Goal: Transaction & Acquisition: Purchase product/service

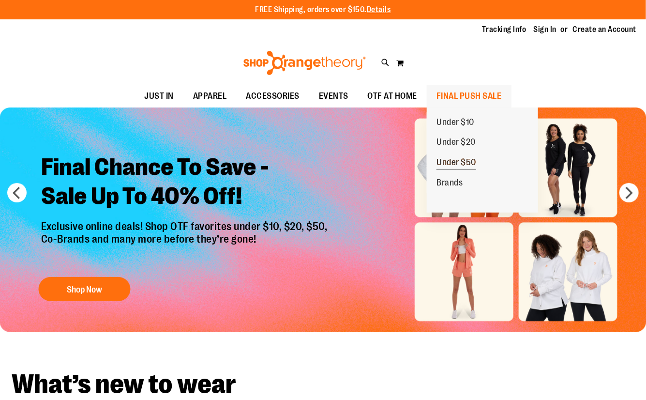
click at [467, 160] on span "Under $50" at bounding box center [457, 163] width 40 height 12
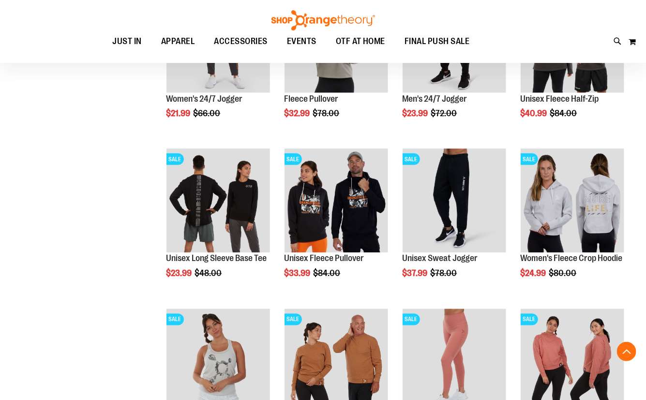
scroll to position [571, 0]
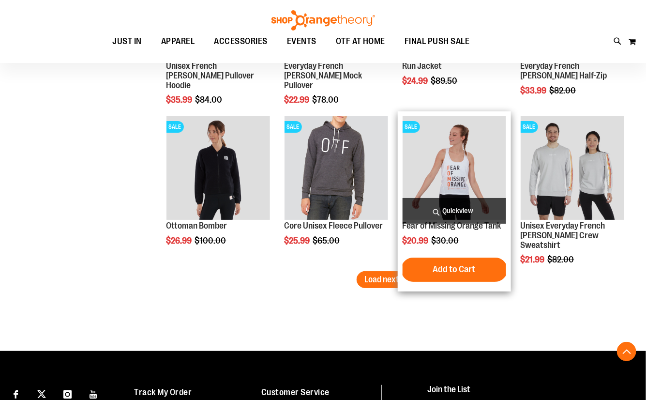
scroll to position [1364, 0]
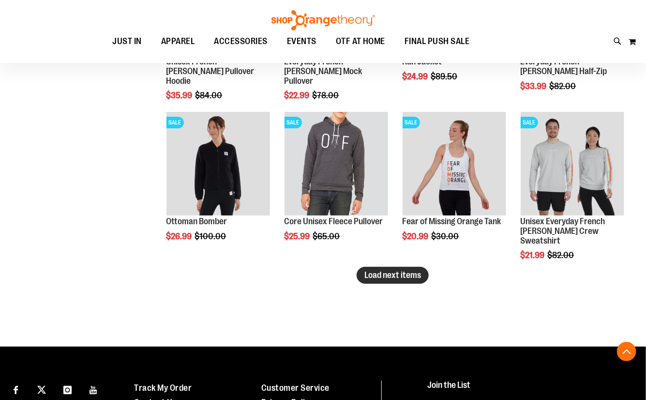
click at [379, 273] on span "Load next items" at bounding box center [392, 275] width 57 height 10
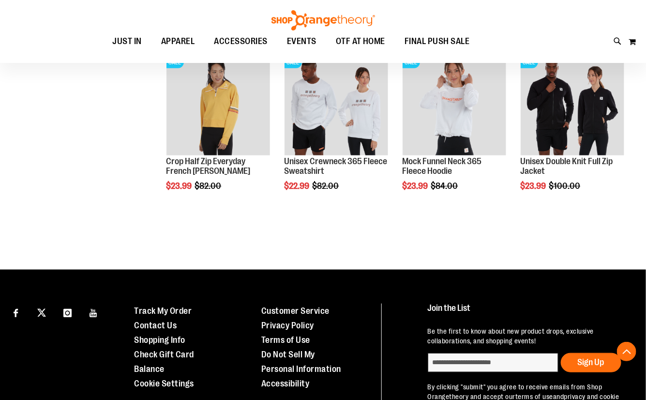
scroll to position [1539, 0]
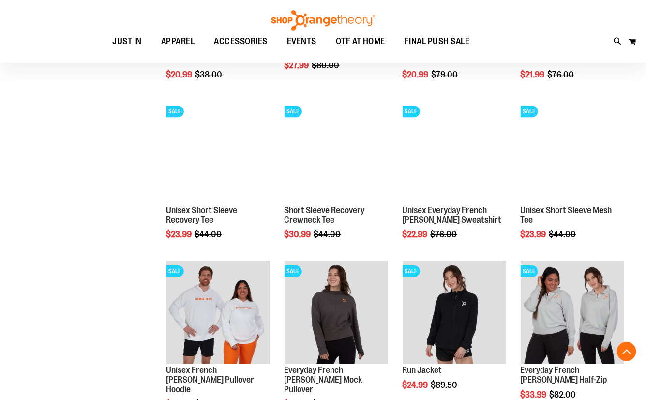
scroll to position [1099, 0]
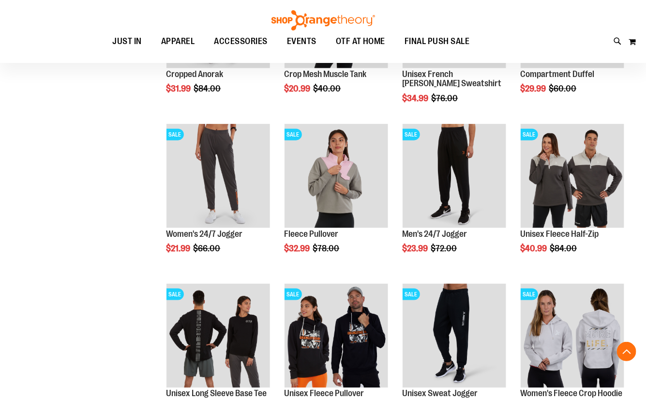
scroll to position [351, 0]
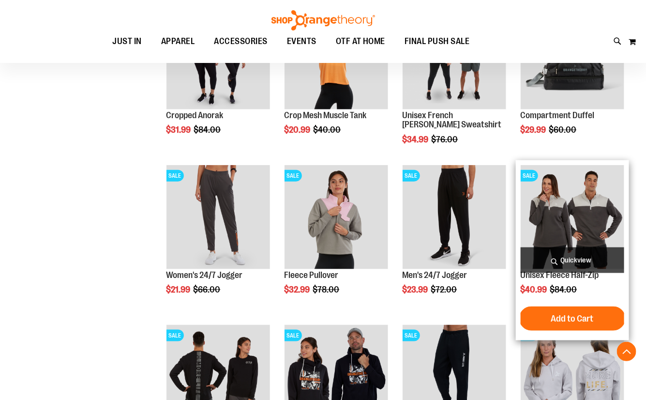
click at [612, 219] on img "product" at bounding box center [573, 217] width 104 height 104
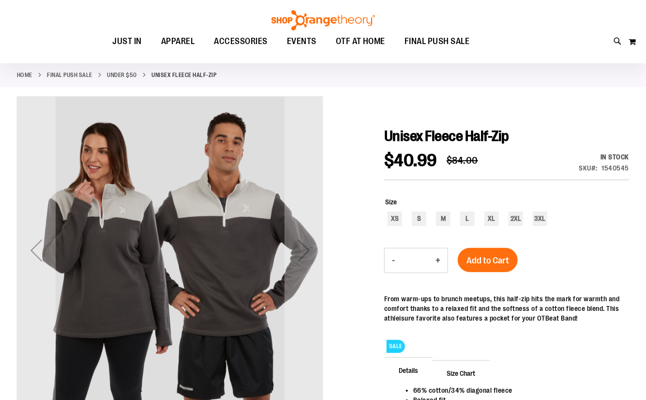
scroll to position [44, 0]
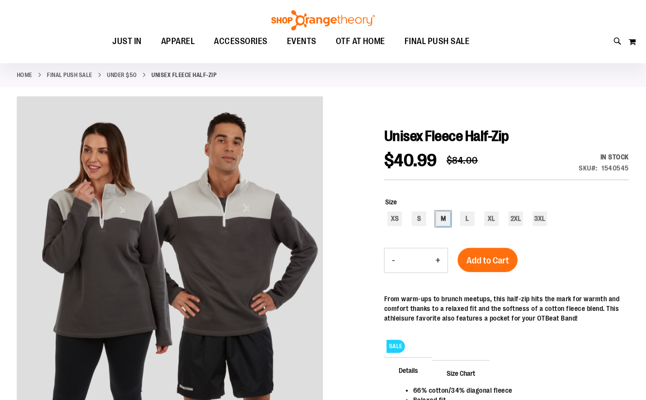
click at [448, 221] on div "M" at bounding box center [443, 219] width 15 height 15
type input "***"
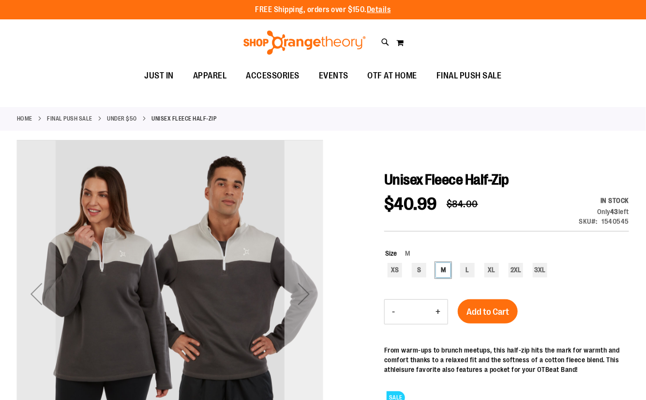
scroll to position [0, 0]
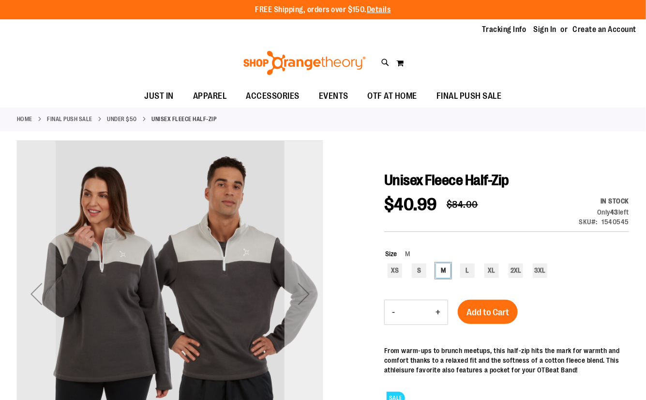
click at [297, 303] on div "Next" at bounding box center [304, 293] width 39 height 39
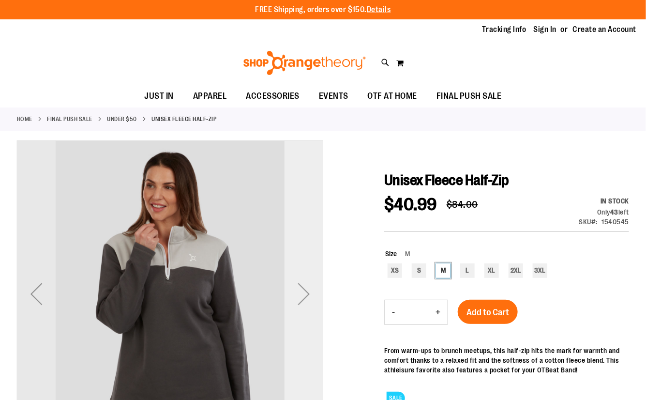
click at [297, 303] on div "Next" at bounding box center [304, 293] width 39 height 39
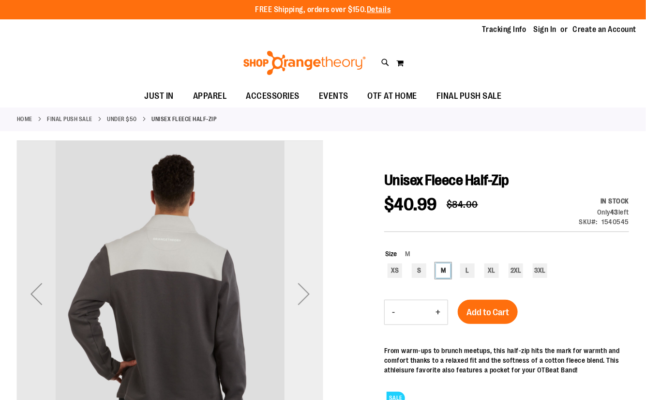
click at [297, 303] on div "Next" at bounding box center [304, 293] width 39 height 39
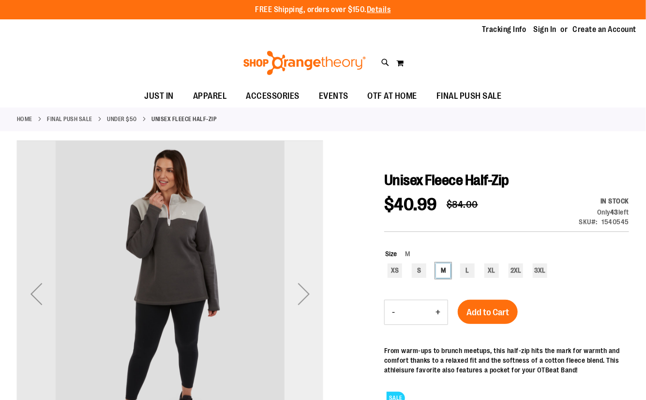
click at [297, 303] on div "Next" at bounding box center [304, 293] width 39 height 39
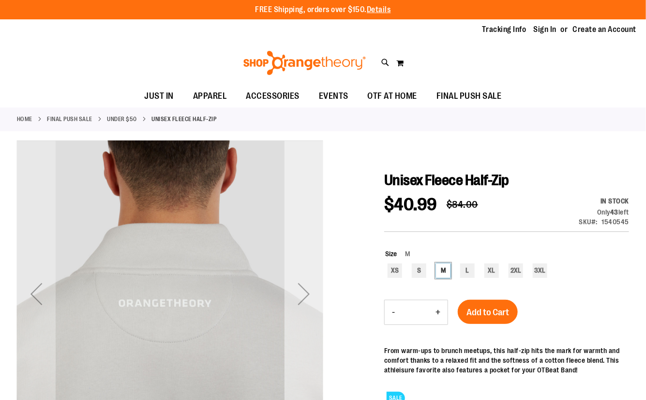
click at [297, 303] on div "Next" at bounding box center [304, 293] width 39 height 39
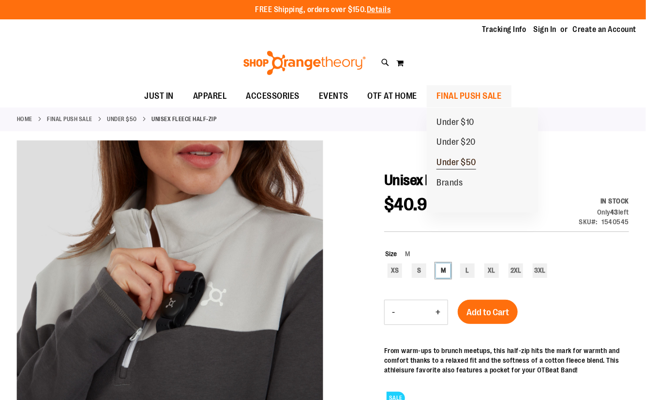
click at [469, 160] on span "Under $50" at bounding box center [457, 163] width 40 height 12
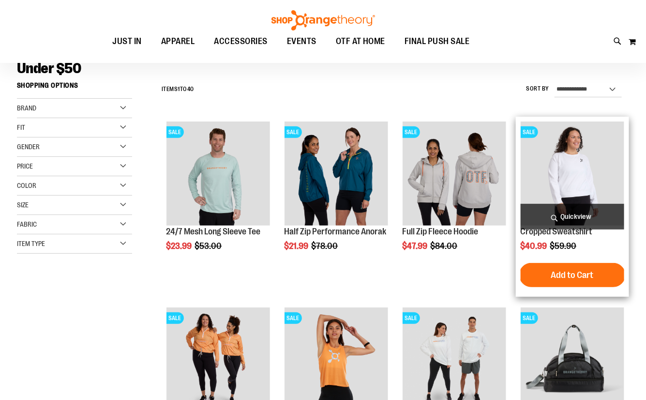
scroll to position [87, 0]
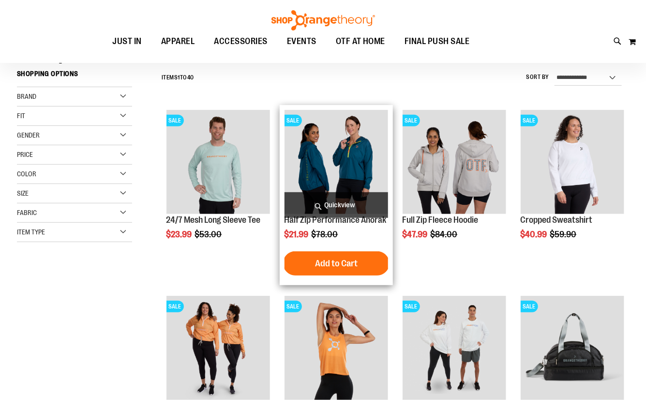
click at [345, 174] on img "product" at bounding box center [337, 162] width 104 height 104
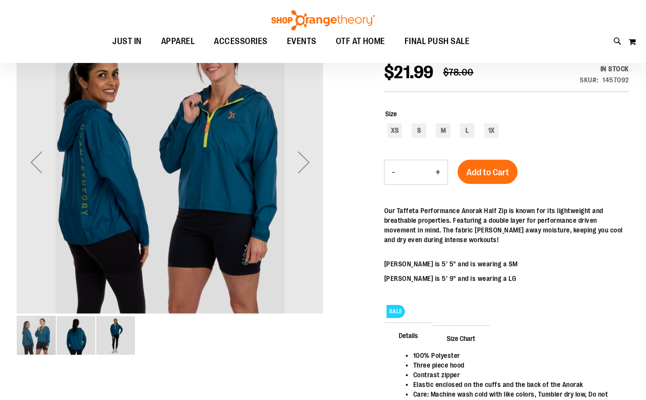
scroll to position [131, 0]
click at [316, 173] on div "Next" at bounding box center [304, 162] width 39 height 39
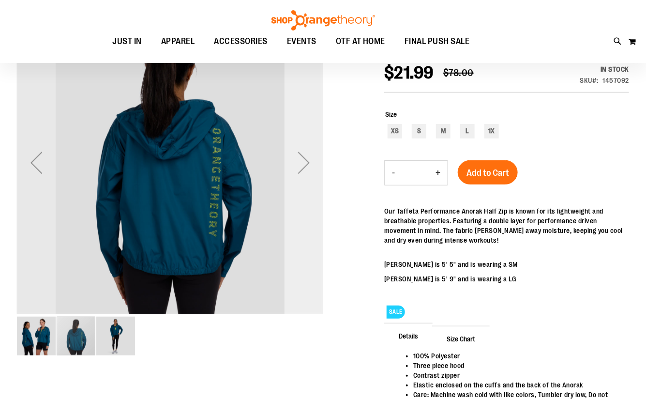
click at [316, 173] on div "Next" at bounding box center [304, 162] width 39 height 39
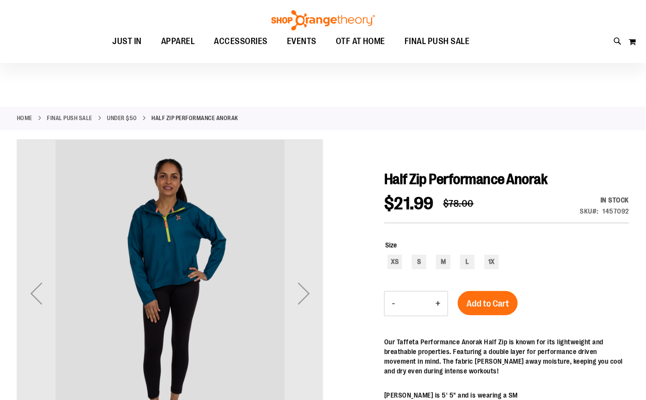
scroll to position [0, 0]
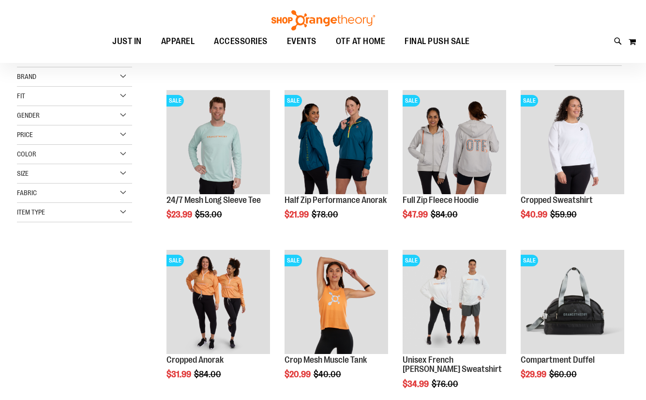
scroll to position [68, 0]
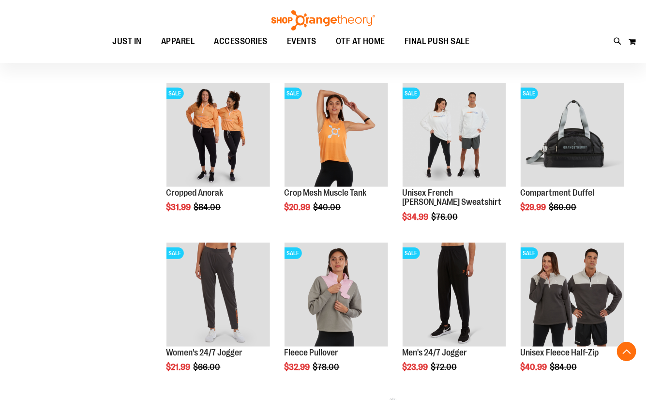
scroll to position [200, 0]
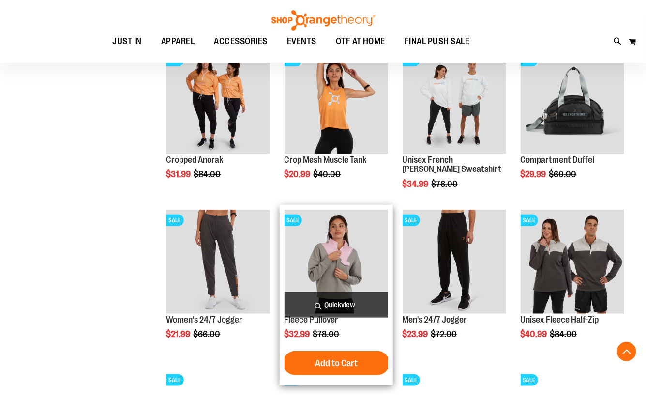
click at [350, 261] on img "product" at bounding box center [337, 262] width 104 height 104
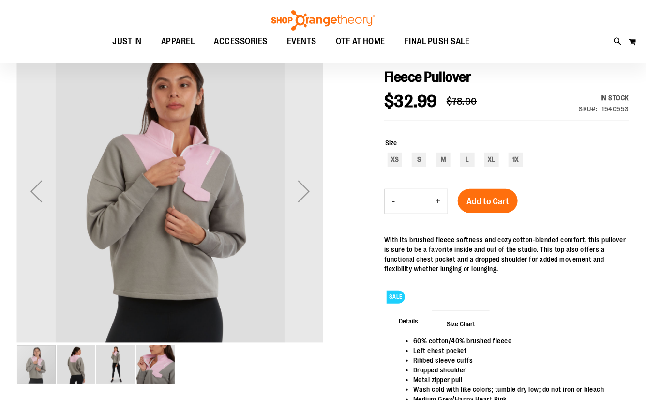
scroll to position [87, 0]
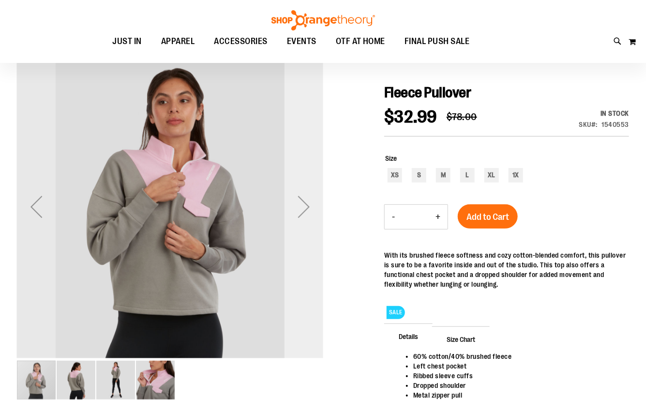
click at [301, 216] on div "Next" at bounding box center [304, 206] width 39 height 39
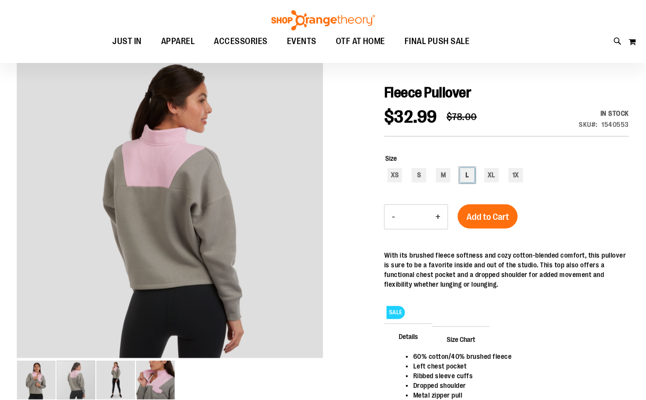
click at [466, 177] on div "L" at bounding box center [467, 175] width 15 height 15
type input "***"
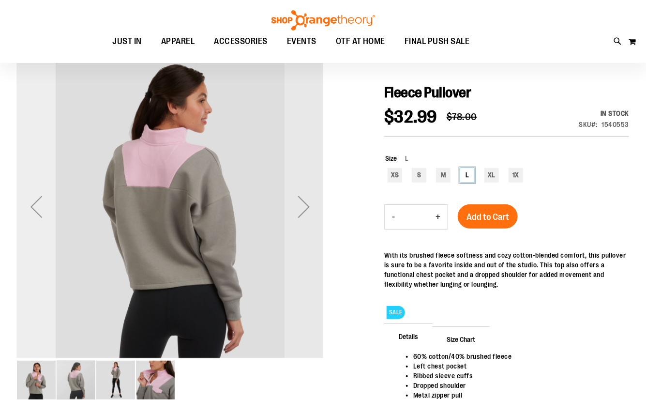
click at [46, 213] on div "Previous" at bounding box center [36, 206] width 39 height 39
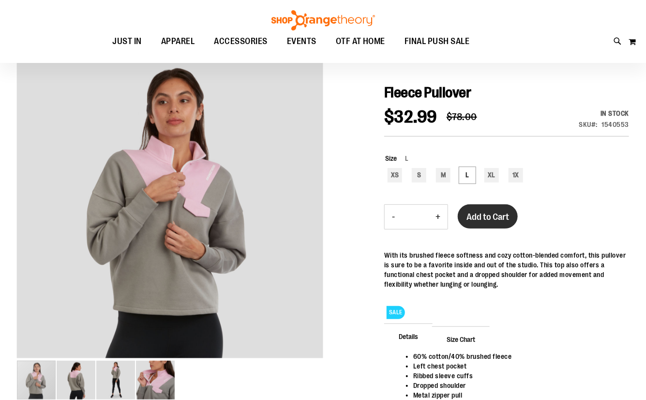
click at [478, 225] on button "Add to Cart" at bounding box center [488, 216] width 60 height 24
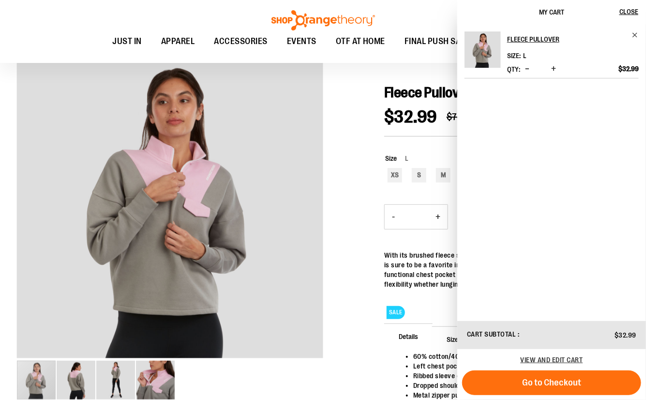
click at [529, 70] on span "Decrease product quantity" at bounding box center [527, 69] width 4 height 10
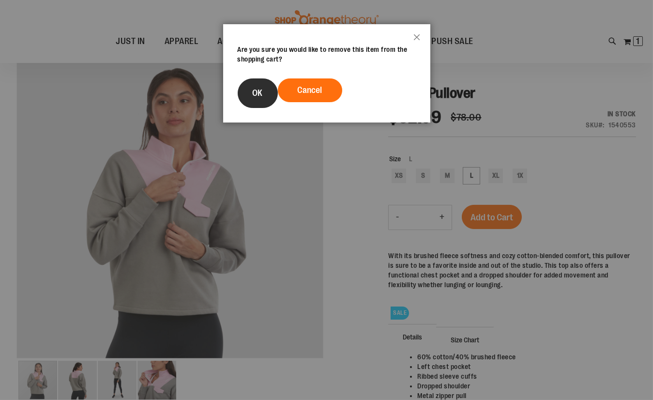
click at [263, 94] on button "OK" at bounding box center [258, 93] width 40 height 30
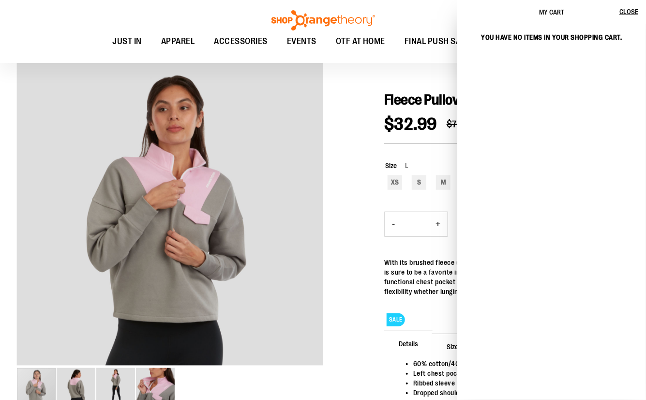
scroll to position [0, 0]
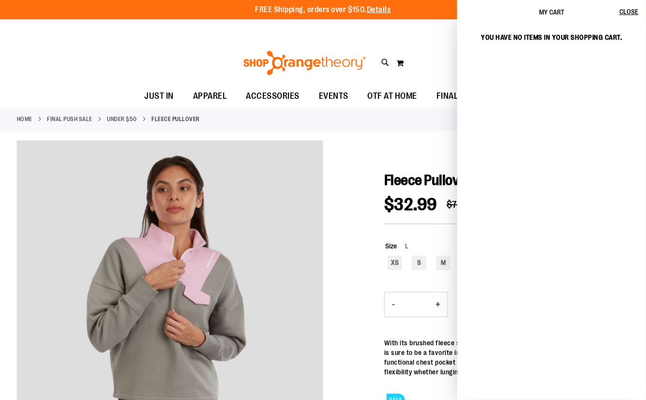
click at [358, 188] on div at bounding box center [323, 343] width 612 height 405
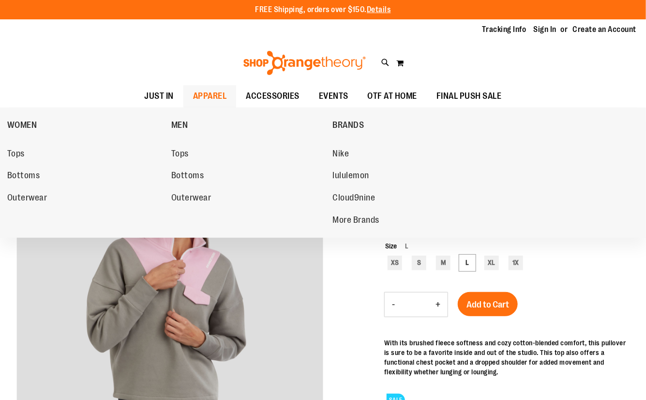
click at [204, 94] on span "APPAREL" at bounding box center [210, 96] width 34 height 22
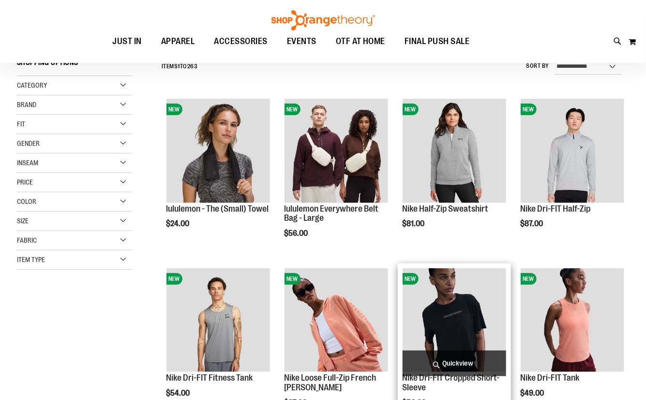
scroll to position [175, 0]
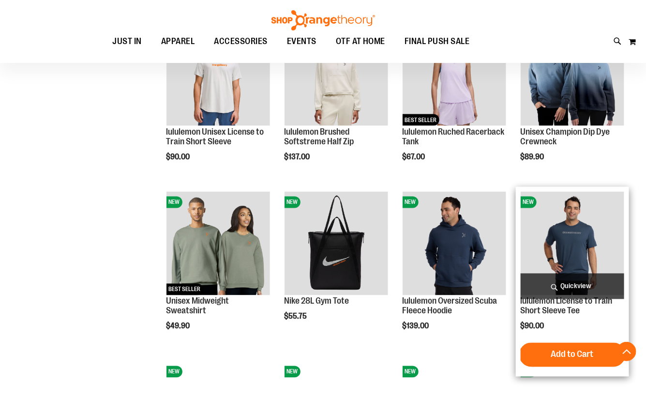
scroll to position [529, 0]
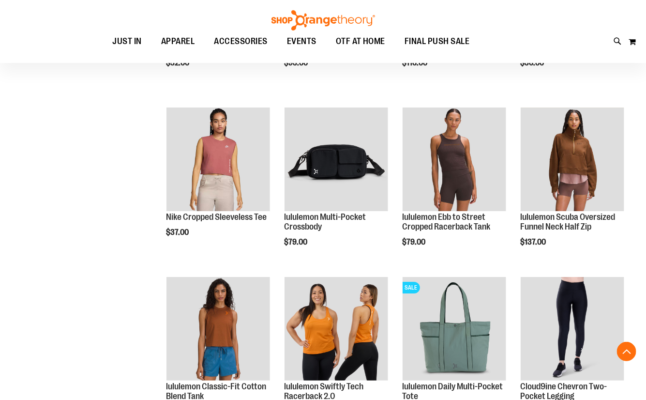
scroll to position [1365, 0]
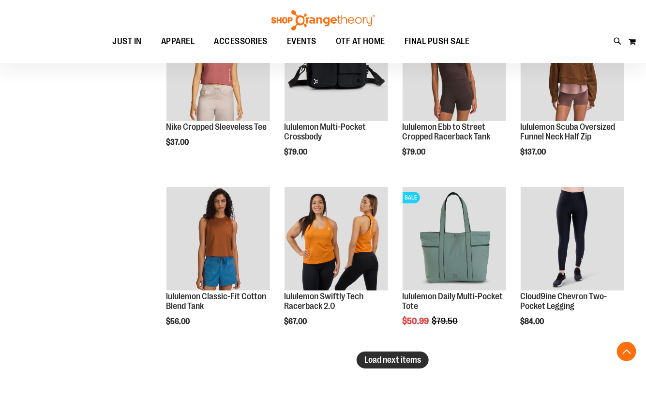
click at [419, 361] on span "Load next items" at bounding box center [392, 360] width 57 height 10
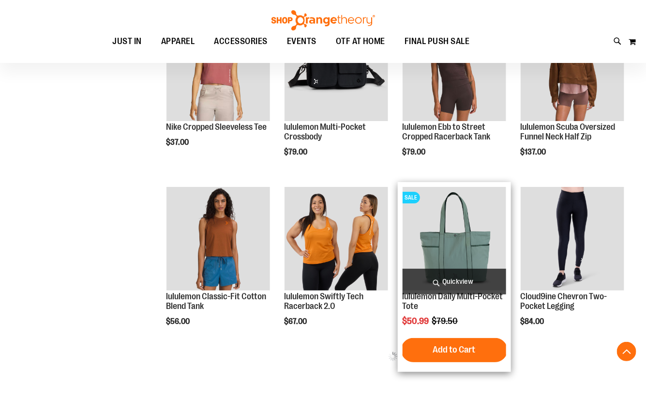
click at [496, 243] on img "product" at bounding box center [455, 239] width 104 height 104
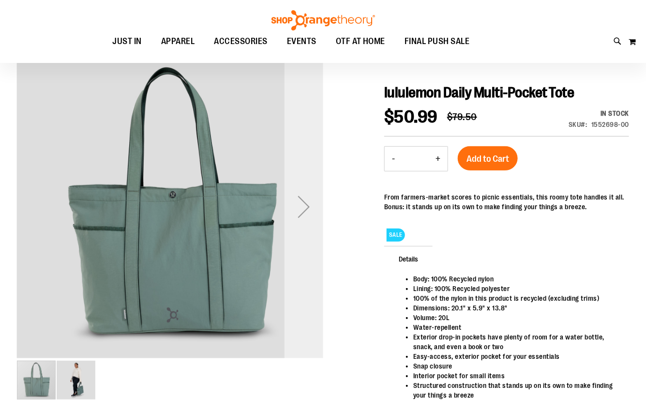
scroll to position [87, 0]
click at [300, 208] on div "Next" at bounding box center [304, 206] width 39 height 39
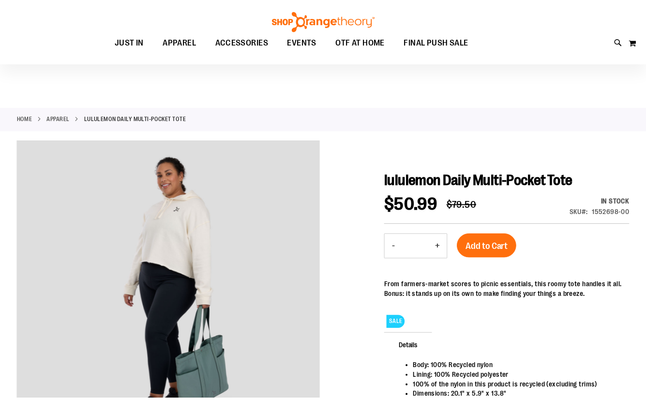
scroll to position [87, 0]
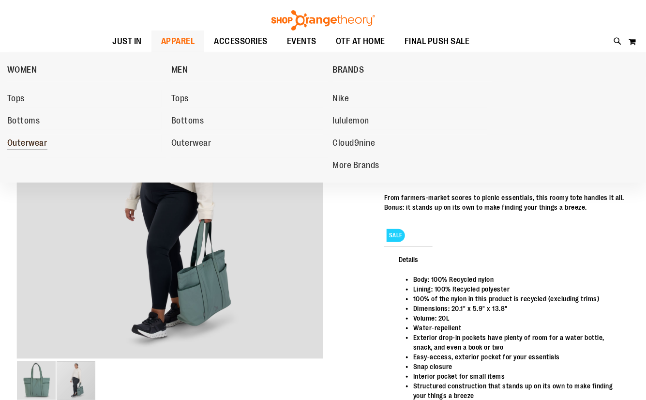
click at [25, 144] on span "Outerwear" at bounding box center [27, 144] width 40 height 12
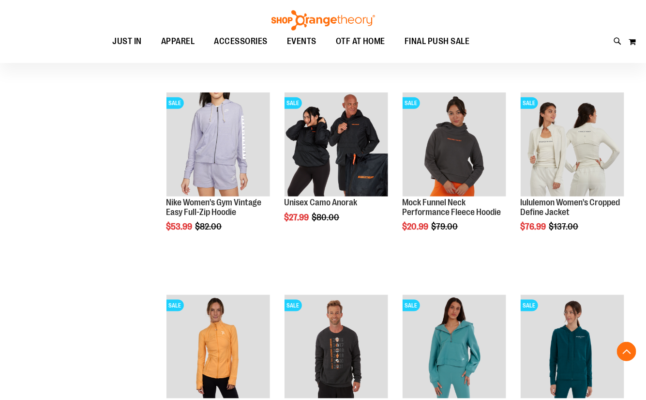
scroll to position [307, 0]
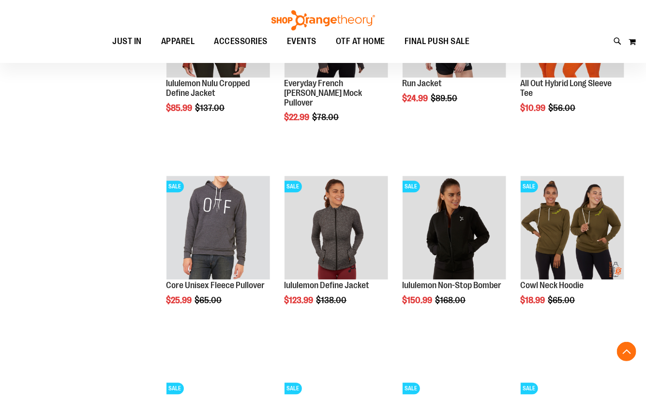
scroll to position [835, 0]
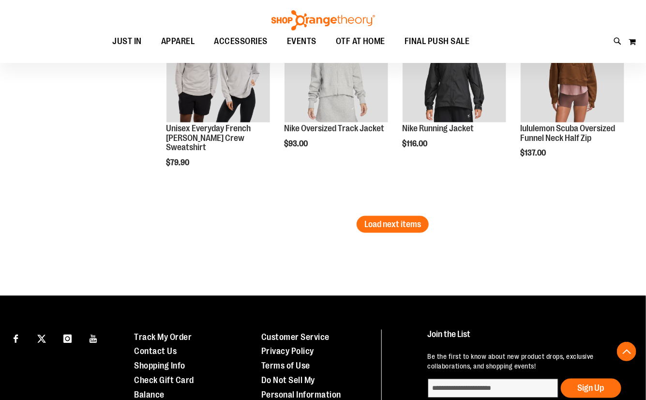
scroll to position [1804, 0]
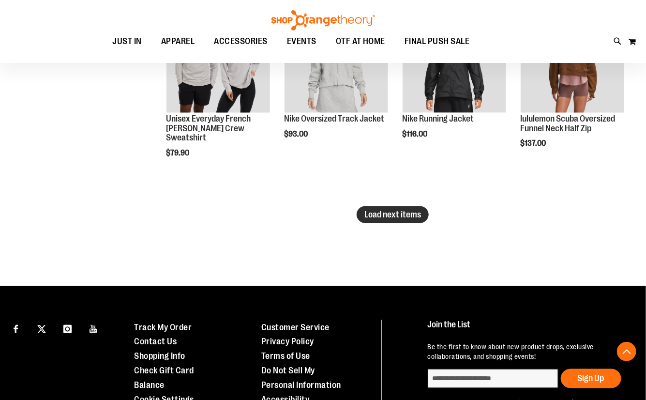
click at [383, 217] on span "Load next items" at bounding box center [392, 215] width 57 height 10
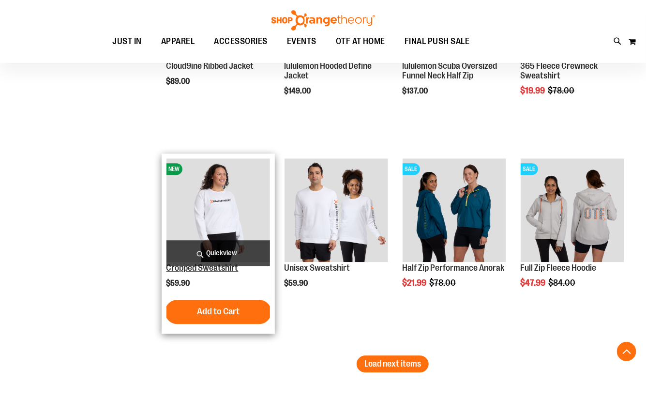
scroll to position [2288, 0]
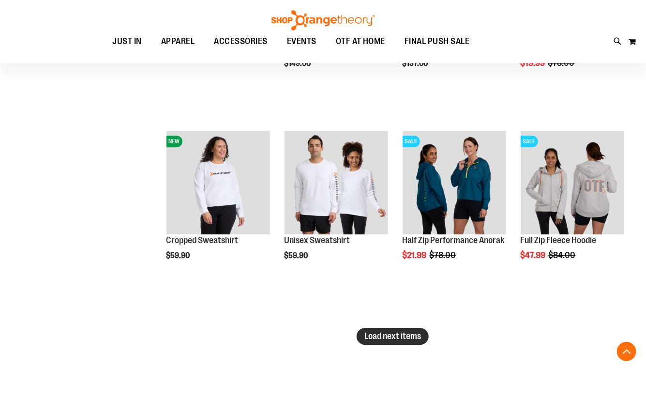
click at [384, 341] on button "Load next items" at bounding box center [393, 336] width 72 height 17
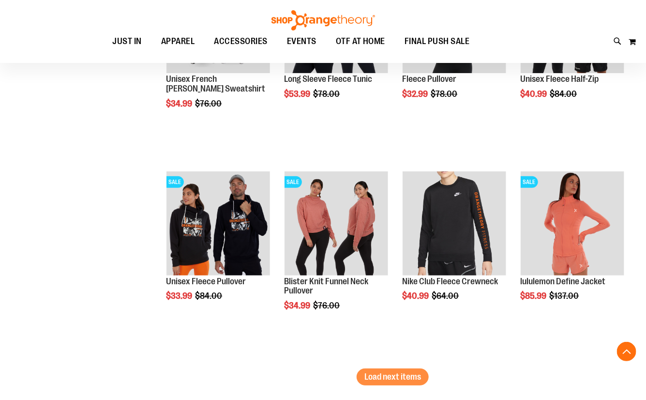
scroll to position [2860, 0]
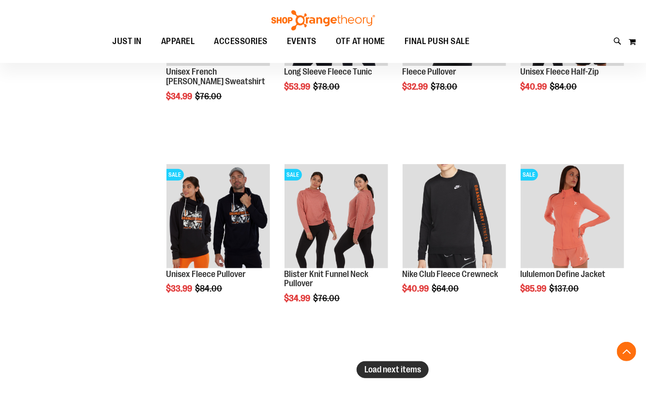
click at [422, 367] on button "Load next items" at bounding box center [393, 369] width 72 height 17
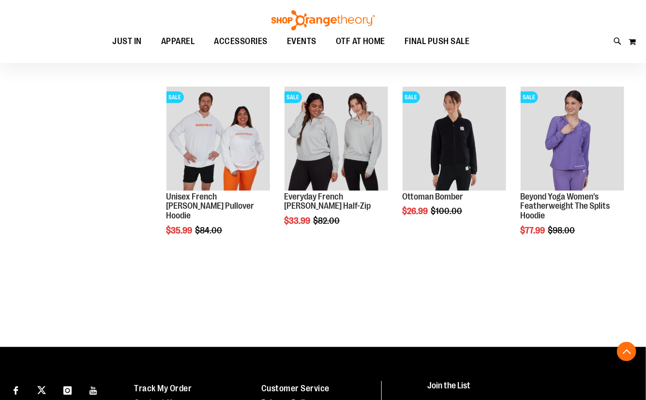
scroll to position [3124, 0]
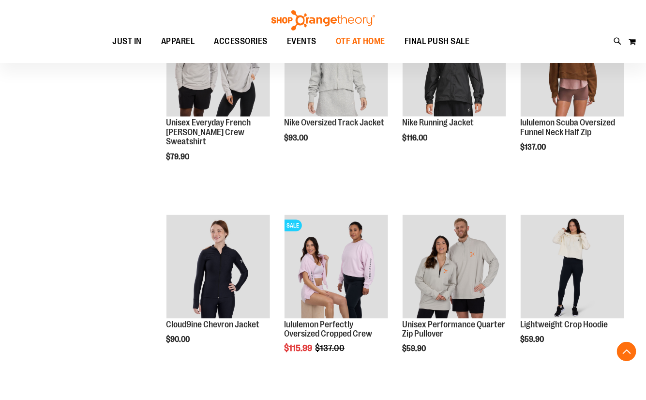
scroll to position [1614, 0]
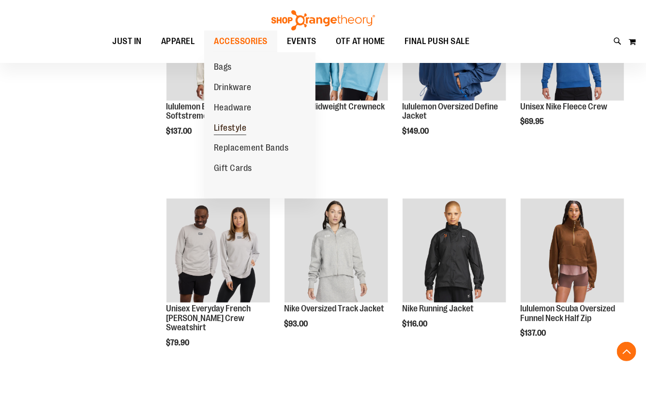
click at [253, 133] on link "Lifestyle" at bounding box center [230, 128] width 52 height 20
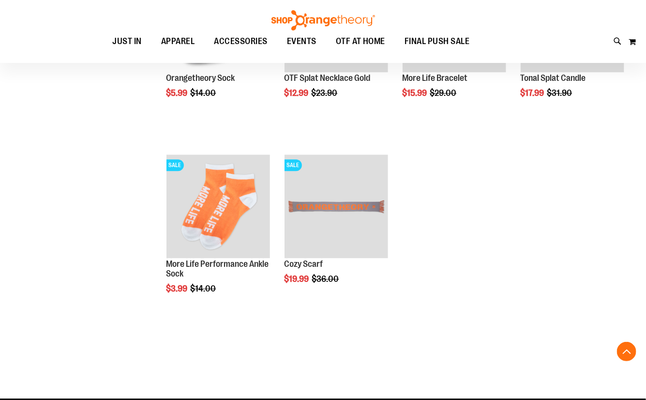
scroll to position [791, 0]
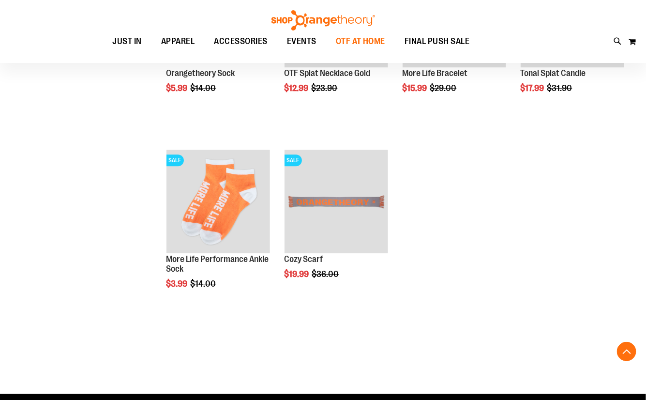
click at [376, 41] on span "OTF AT HOME" at bounding box center [361, 41] width 50 height 22
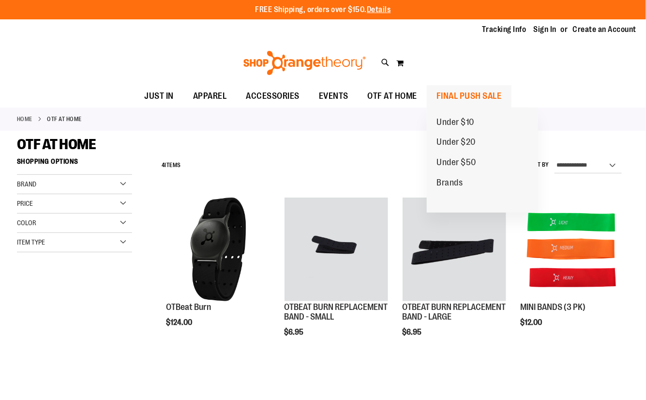
click at [445, 92] on span "FINAL PUSH SALE" at bounding box center [469, 96] width 65 height 22
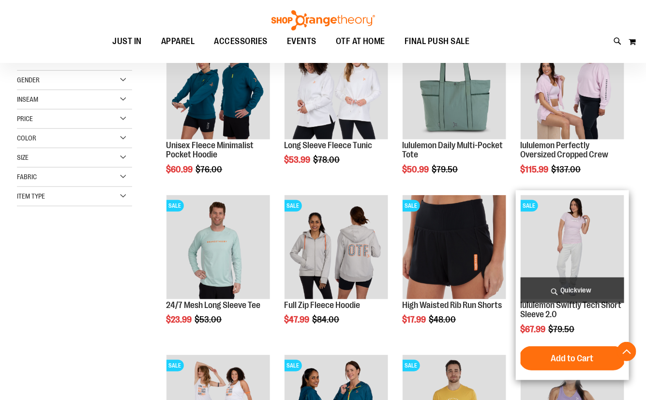
scroll to position [175, 0]
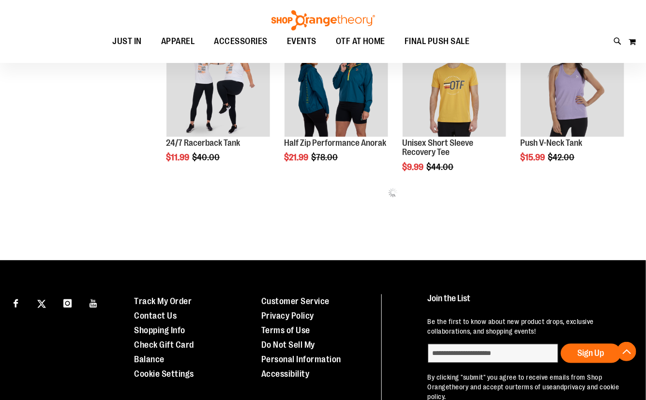
scroll to position [440, 0]
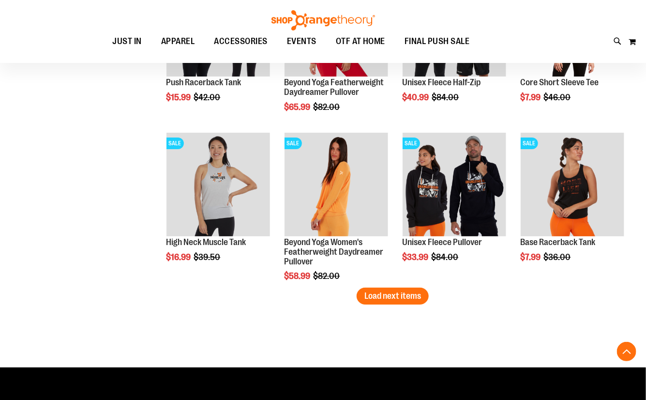
scroll to position [1364, 0]
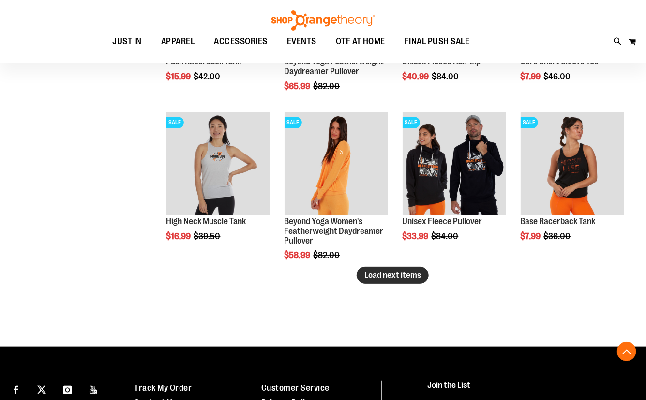
click at [368, 278] on span "Load next items" at bounding box center [392, 275] width 57 height 10
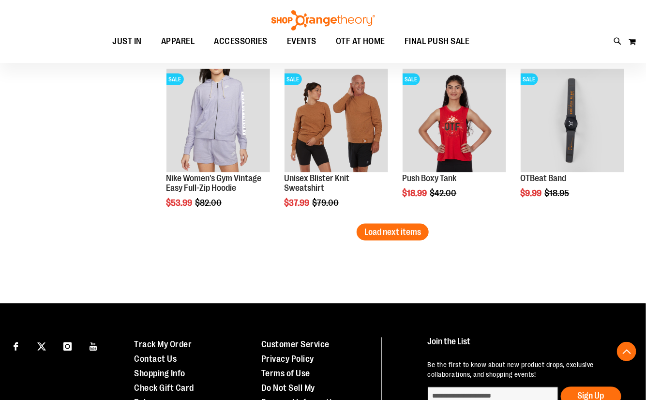
scroll to position [1936, 0]
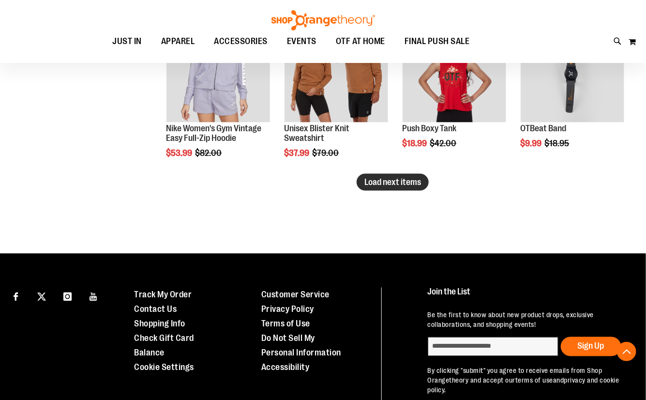
click at [400, 182] on span "Load next items" at bounding box center [392, 182] width 57 height 10
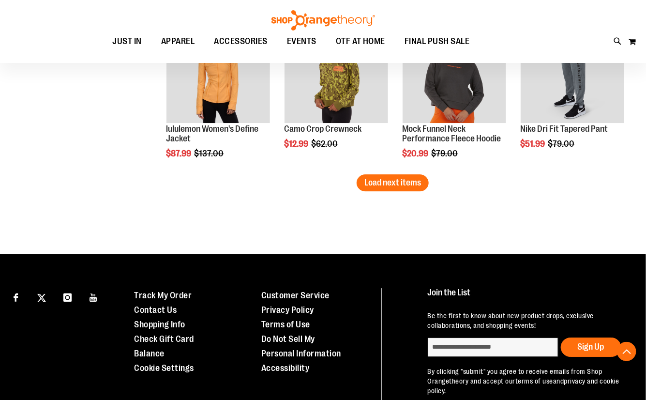
scroll to position [2420, 0]
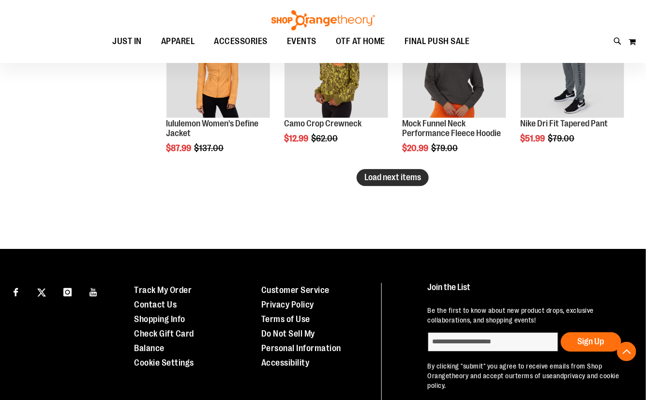
click at [418, 174] on span "Load next items" at bounding box center [392, 177] width 57 height 10
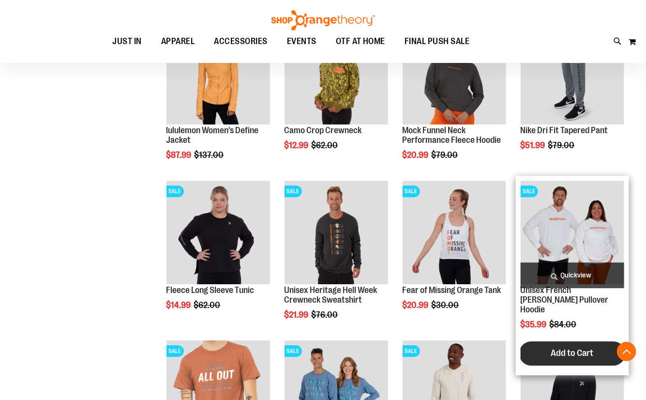
scroll to position [2420, 0]
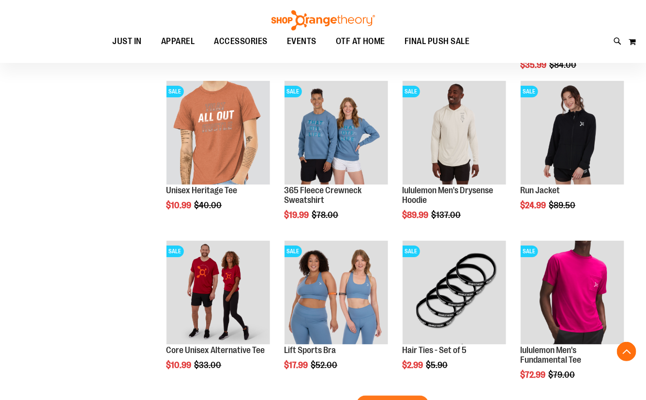
scroll to position [2728, 0]
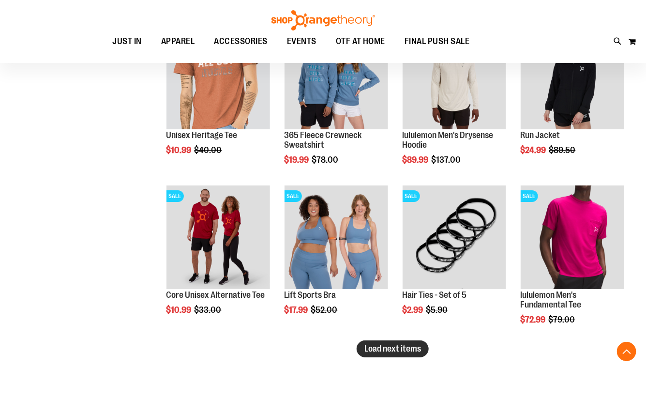
click at [388, 355] on button "Load next items" at bounding box center [393, 348] width 72 height 17
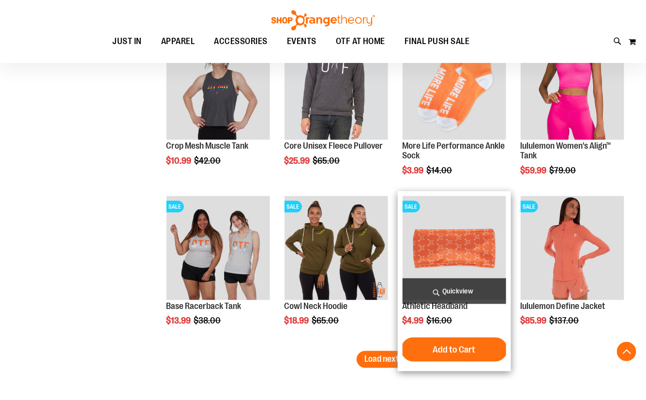
scroll to position [3256, 0]
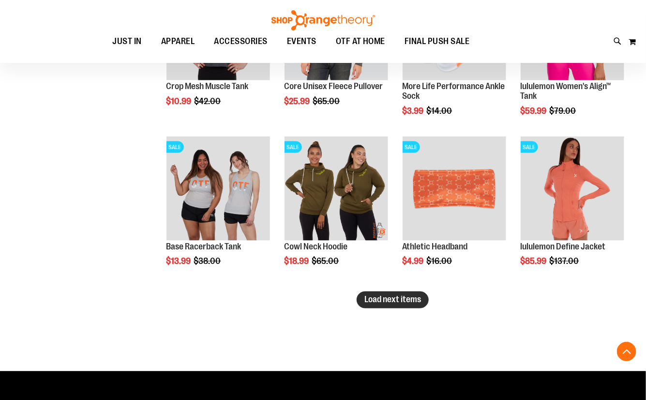
click at [396, 298] on span "Load next items" at bounding box center [392, 300] width 57 height 10
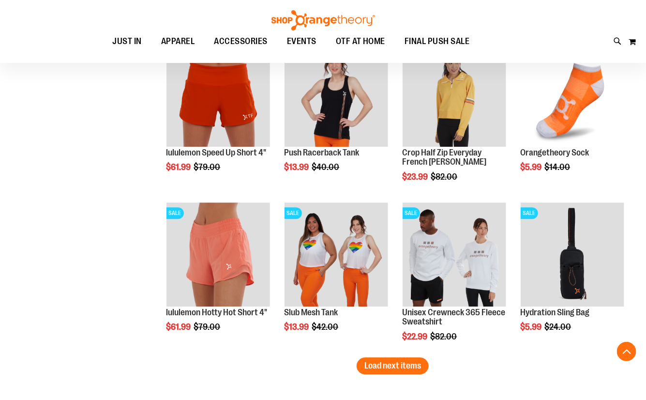
scroll to position [3696, 0]
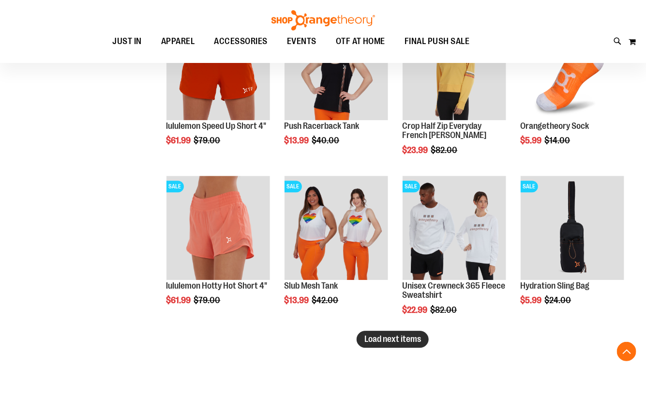
click at [409, 338] on span "Load next items" at bounding box center [392, 339] width 57 height 10
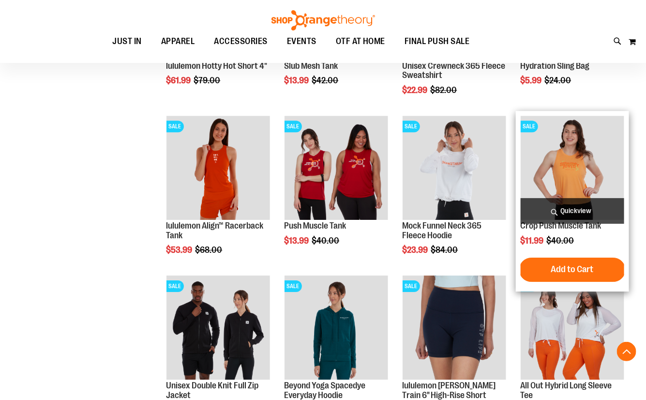
scroll to position [3916, 0]
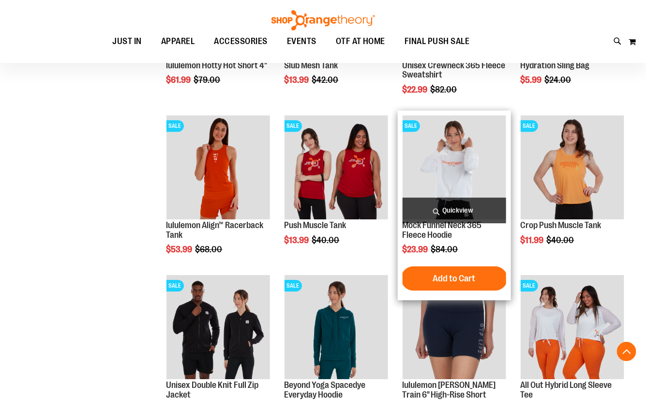
click at [434, 173] on img "product" at bounding box center [455, 167] width 104 height 104
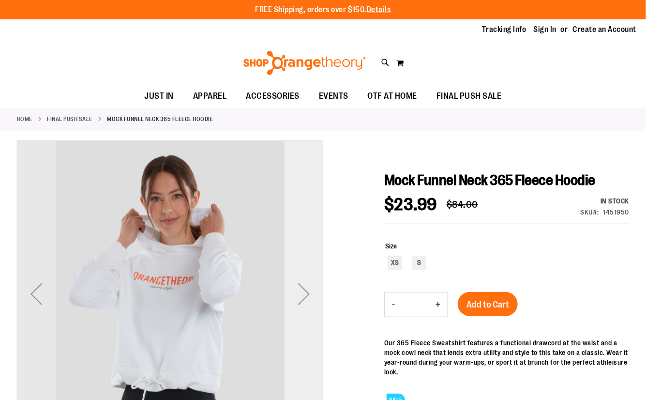
click at [304, 297] on div "Next" at bounding box center [304, 293] width 39 height 39
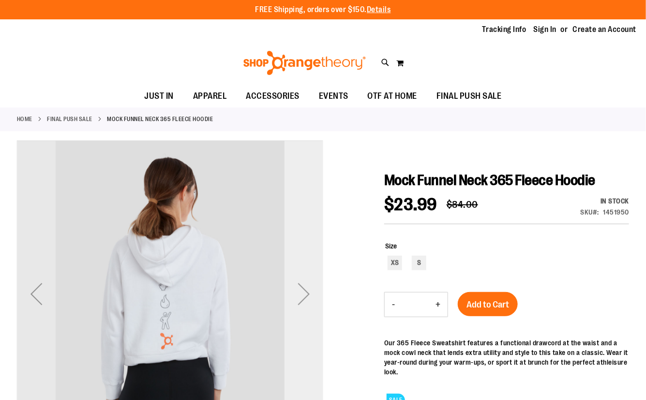
click at [304, 299] on div "Next" at bounding box center [304, 293] width 39 height 39
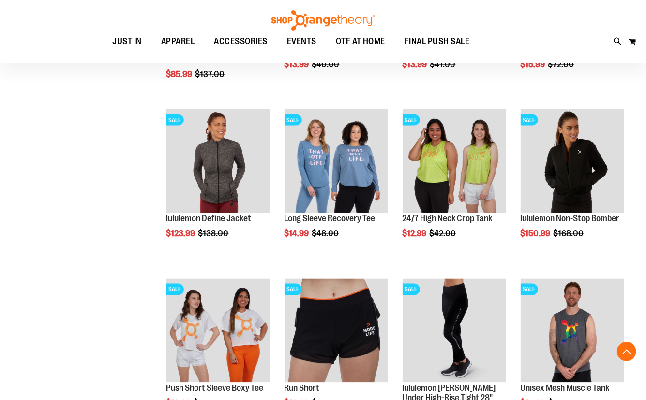
scroll to position [528, 0]
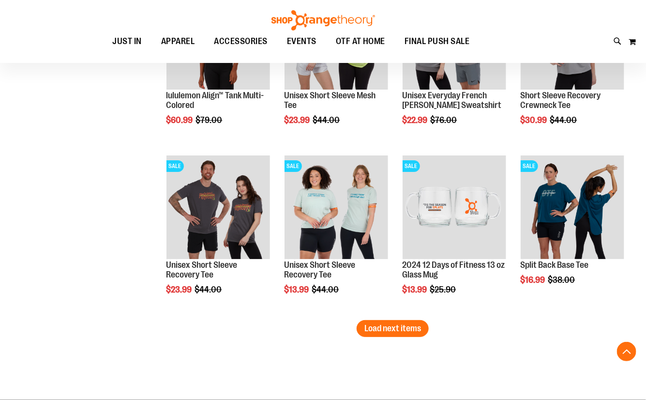
scroll to position [1320, 0]
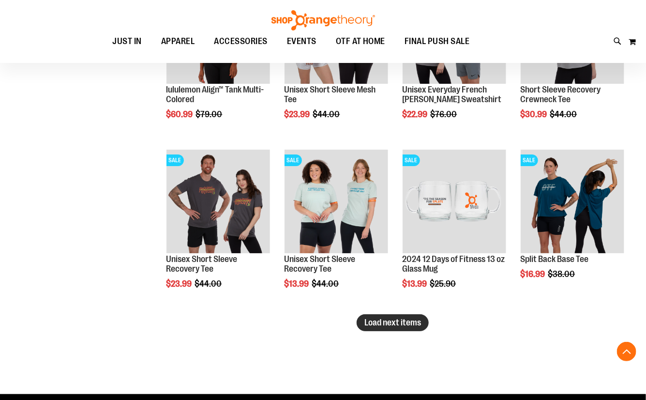
click at [380, 326] on span "Load next items" at bounding box center [392, 323] width 57 height 10
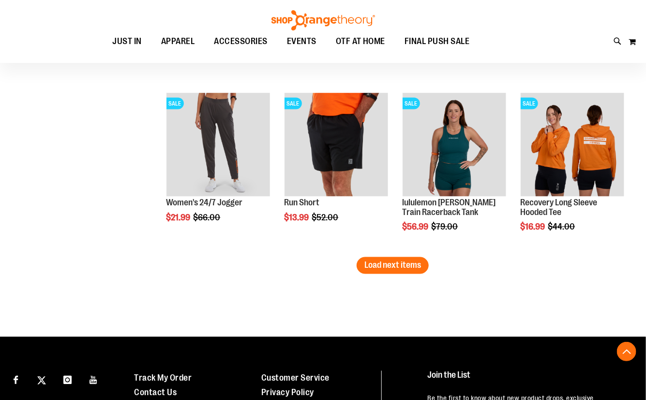
scroll to position [1892, 0]
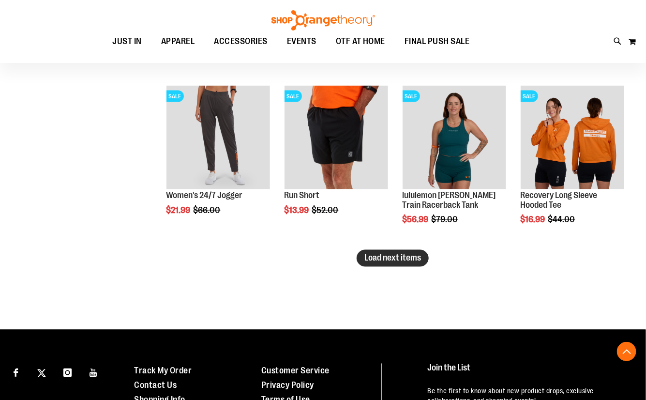
click at [392, 263] on button "Load next items" at bounding box center [393, 258] width 72 height 17
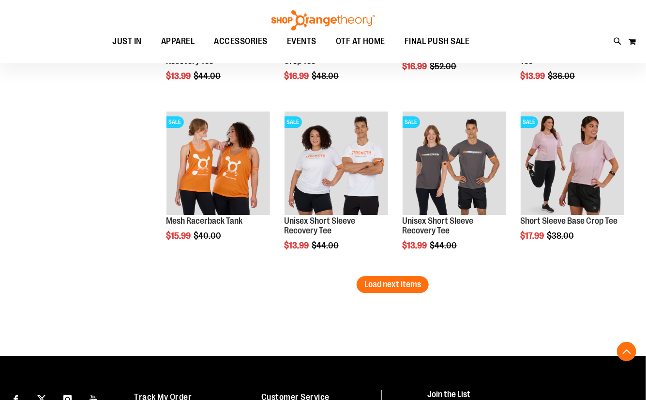
scroll to position [2376, 0]
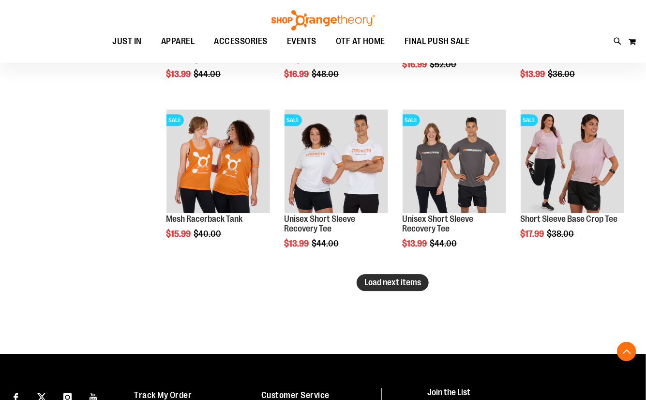
click at [388, 286] on span "Load next items" at bounding box center [392, 282] width 57 height 10
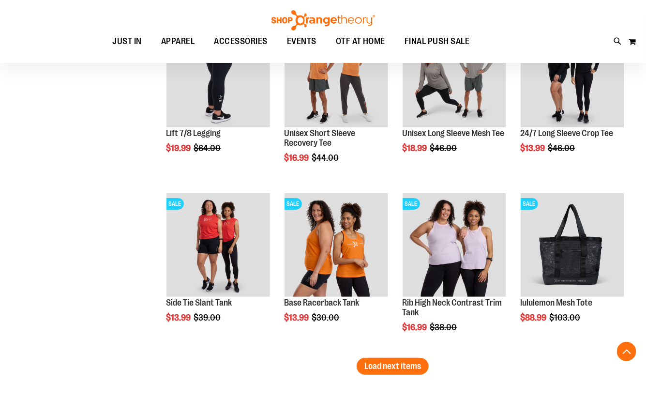
scroll to position [2816, 0]
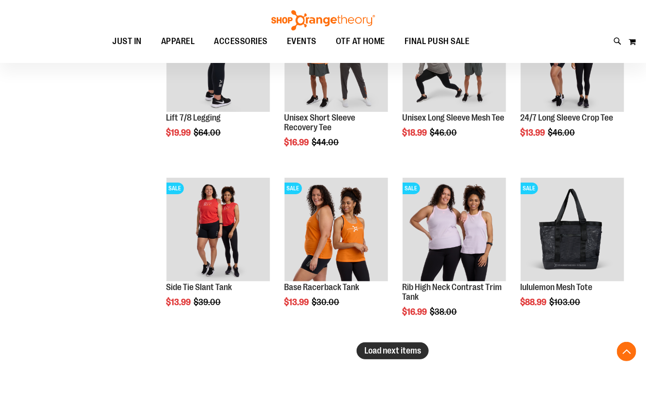
click at [387, 351] on span "Load next items" at bounding box center [392, 351] width 57 height 10
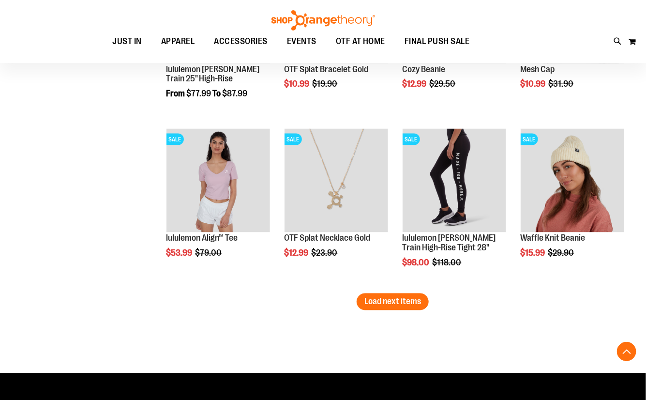
scroll to position [3388, 0]
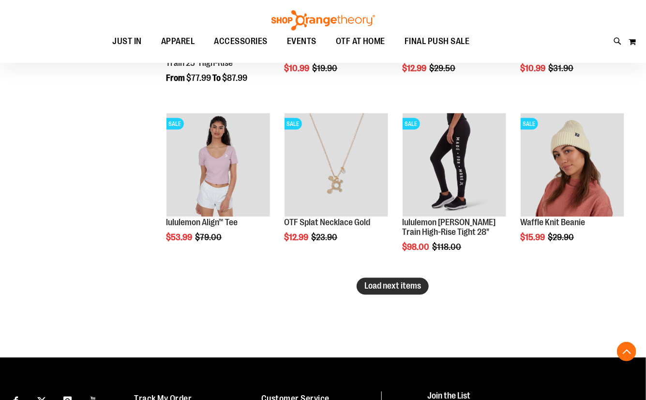
click at [392, 284] on span "Load next items" at bounding box center [392, 286] width 57 height 10
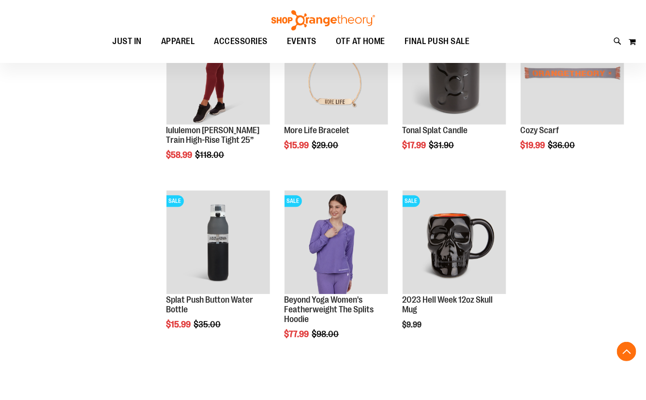
scroll to position [3652, 0]
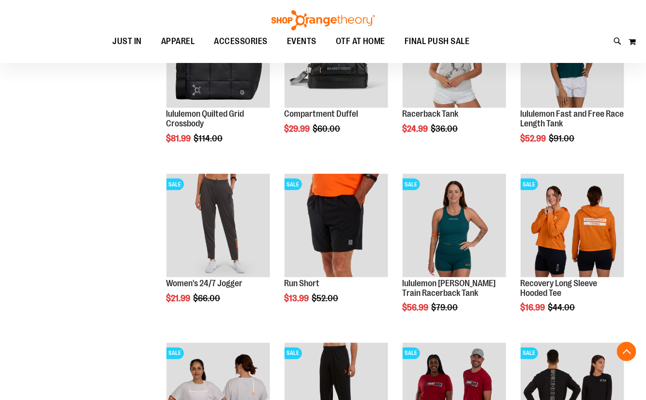
scroll to position [1539, 0]
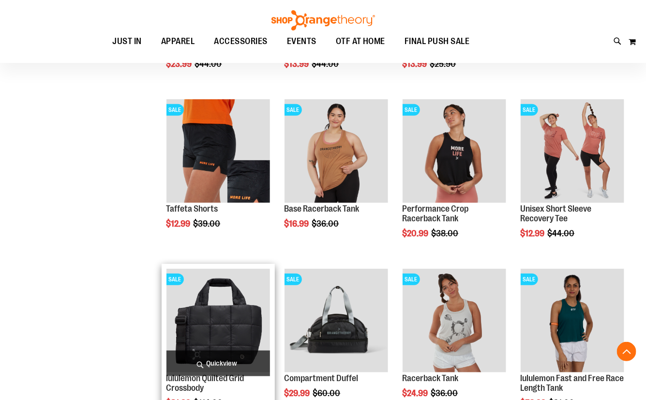
click at [203, 313] on img "product" at bounding box center [219, 321] width 104 height 104
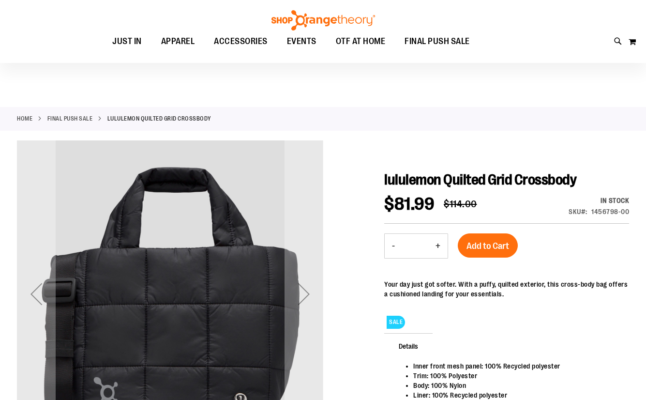
scroll to position [131, 0]
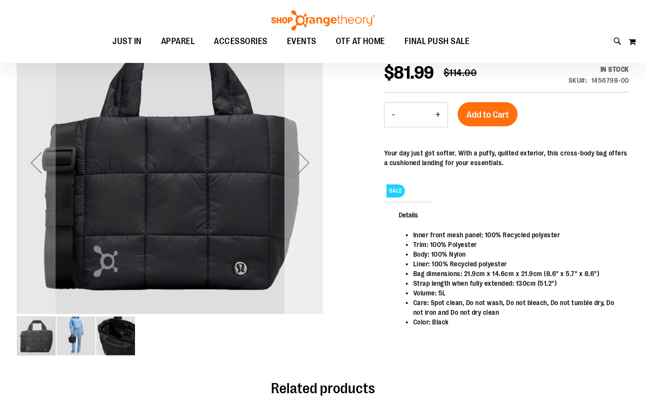
click at [299, 170] on div "Next" at bounding box center [304, 162] width 39 height 39
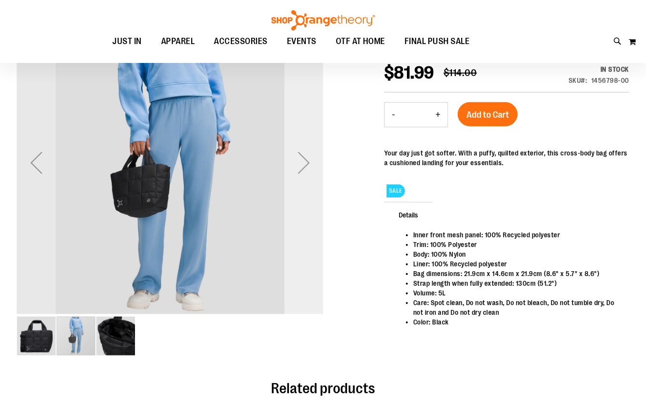
scroll to position [87, 0]
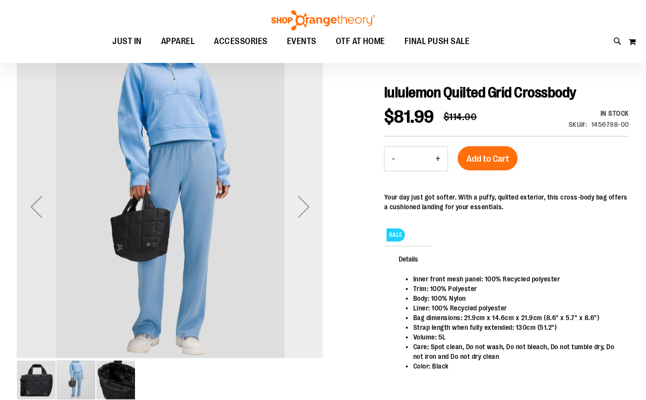
click at [300, 232] on div "Next" at bounding box center [304, 206] width 39 height 306
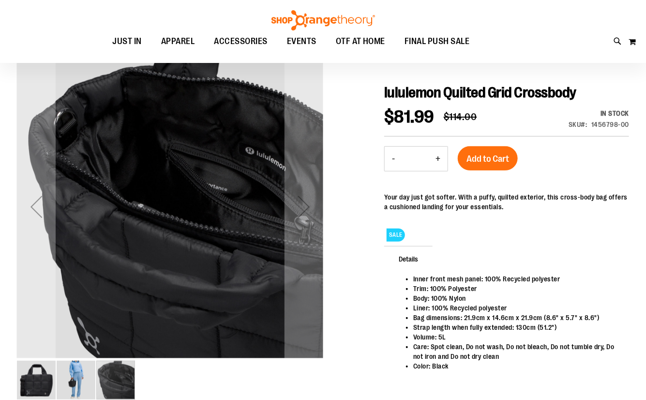
click at [306, 214] on div "Next" at bounding box center [304, 206] width 39 height 39
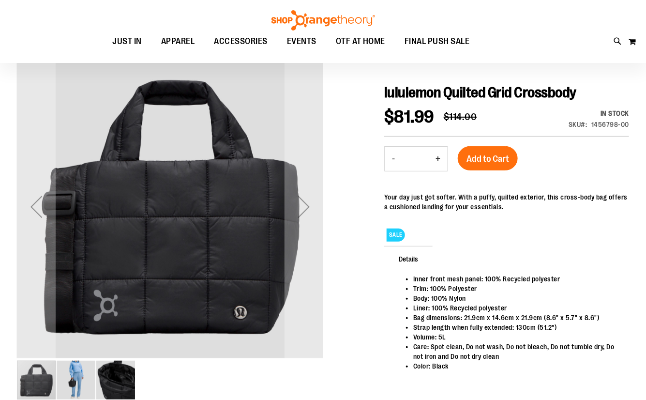
click at [306, 214] on div "Next" at bounding box center [304, 206] width 39 height 39
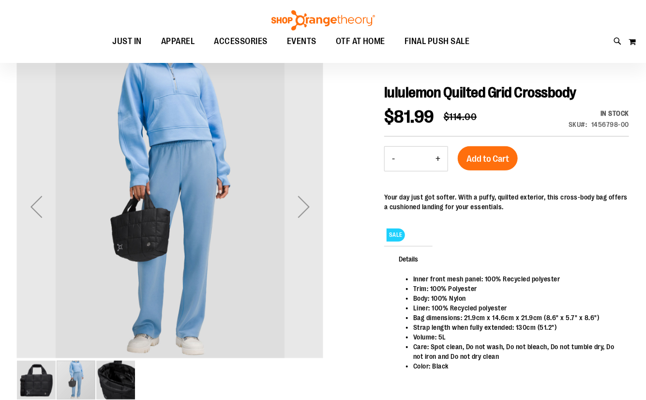
click at [306, 214] on div "Next" at bounding box center [304, 206] width 39 height 39
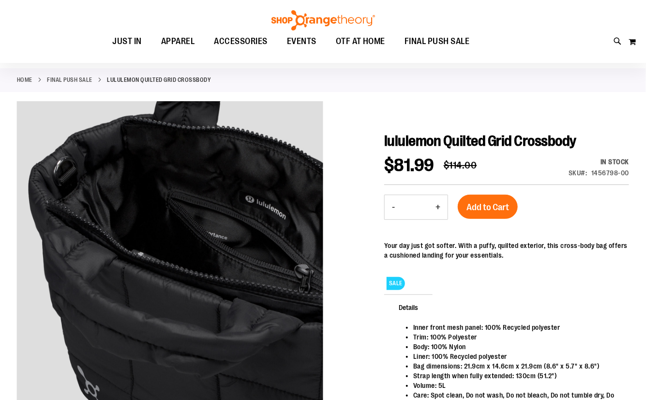
scroll to position [0, 0]
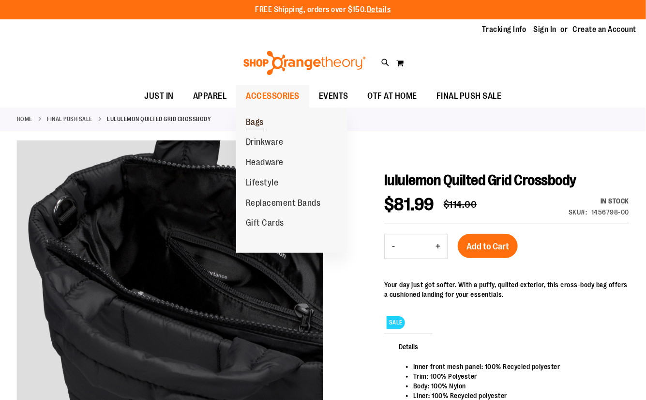
click at [263, 126] on link "Bags" at bounding box center [254, 122] width 37 height 20
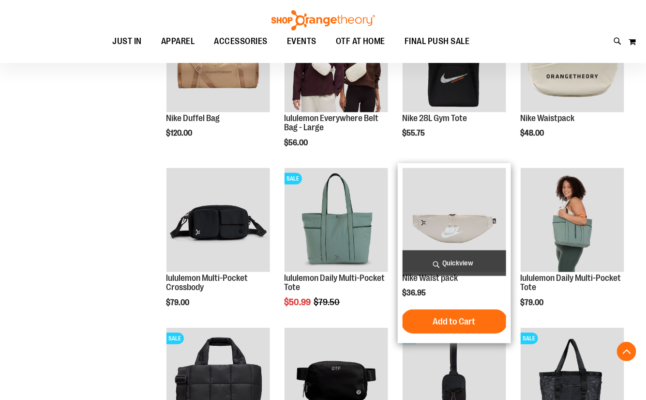
scroll to position [219, 0]
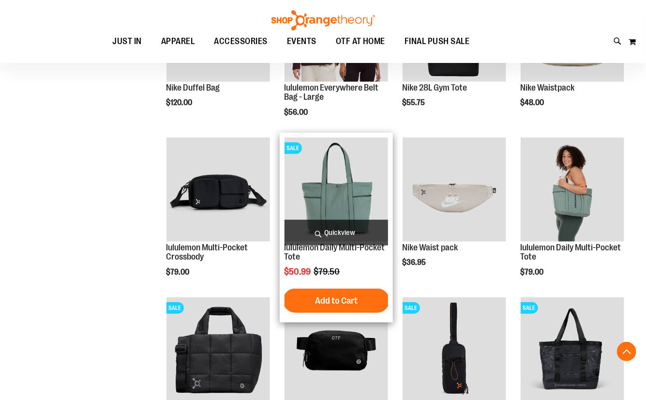
click at [295, 188] on img "product" at bounding box center [337, 189] width 104 height 104
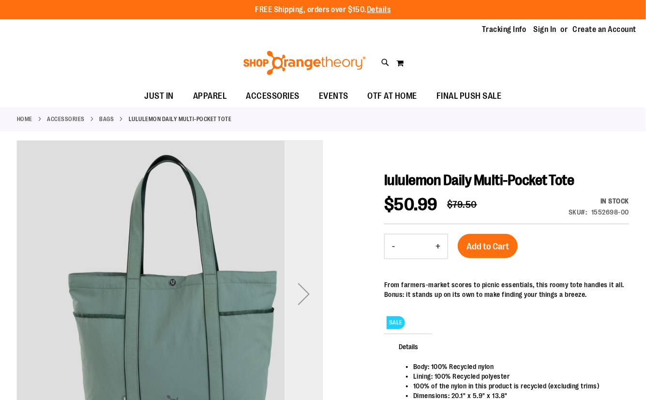
click at [311, 292] on div "Next" at bounding box center [304, 293] width 39 height 39
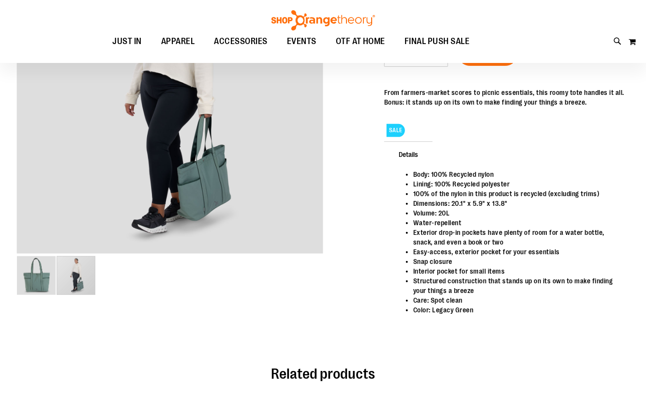
scroll to position [87, 0]
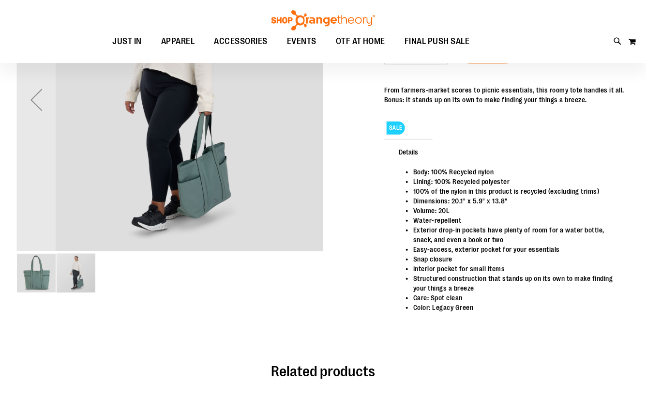
click at [39, 276] on img "image 1 of 2" at bounding box center [36, 273] width 39 height 39
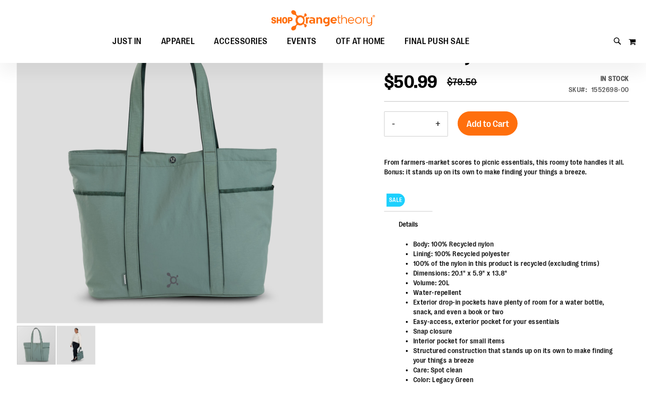
scroll to position [0, 0]
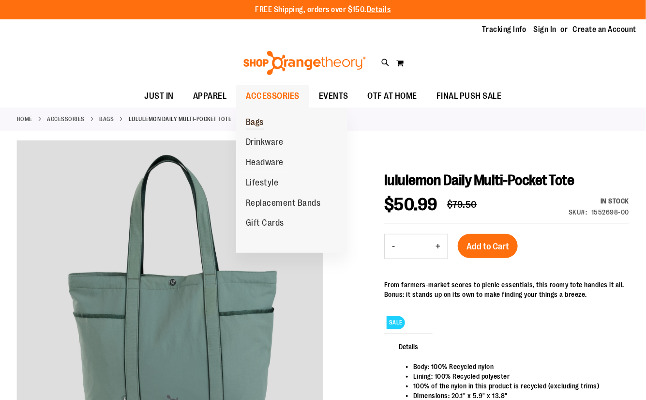
click at [260, 125] on span "Bags" at bounding box center [255, 123] width 18 height 12
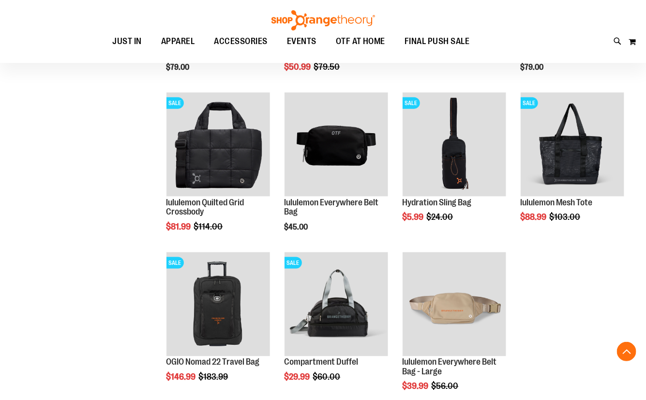
scroll to position [440, 0]
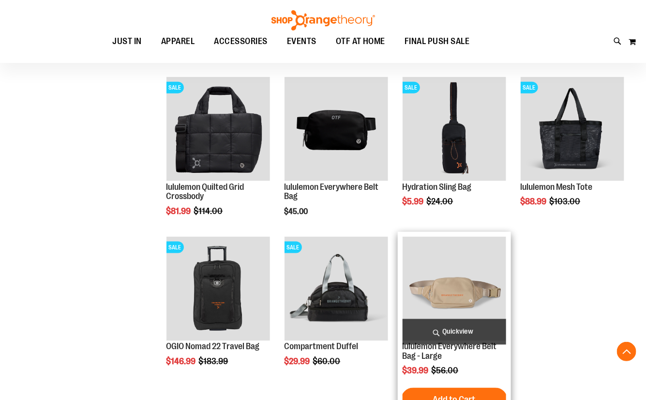
click at [475, 285] on img "product" at bounding box center [455, 289] width 104 height 104
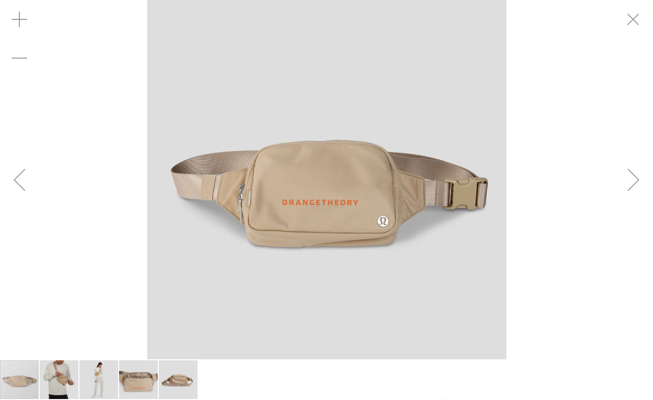
click at [94, 381] on img "image 3 of 5" at bounding box center [98, 379] width 39 height 39
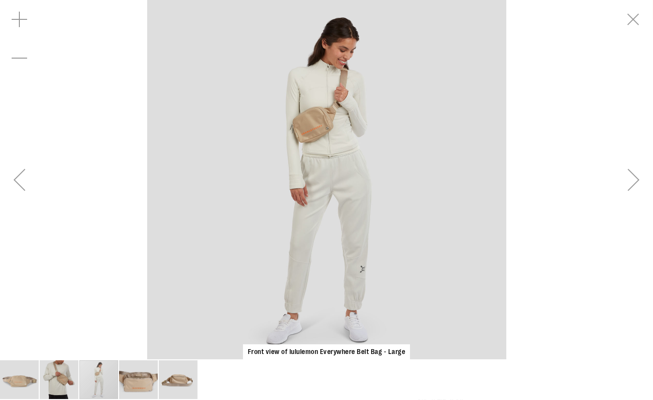
click at [636, 187] on div "Next" at bounding box center [633, 179] width 39 height 39
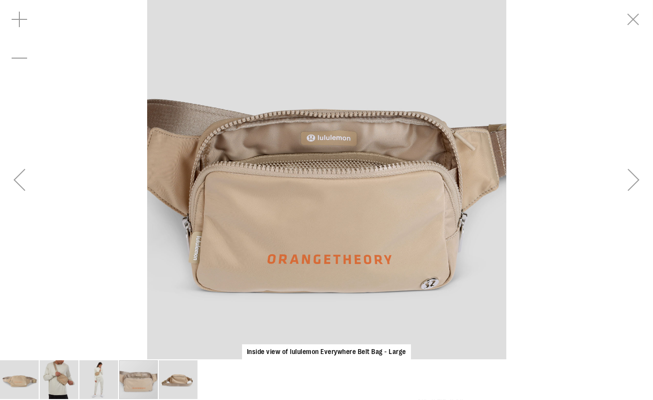
click at [636, 187] on div "Next" at bounding box center [633, 179] width 39 height 39
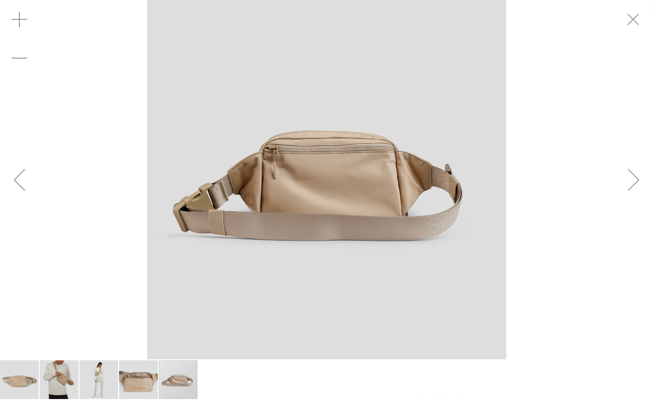
click at [636, 187] on div "Next" at bounding box center [633, 179] width 39 height 39
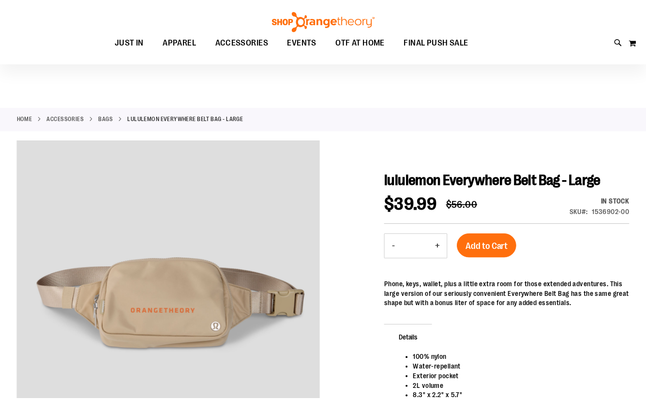
scroll to position [43, 0]
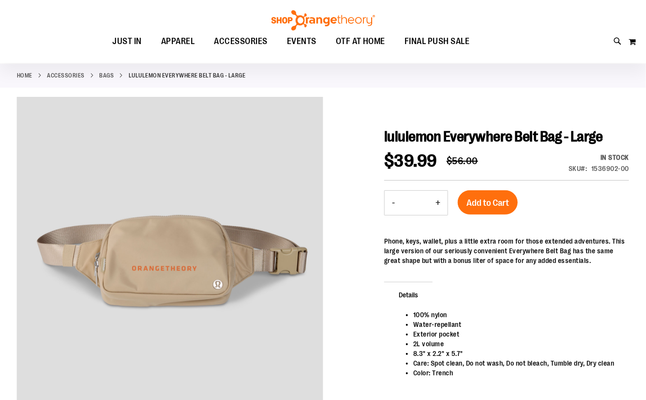
click at [55, 73] on link "ACCESSORIES" at bounding box center [66, 75] width 38 height 9
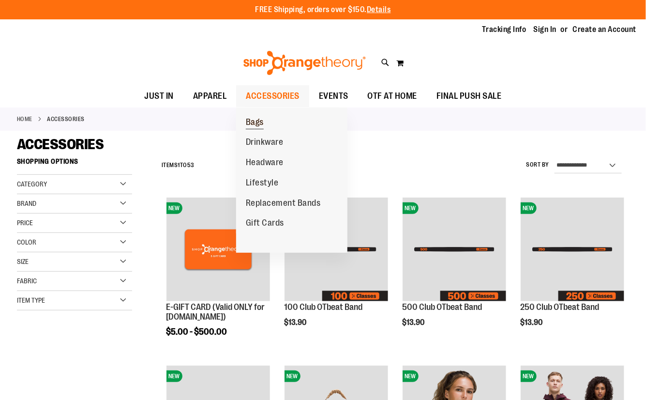
click at [261, 121] on span "Bags" at bounding box center [255, 123] width 18 height 12
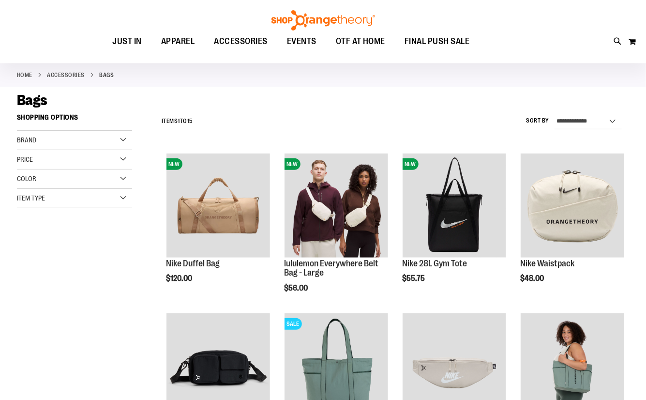
scroll to position [87, 0]
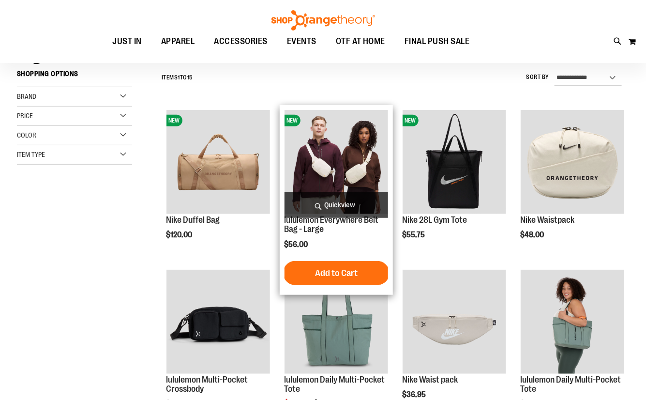
click at [348, 174] on img "product" at bounding box center [337, 162] width 104 height 104
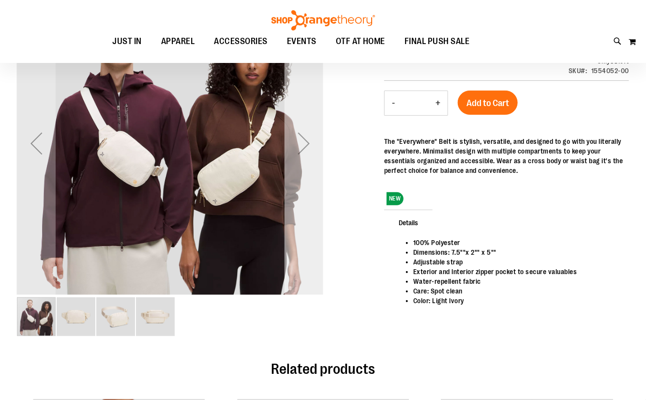
click at [305, 152] on div "Next" at bounding box center [304, 143] width 39 height 39
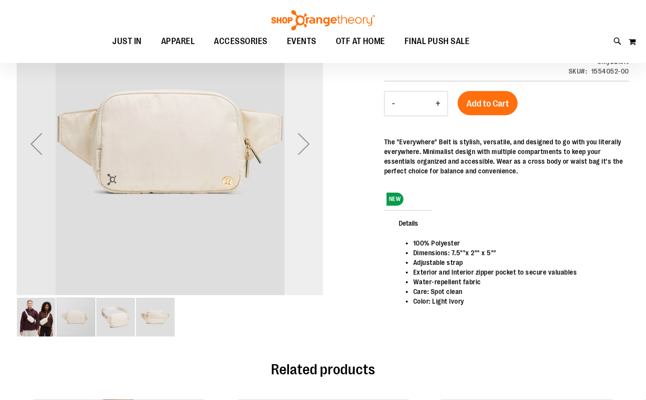
click at [305, 152] on div "Next" at bounding box center [304, 143] width 39 height 39
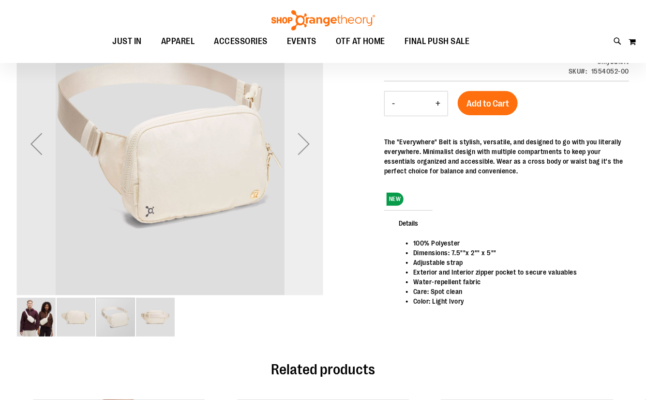
click at [305, 152] on div "Next" at bounding box center [304, 143] width 39 height 39
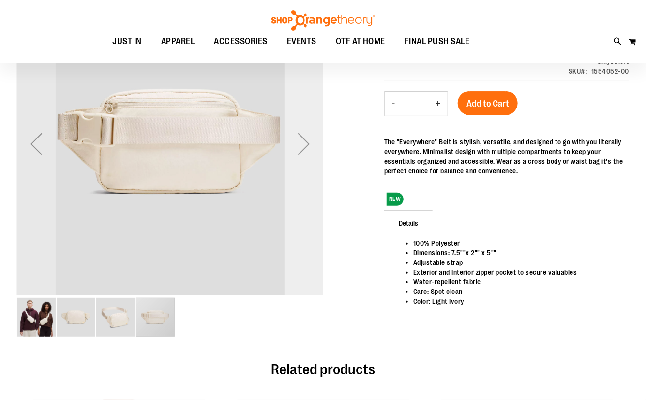
click at [305, 152] on div "Next" at bounding box center [304, 143] width 39 height 39
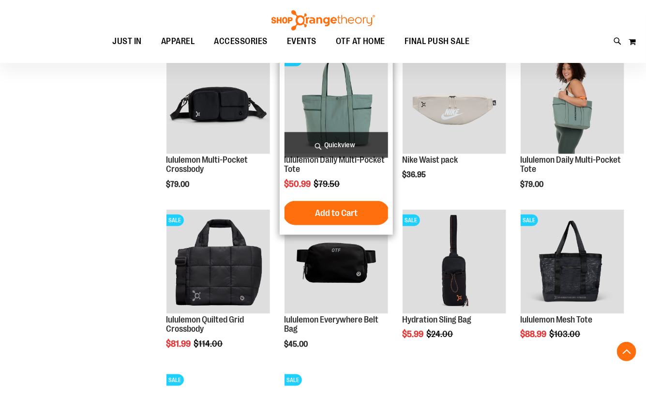
scroll to position [219, 0]
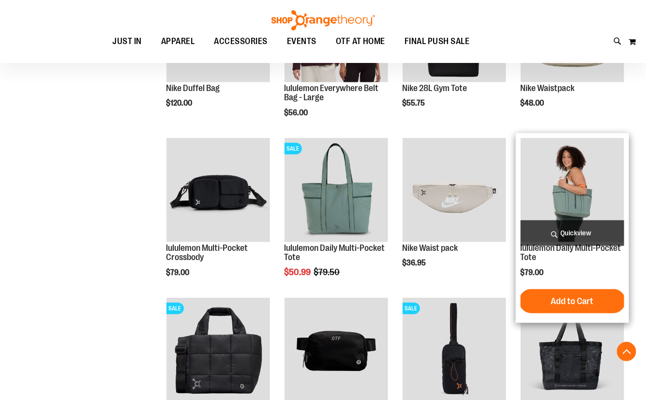
click at [602, 200] on img "product" at bounding box center [573, 190] width 104 height 104
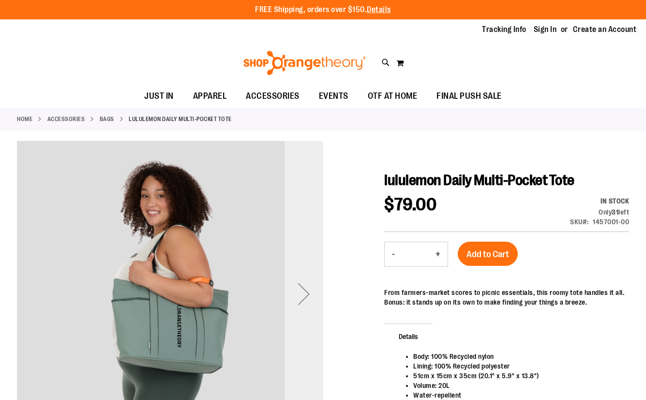
scroll to position [44, 0]
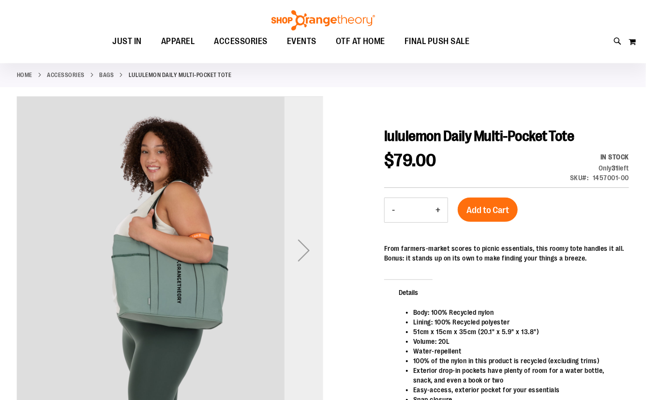
click at [300, 243] on div "Next" at bounding box center [304, 250] width 39 height 39
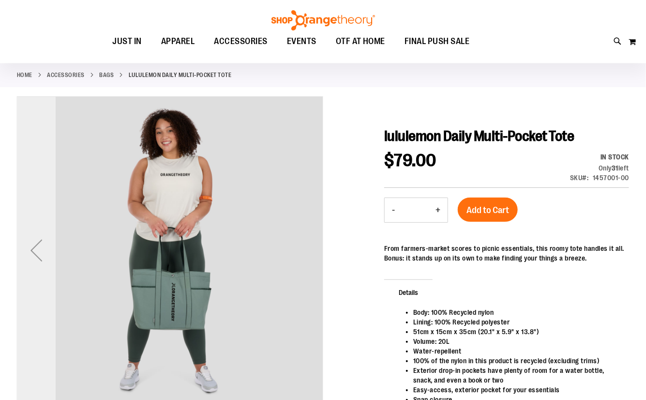
click at [39, 253] on div "Previous" at bounding box center [36, 250] width 39 height 39
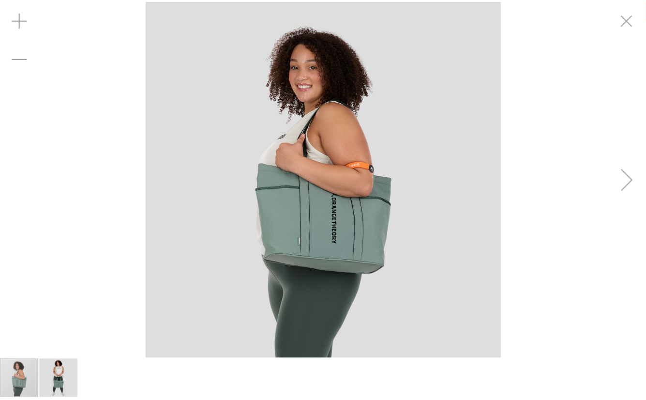
scroll to position [43, 0]
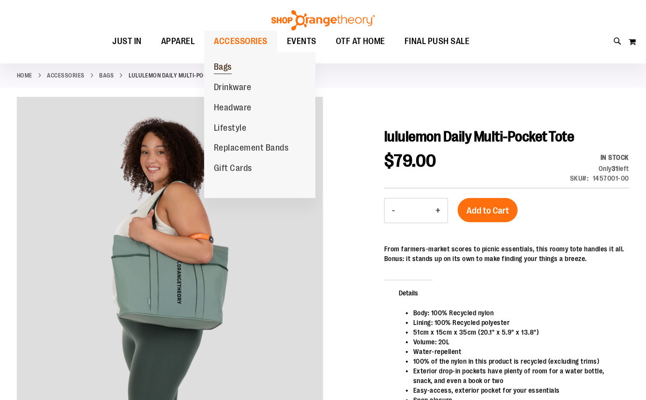
click at [226, 70] on span "Bags" at bounding box center [223, 68] width 18 height 12
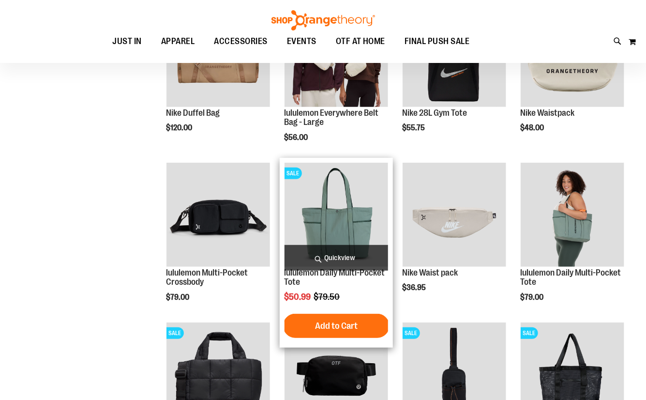
scroll to position [87, 0]
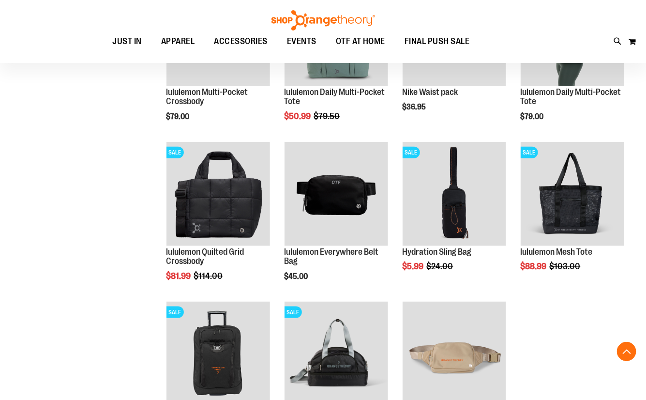
scroll to position [307, 0]
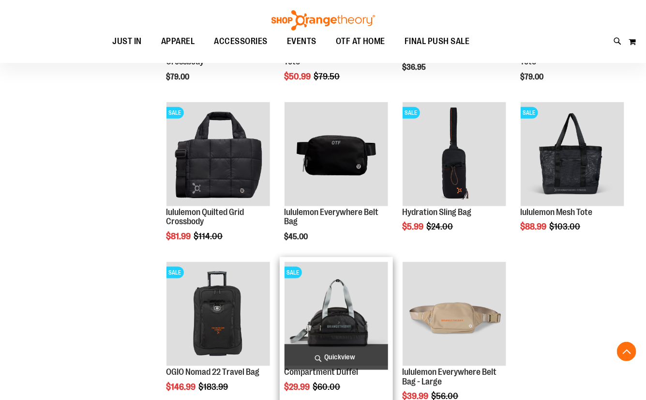
click at [361, 304] on img "product" at bounding box center [337, 314] width 104 height 104
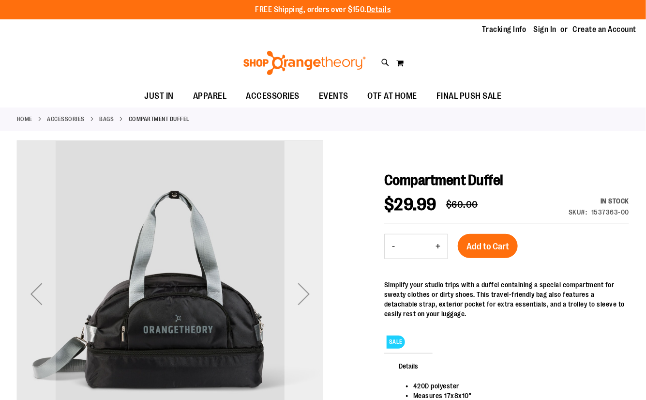
click at [306, 292] on div "Next" at bounding box center [304, 293] width 39 height 39
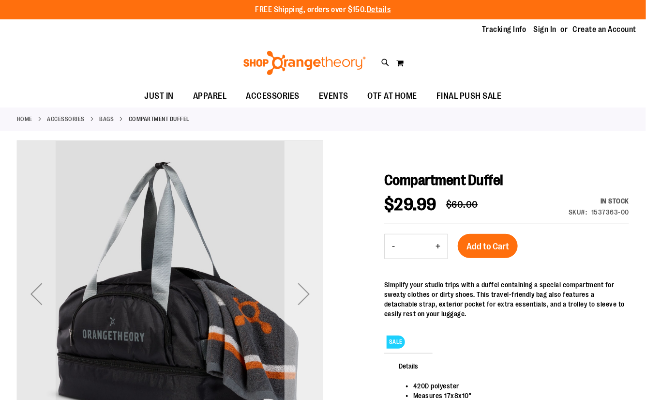
click at [306, 292] on div "Next" at bounding box center [304, 293] width 39 height 39
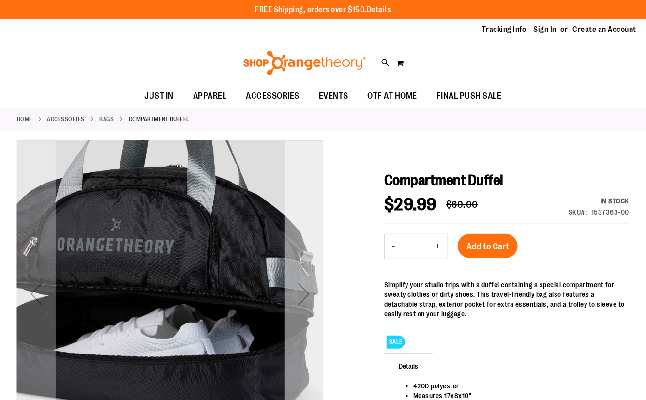
click at [306, 292] on div "Next" at bounding box center [304, 293] width 39 height 39
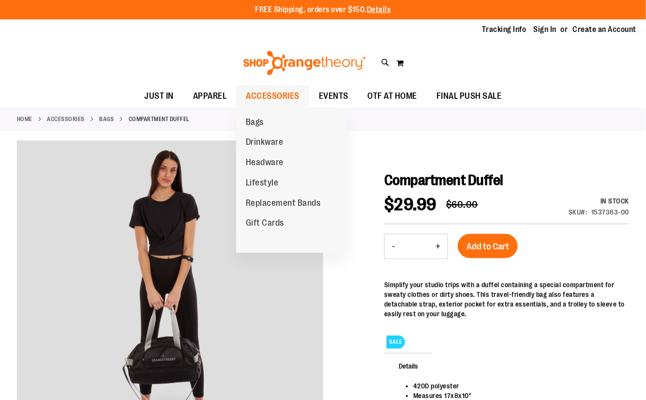
click at [266, 91] on span "ACCESSORIES" at bounding box center [273, 96] width 54 height 22
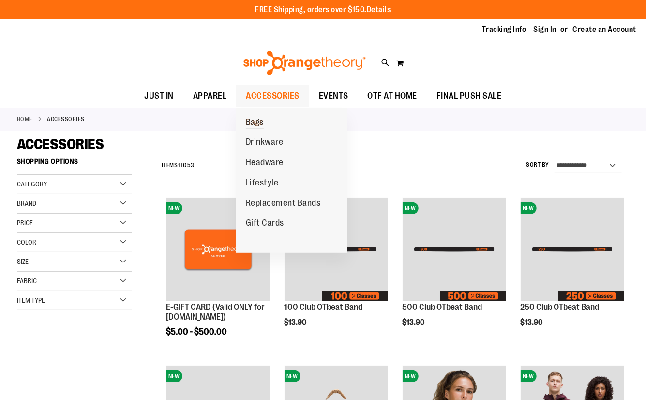
click at [258, 124] on span "Bags" at bounding box center [255, 123] width 18 height 12
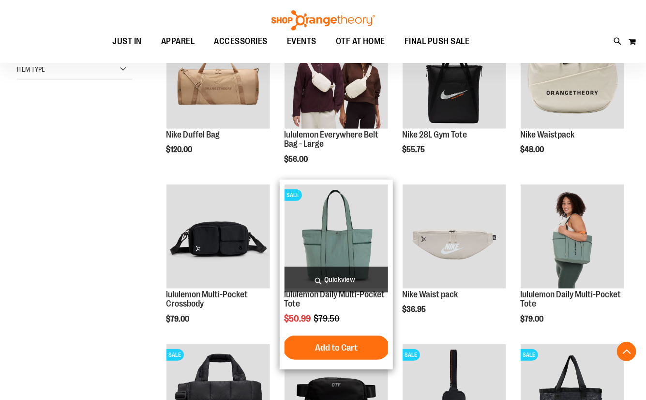
scroll to position [175, 0]
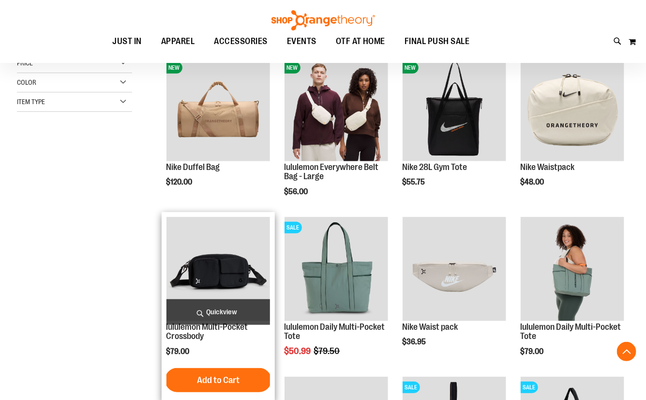
scroll to position [131, 0]
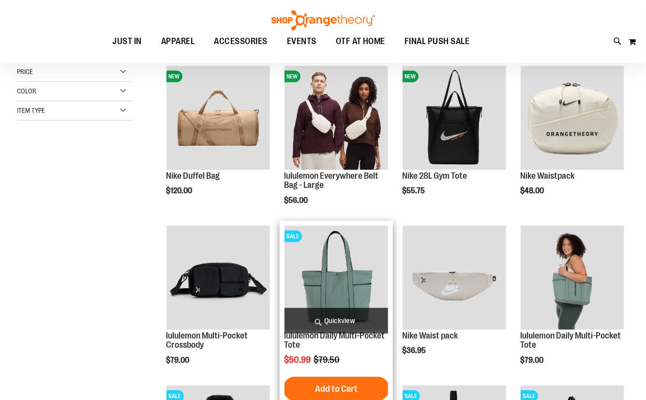
click at [332, 278] on img "product" at bounding box center [337, 278] width 104 height 104
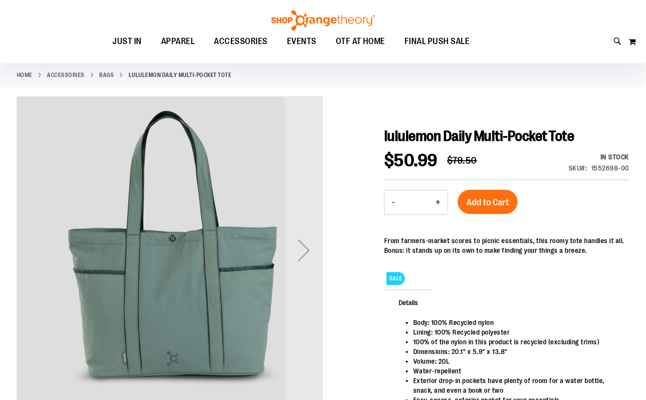
scroll to position [44, 0]
click at [313, 249] on div "Next" at bounding box center [304, 250] width 39 height 39
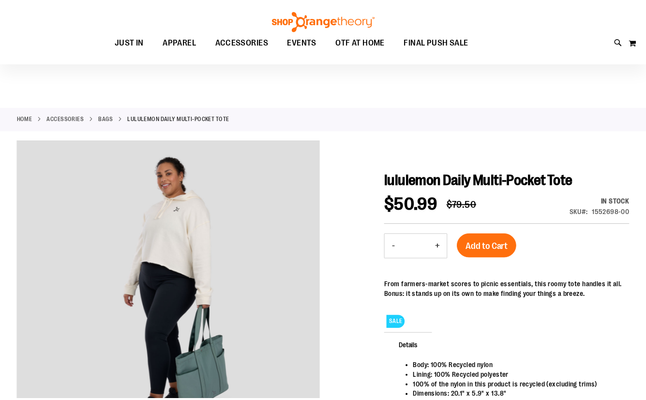
scroll to position [43, 0]
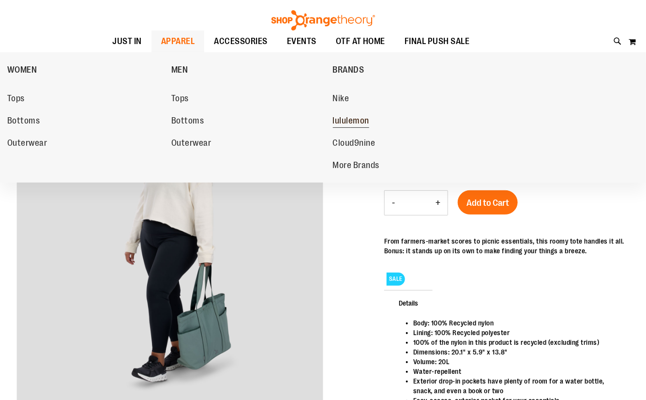
click at [339, 125] on span "lululemon" at bounding box center [351, 122] width 37 height 12
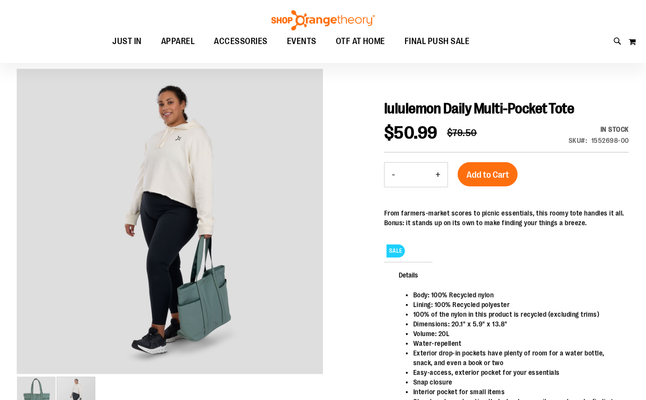
scroll to position [87, 0]
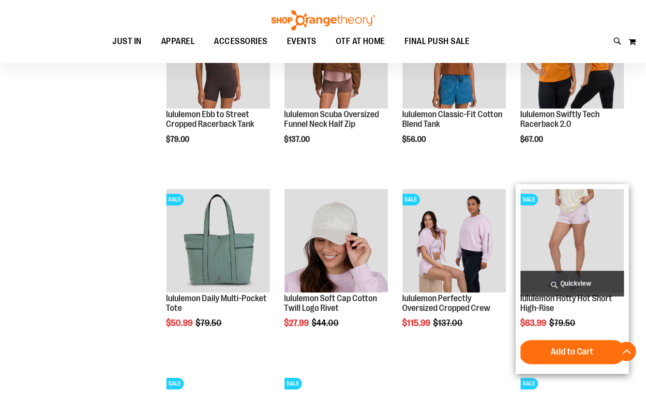
scroll to position [747, 0]
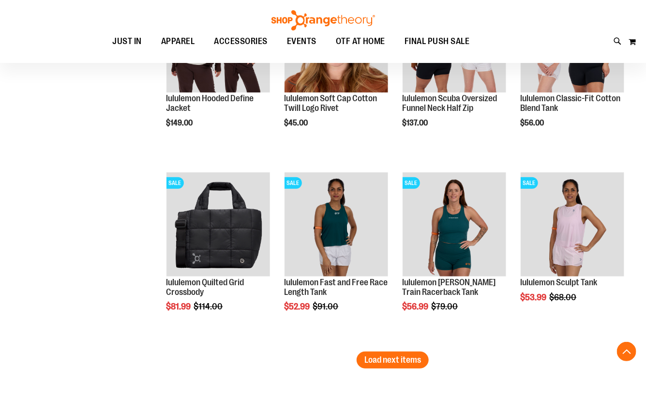
scroll to position [1539, 0]
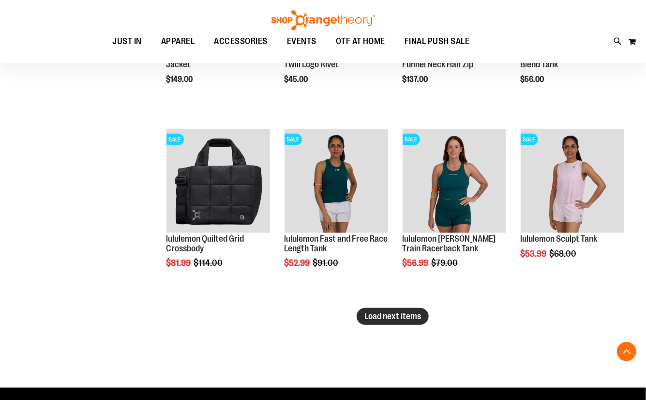
click at [395, 319] on span "Load next items" at bounding box center [392, 316] width 57 height 10
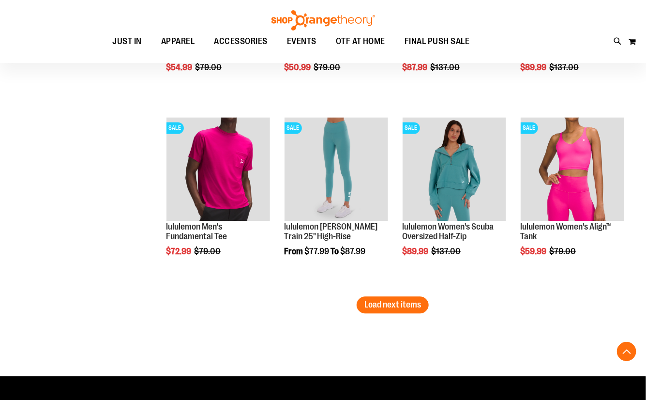
scroll to position [2111, 0]
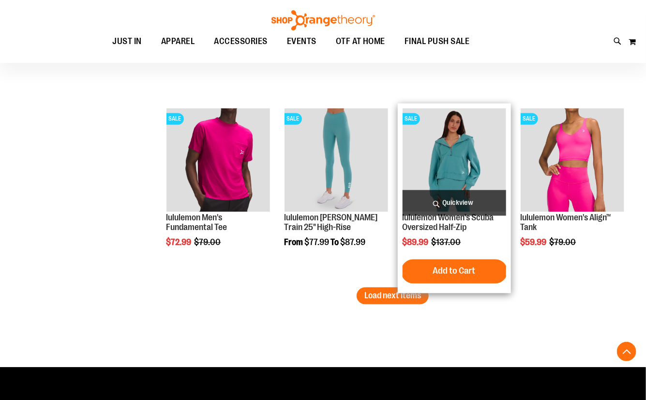
click at [450, 176] on img "product" at bounding box center [455, 160] width 104 height 104
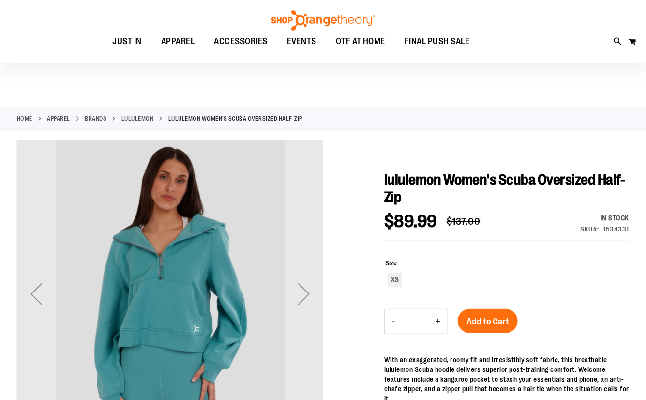
scroll to position [44, 0]
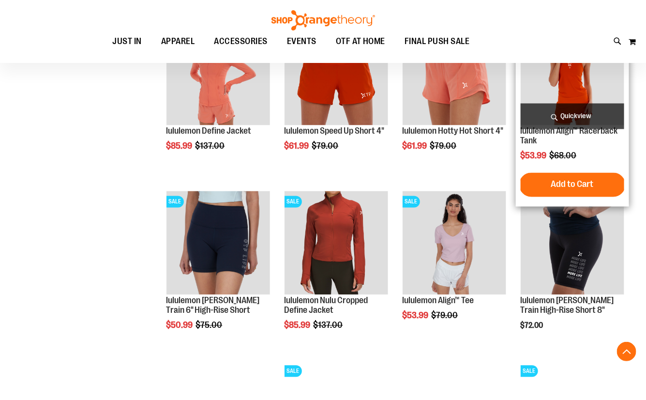
scroll to position [615, 0]
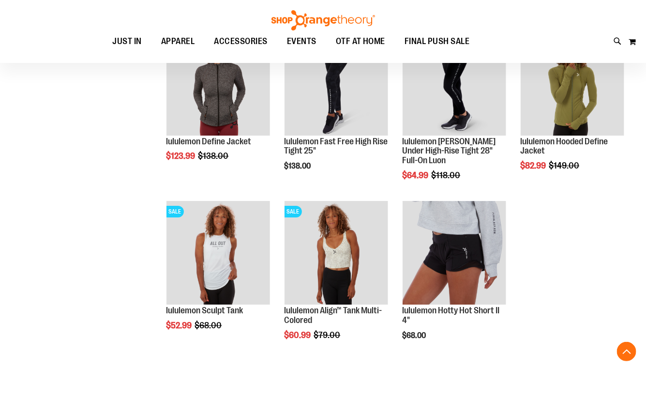
scroll to position [1099, 0]
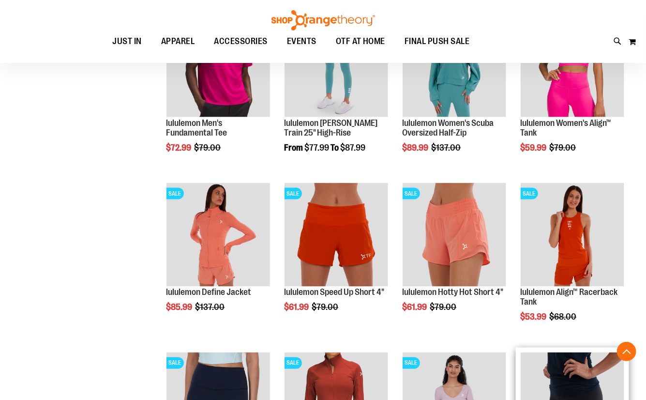
scroll to position [87, 0]
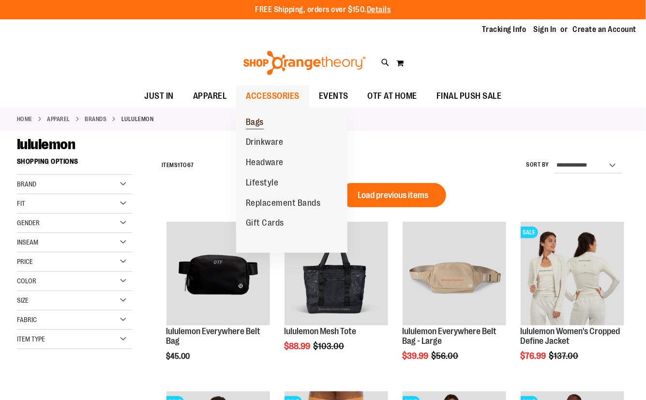
click at [264, 122] on link "Bags" at bounding box center [254, 122] width 37 height 20
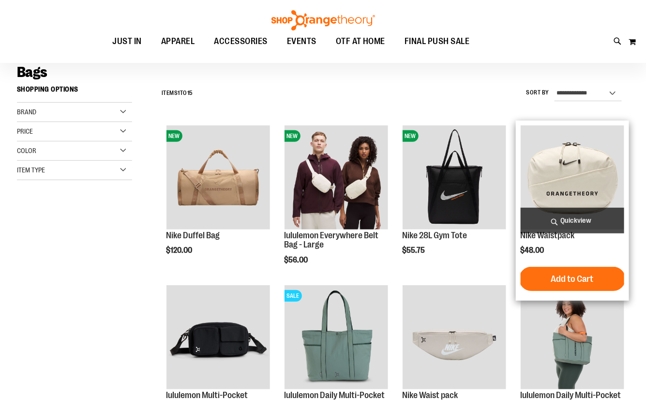
scroll to position [87, 0]
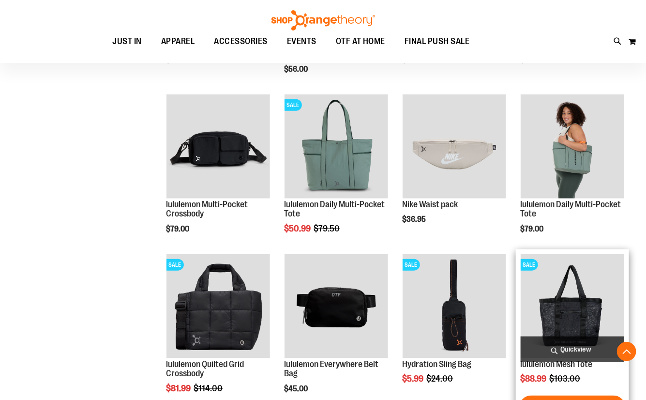
scroll to position [263, 0]
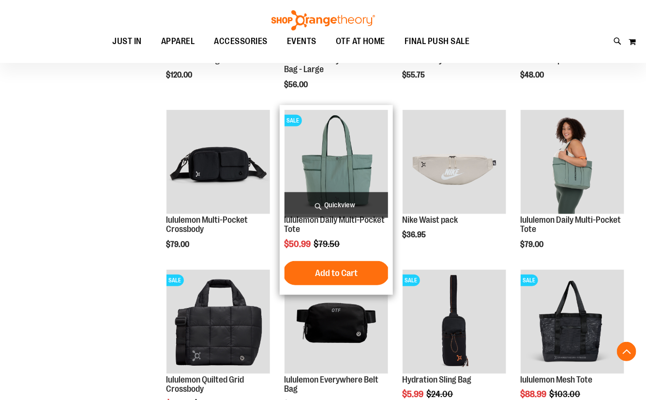
scroll to position [219, 0]
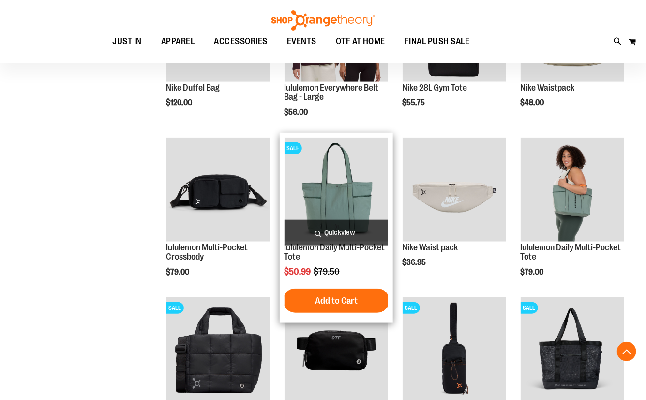
click at [335, 184] on img "product" at bounding box center [337, 189] width 104 height 104
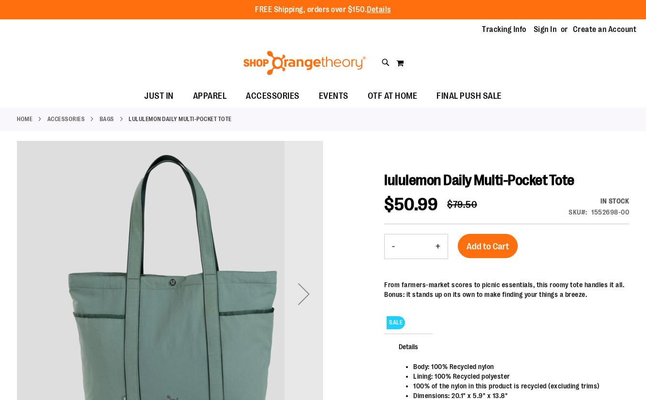
scroll to position [87, 0]
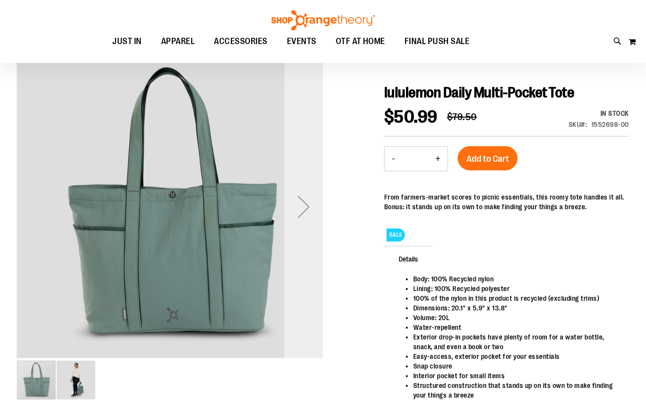
click at [306, 205] on div "Next" at bounding box center [304, 206] width 39 height 39
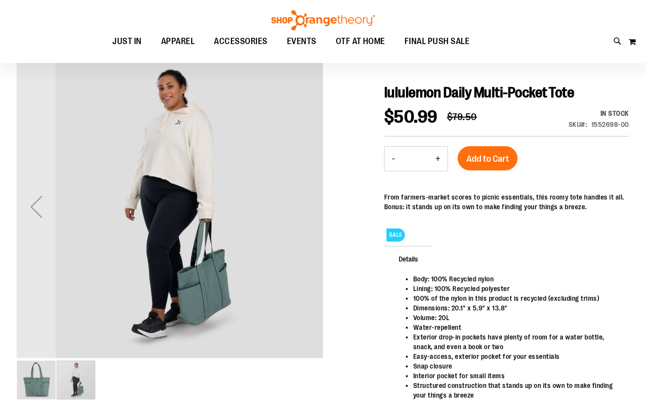
click at [44, 381] on img "image 1 of 2" at bounding box center [36, 380] width 39 height 39
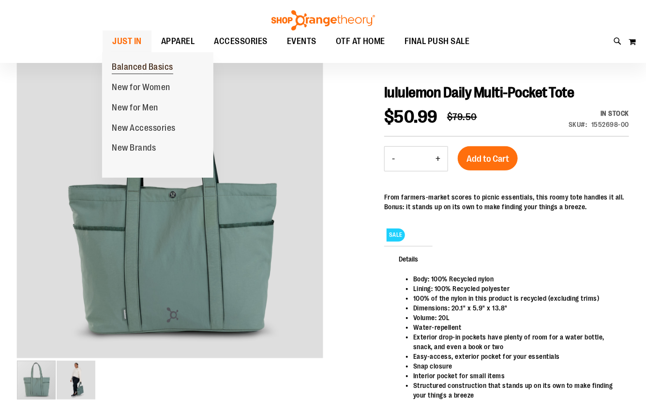
click at [133, 67] on span "Balanced Basics" at bounding box center [142, 68] width 61 height 12
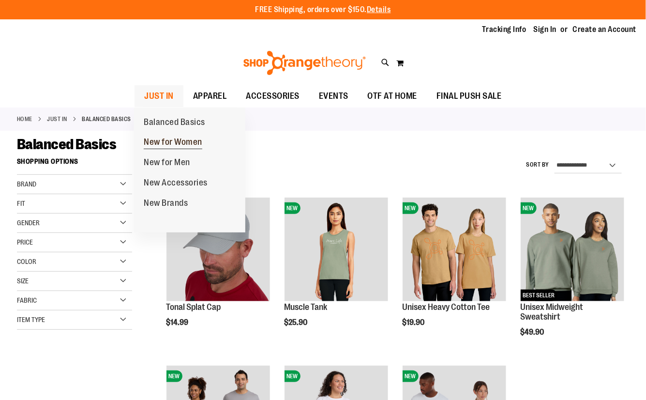
click at [173, 143] on span "New for Women" at bounding box center [173, 143] width 59 height 12
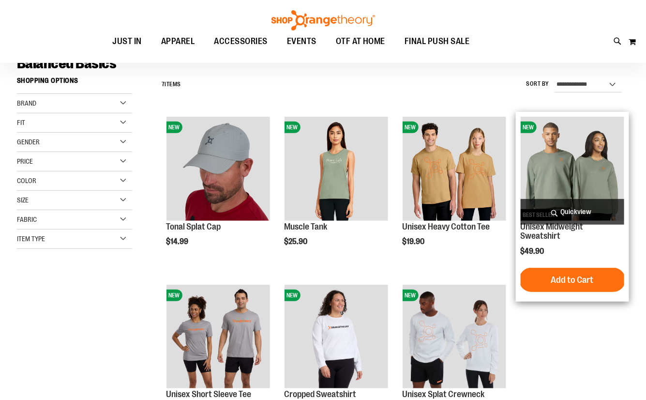
scroll to position [87, 0]
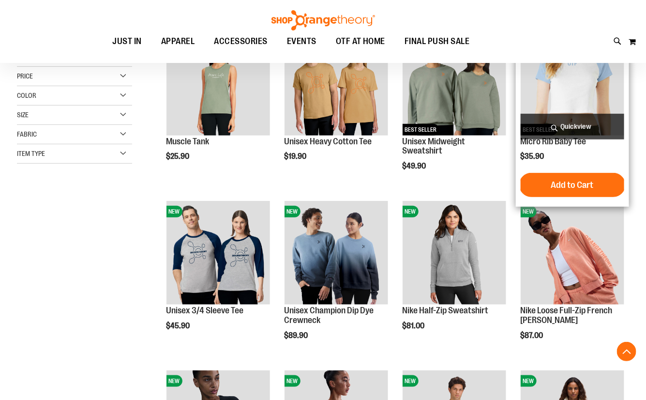
scroll to position [175, 0]
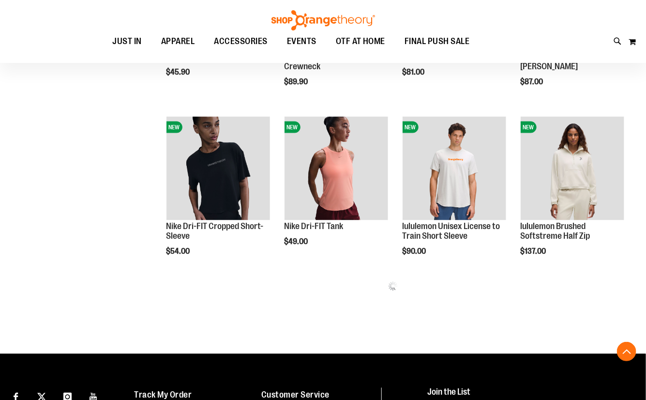
scroll to position [440, 0]
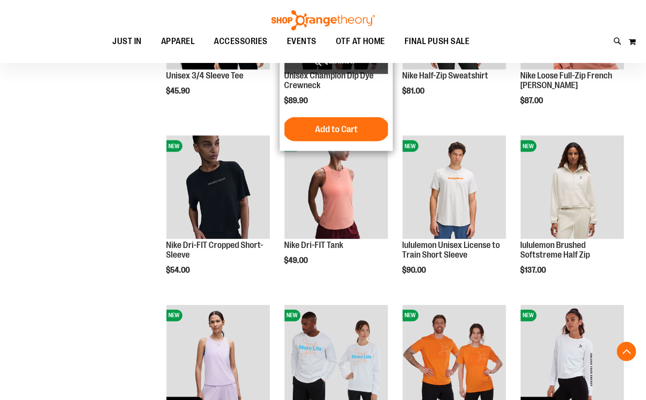
scroll to position [395, 0]
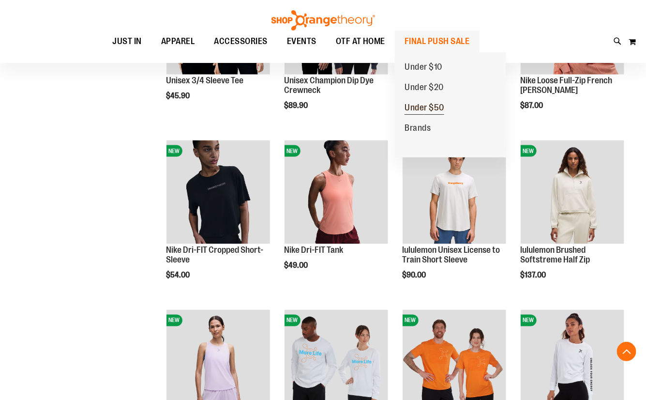
click at [433, 106] on span "Under $50" at bounding box center [425, 109] width 40 height 12
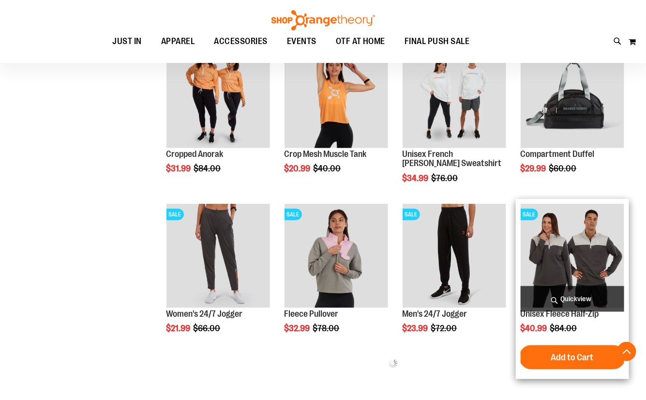
scroll to position [395, 0]
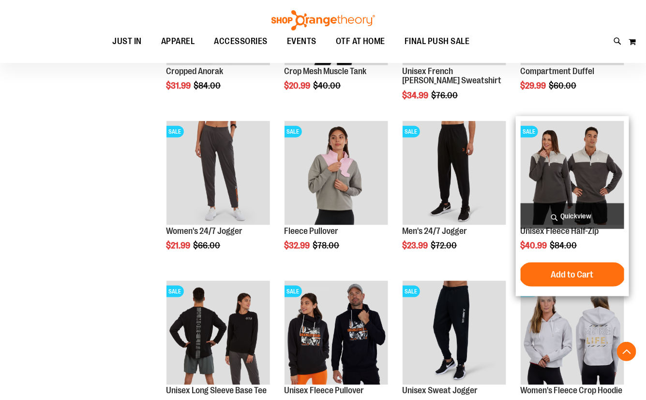
click at [603, 182] on img "product" at bounding box center [573, 173] width 104 height 104
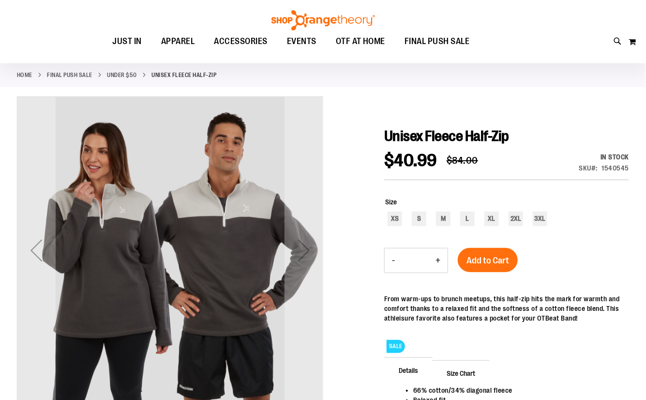
scroll to position [44, 0]
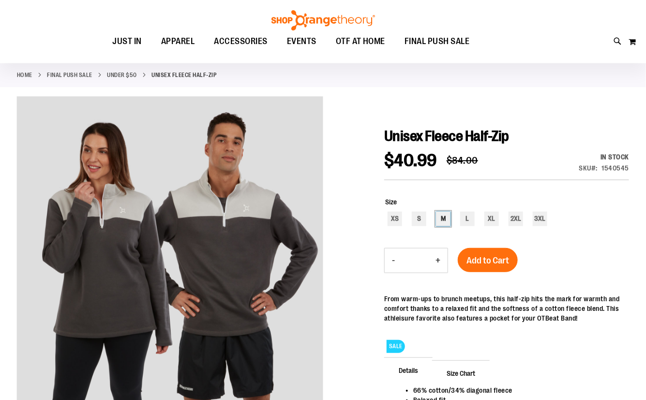
click at [440, 218] on div "M" at bounding box center [443, 219] width 15 height 15
type input "***"
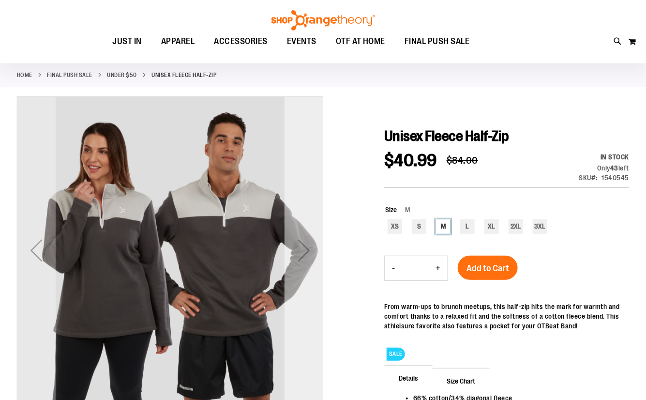
click at [311, 262] on div "Next" at bounding box center [304, 250] width 39 height 39
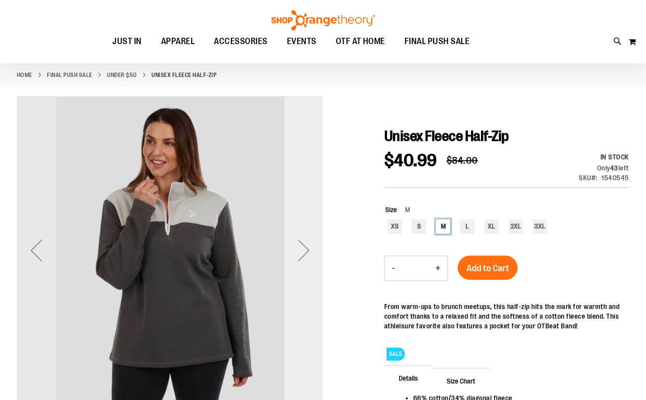
click at [300, 274] on div "Next" at bounding box center [304, 250] width 39 height 306
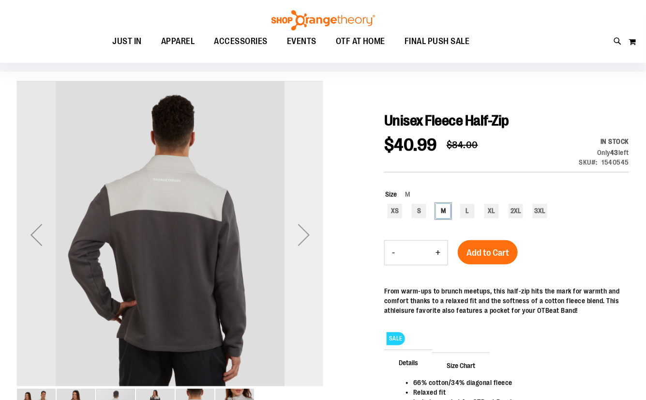
scroll to position [87, 0]
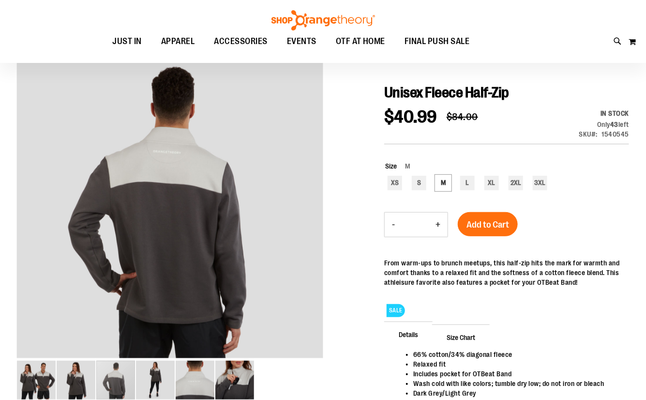
click at [472, 337] on span "Size Chart" at bounding box center [461, 336] width 58 height 25
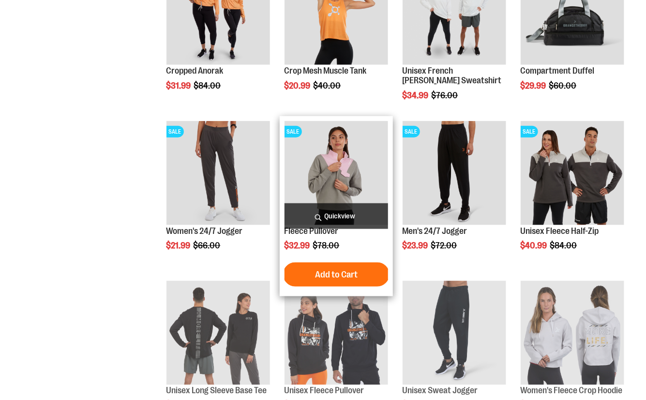
scroll to position [396, 0]
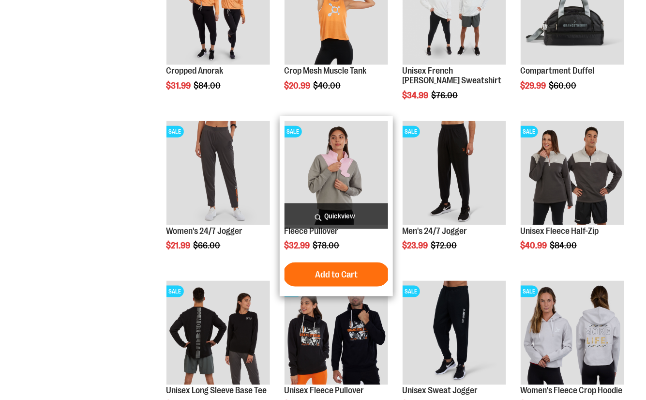
click at [367, 181] on img "product" at bounding box center [337, 173] width 104 height 104
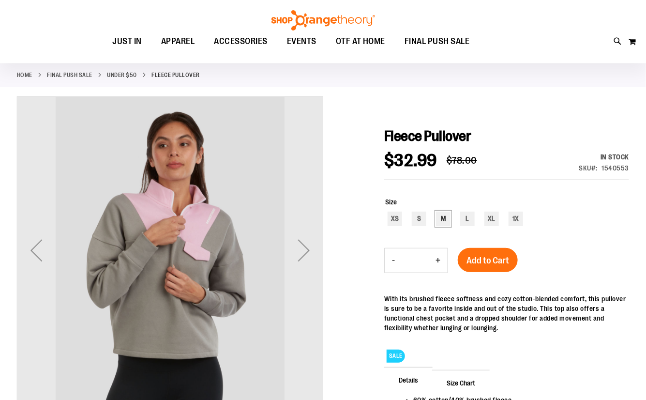
scroll to position [44, 0]
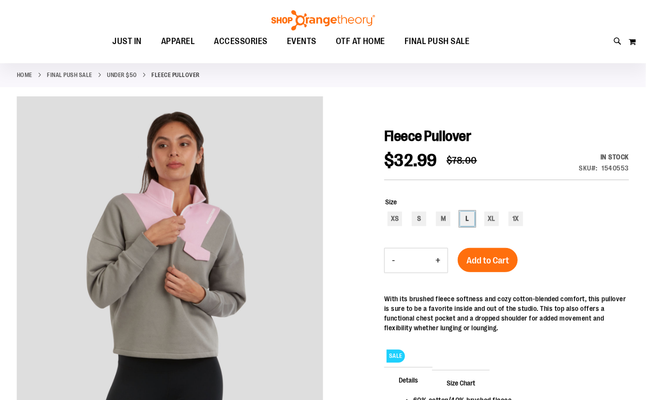
click at [471, 223] on div "L" at bounding box center [467, 219] width 15 height 15
type input "***"
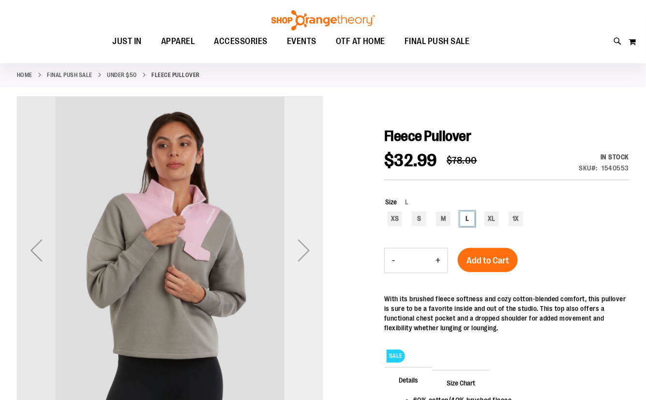
click at [309, 258] on div "Next" at bounding box center [304, 250] width 39 height 39
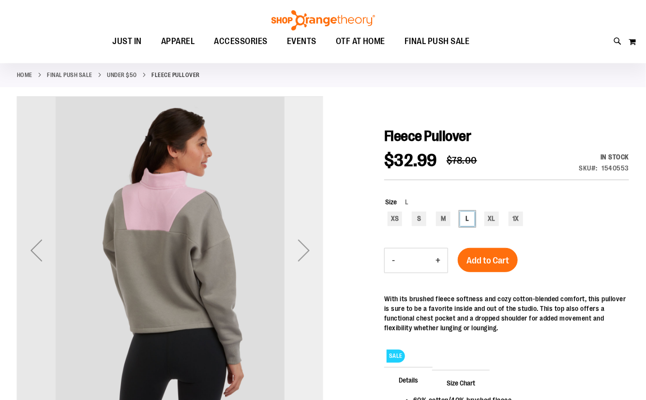
click at [309, 258] on div "Next" at bounding box center [304, 250] width 39 height 39
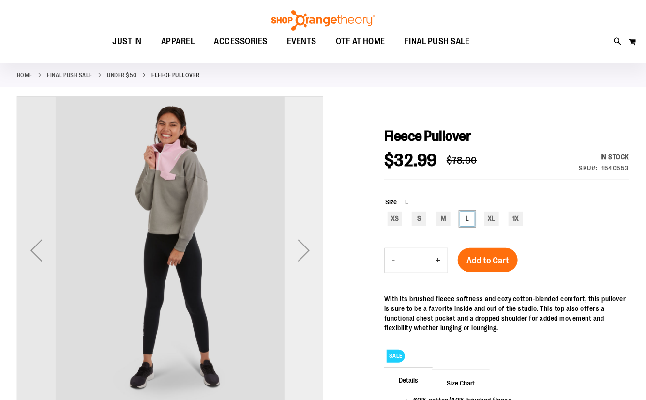
click at [309, 258] on div "Next" at bounding box center [304, 250] width 39 height 39
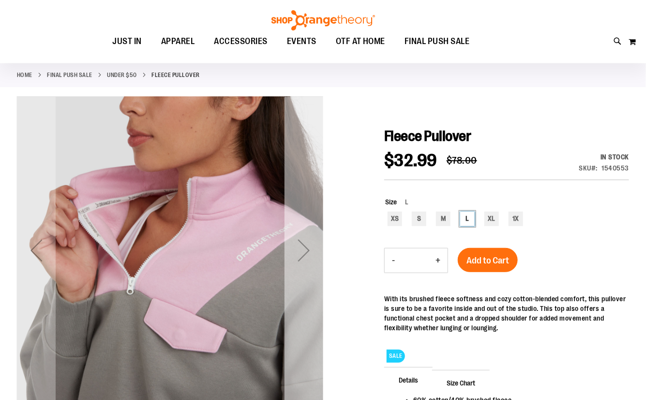
click at [309, 258] on div "Next" at bounding box center [304, 250] width 39 height 39
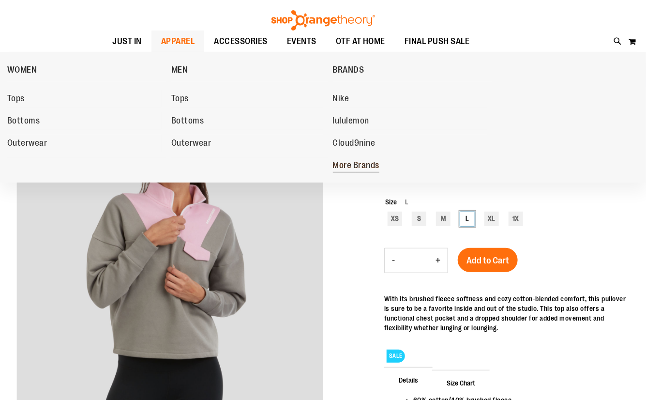
click at [361, 164] on span "More Brands" at bounding box center [356, 166] width 47 height 12
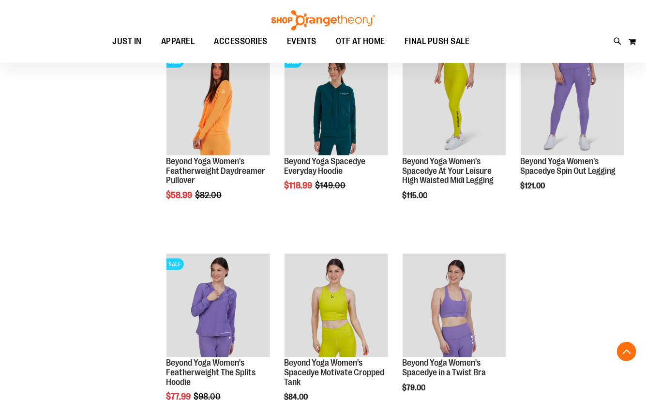
scroll to position [307, 0]
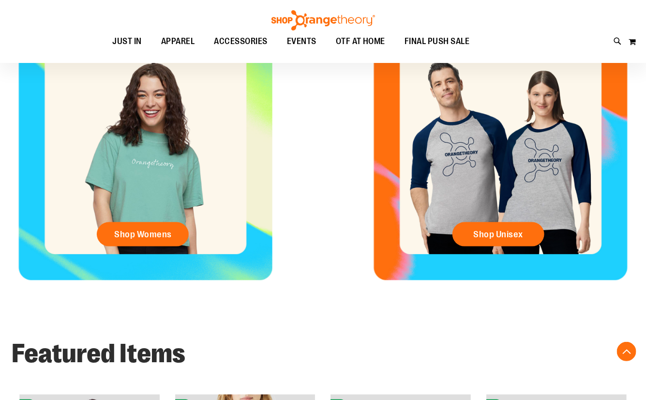
scroll to position [395, 0]
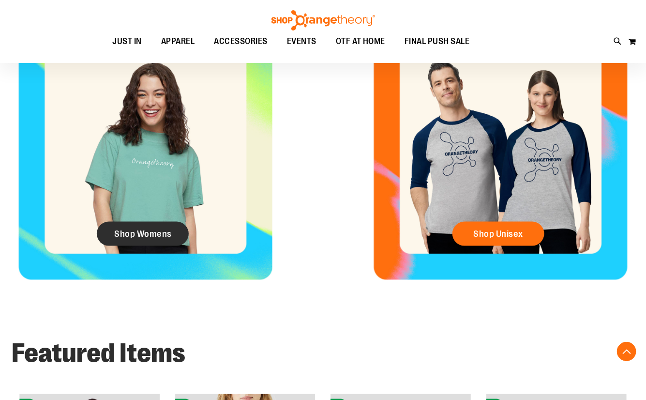
click at [101, 230] on link "Shop Womens" at bounding box center [143, 234] width 92 height 24
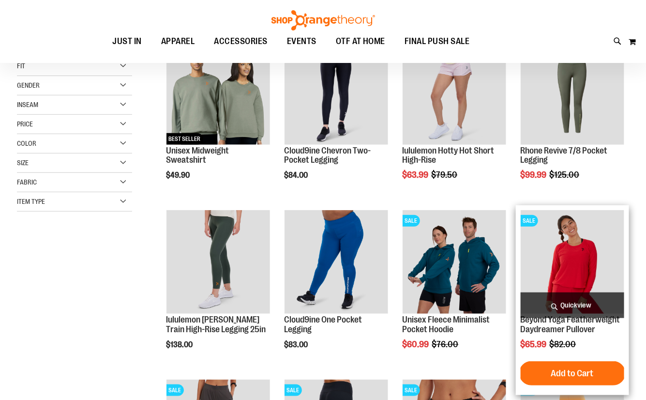
scroll to position [175, 0]
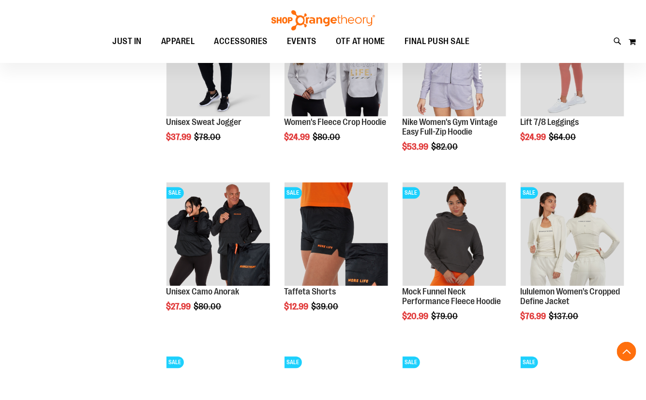
scroll to position [703, 0]
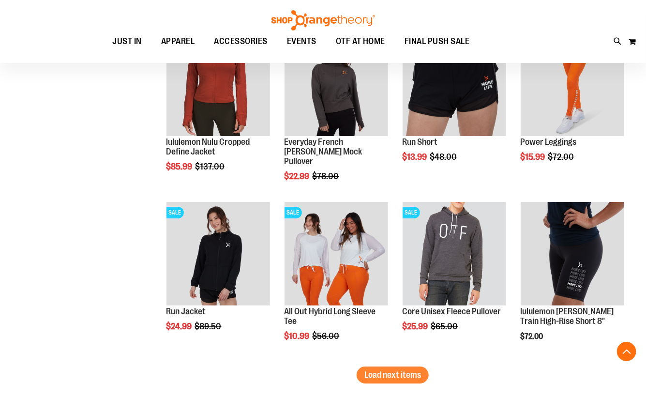
scroll to position [1364, 0]
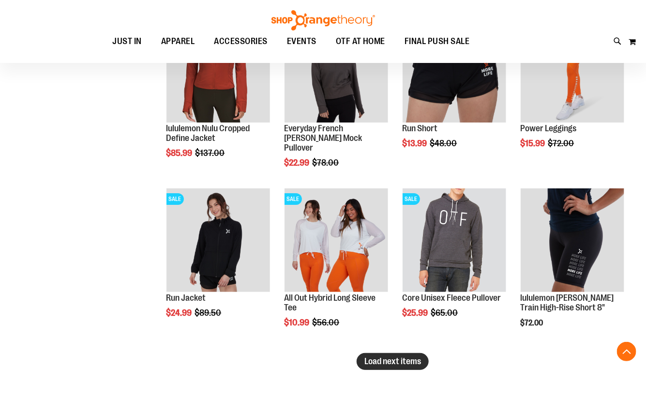
click at [414, 368] on button "Load next items" at bounding box center [393, 361] width 72 height 17
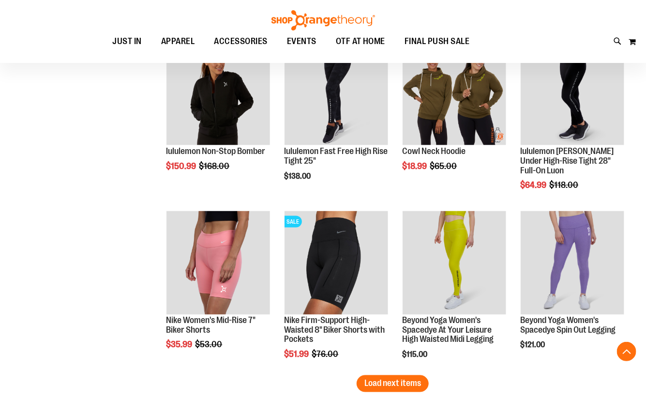
scroll to position [1936, 0]
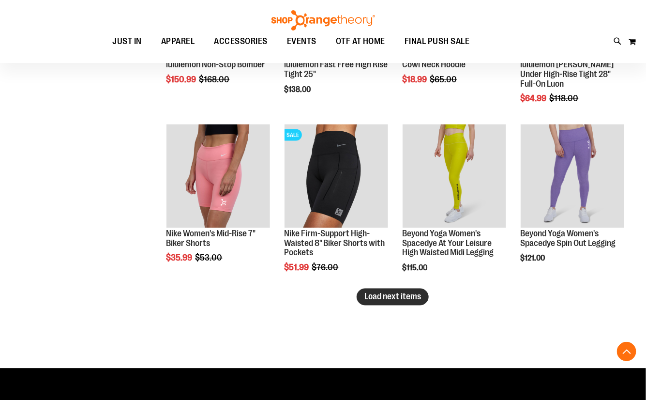
click at [360, 302] on button "Load next items" at bounding box center [393, 297] width 72 height 17
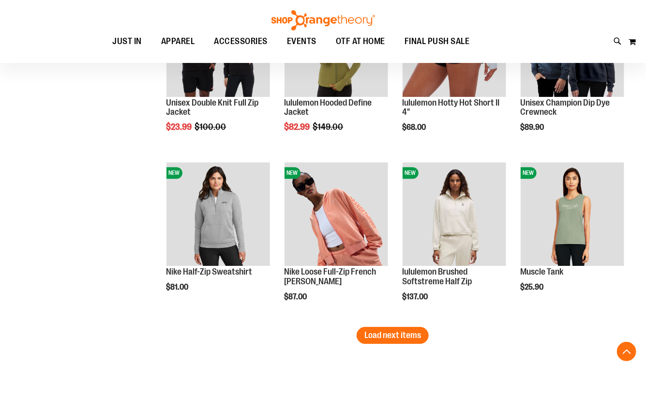
scroll to position [2420, 0]
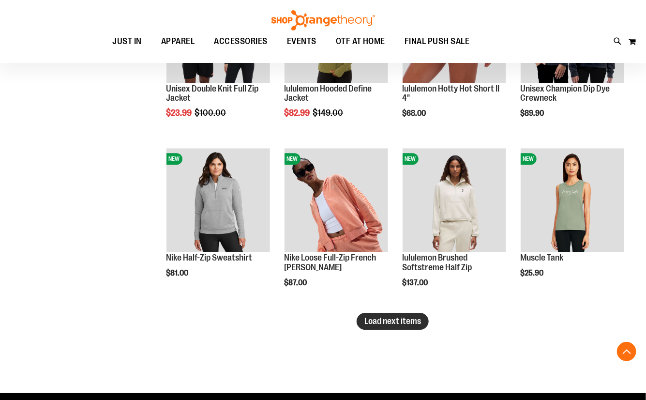
click at [386, 325] on button "Load next items" at bounding box center [393, 321] width 72 height 17
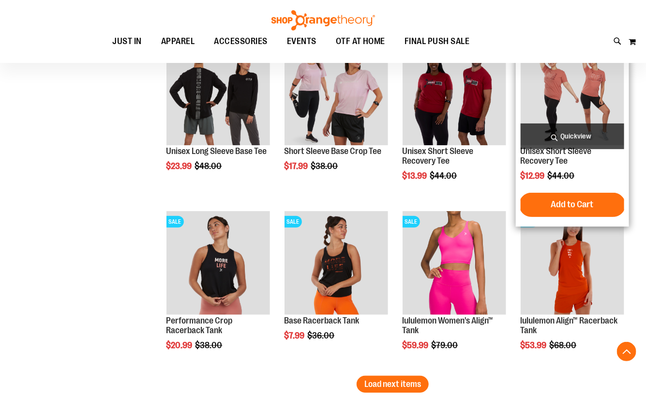
scroll to position [2904, 0]
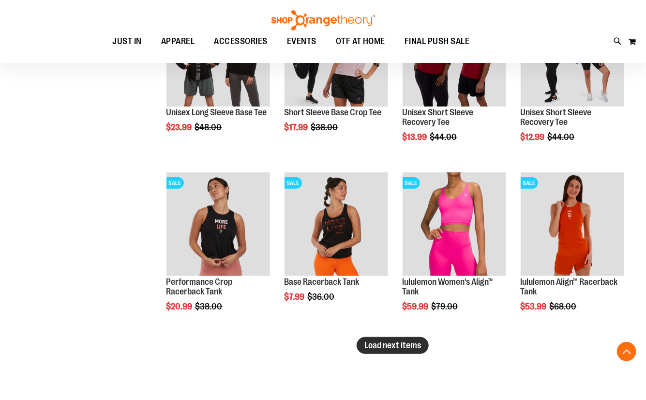
click at [384, 351] on button "Load next items" at bounding box center [393, 345] width 72 height 17
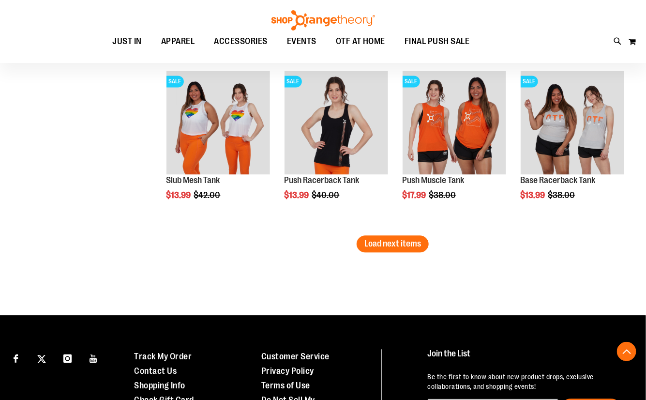
scroll to position [3520, 0]
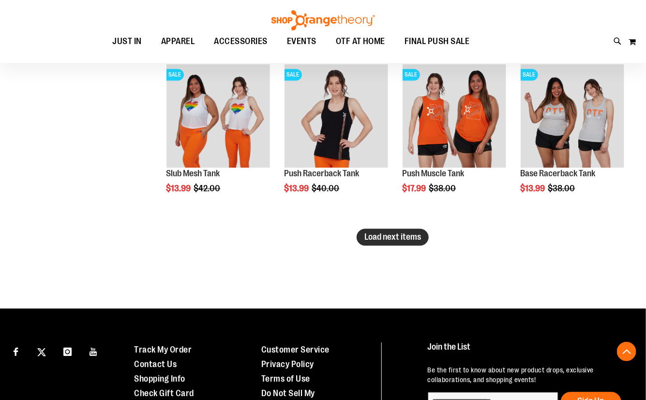
click at [372, 234] on span "Load next items" at bounding box center [392, 237] width 57 height 10
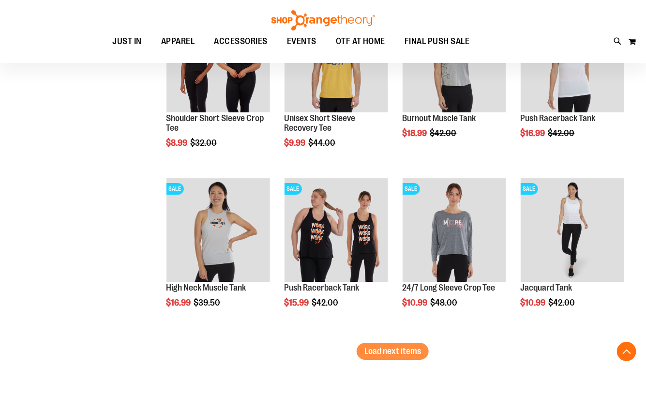
scroll to position [3916, 0]
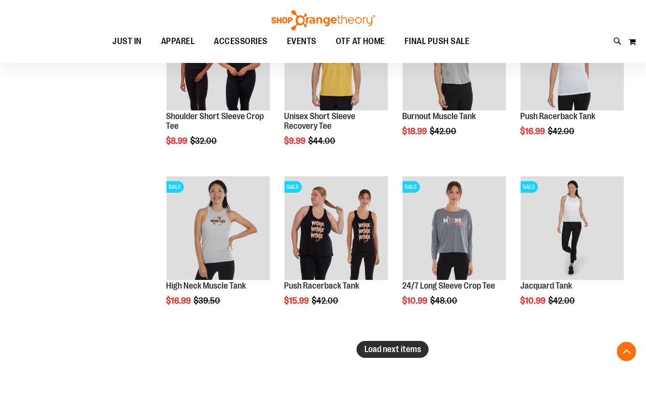
click at [402, 349] on span "Load next items" at bounding box center [392, 349] width 57 height 10
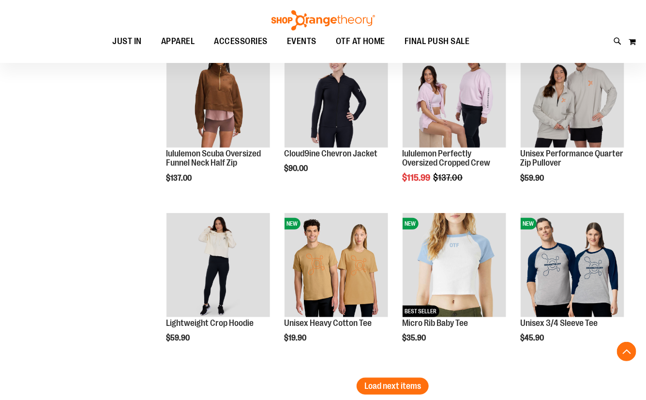
scroll to position [4444, 0]
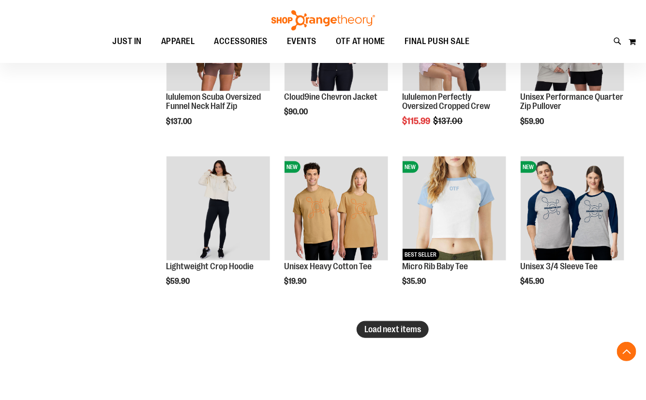
click at [363, 332] on button "Load next items" at bounding box center [393, 329] width 72 height 17
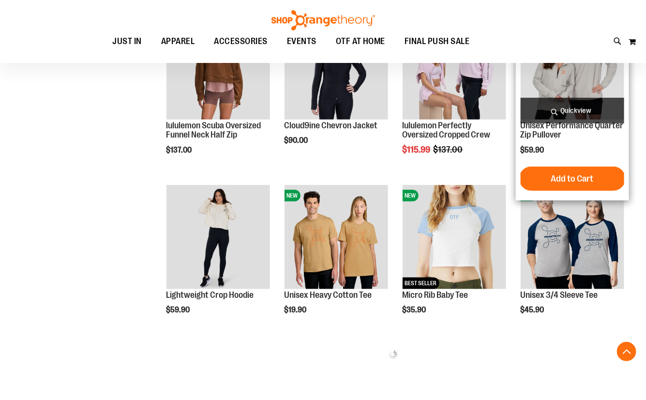
scroll to position [4400, 0]
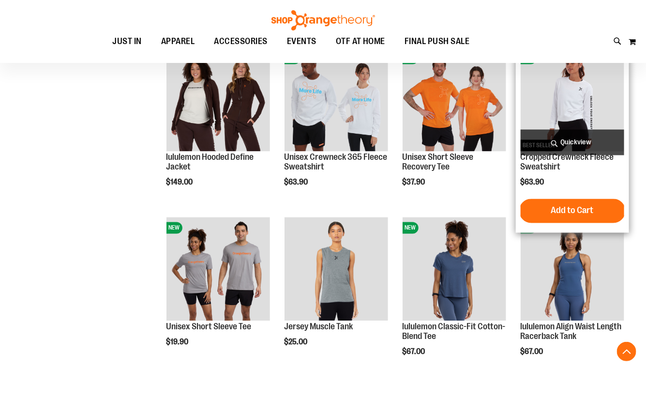
scroll to position [4928, 0]
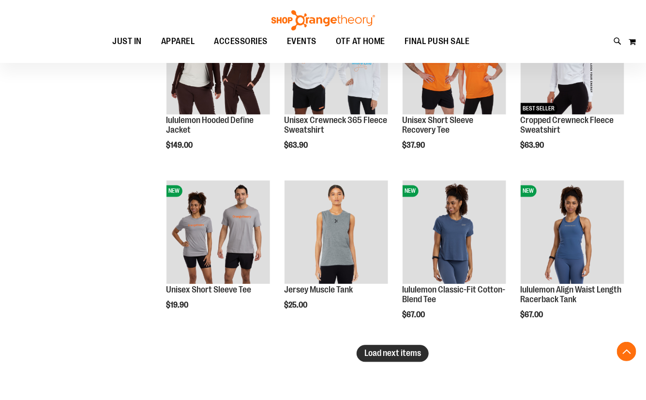
click at [373, 359] on button "Load next items" at bounding box center [393, 353] width 72 height 17
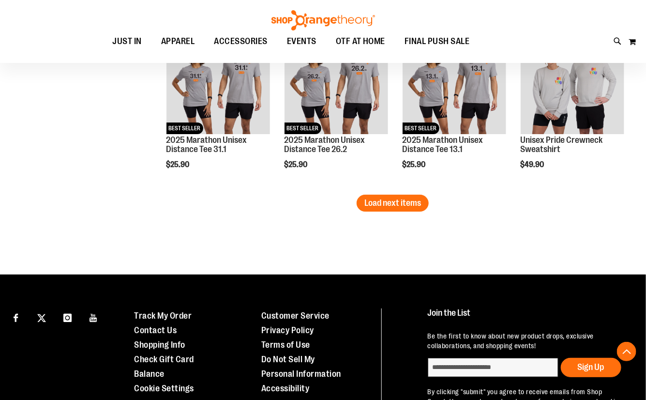
scroll to position [5588, 0]
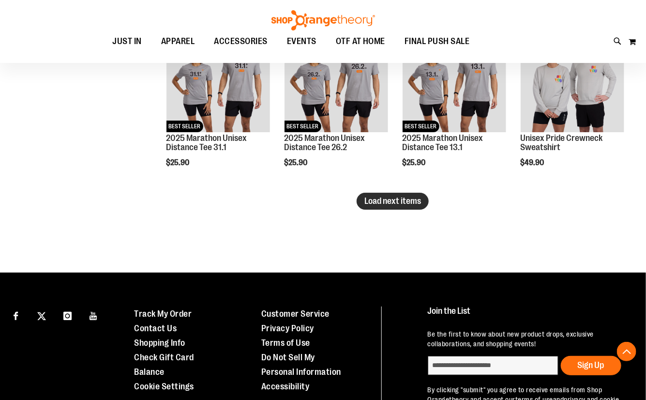
click at [418, 208] on button "Load next items" at bounding box center [393, 201] width 72 height 17
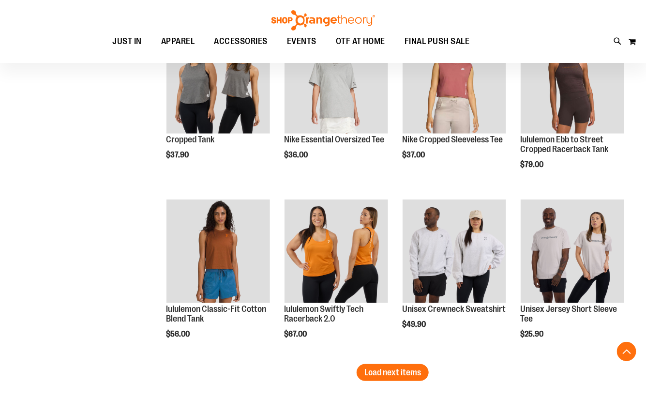
scroll to position [5940, 0]
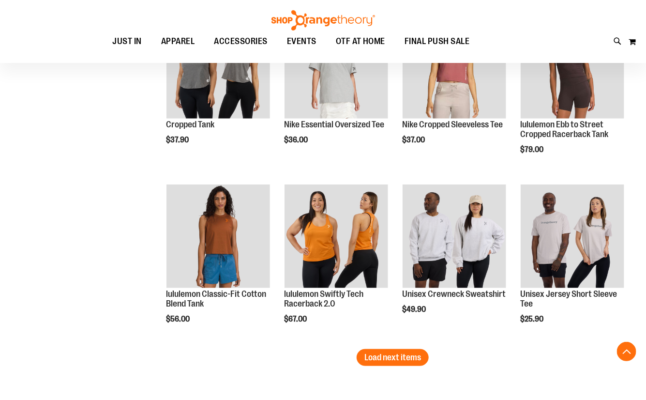
click at [386, 364] on button "Load next items" at bounding box center [393, 357] width 72 height 17
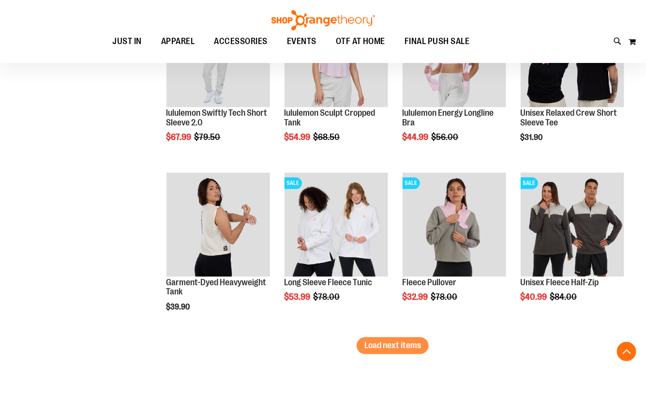
scroll to position [6468, 0]
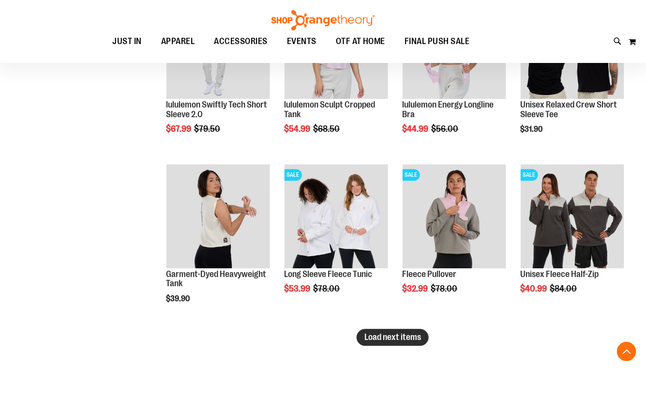
click at [370, 341] on button "Load next items" at bounding box center [393, 337] width 72 height 17
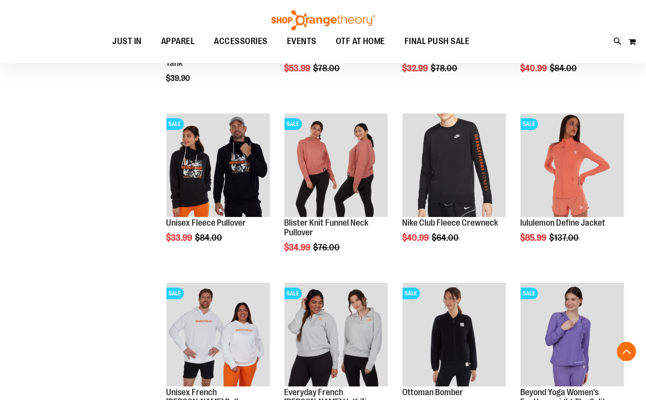
scroll to position [6732, 0]
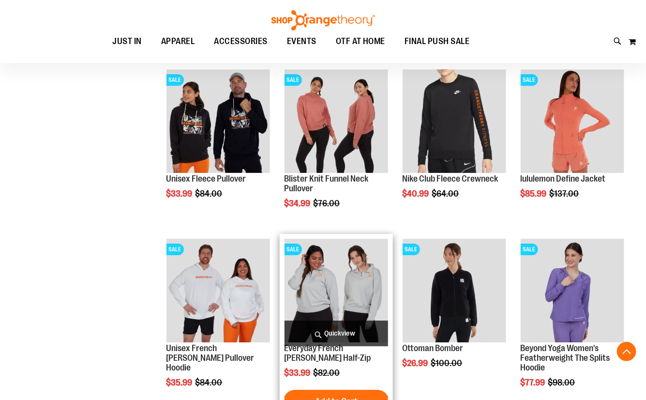
click at [354, 282] on img "product" at bounding box center [337, 291] width 104 height 104
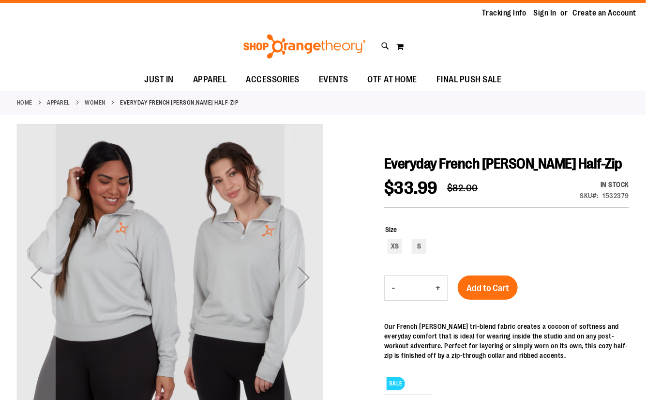
scroll to position [44, 0]
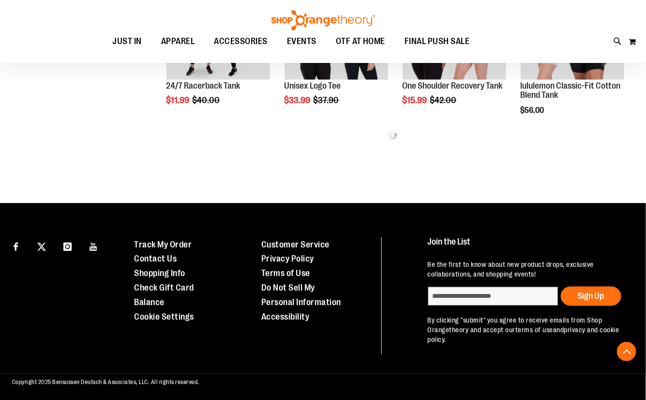
scroll to position [461, 0]
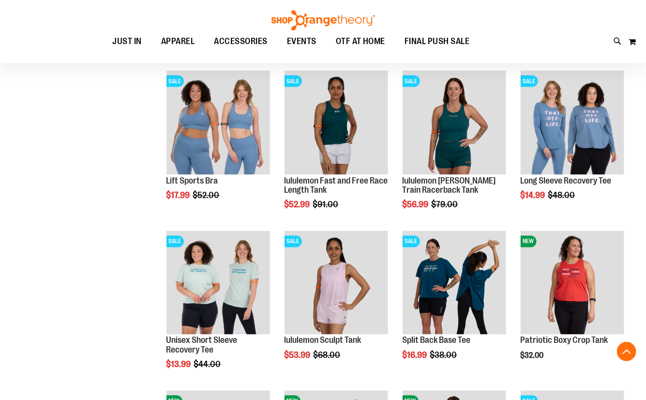
scroll to position [505, 0]
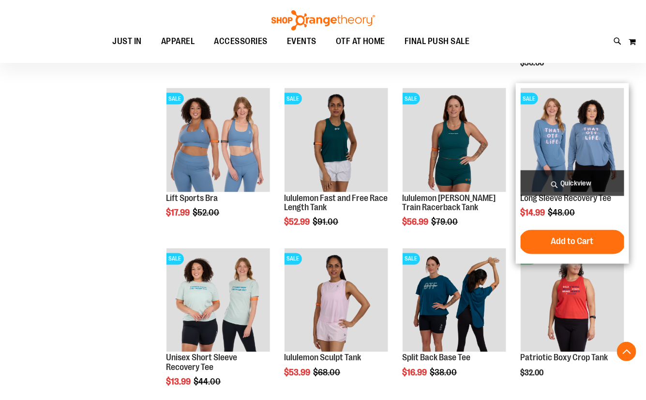
click at [592, 138] on img "product" at bounding box center [573, 140] width 104 height 104
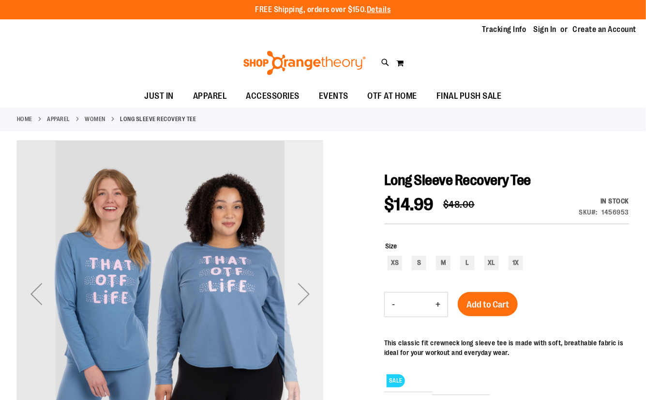
click at [306, 298] on div "Next" at bounding box center [304, 293] width 39 height 39
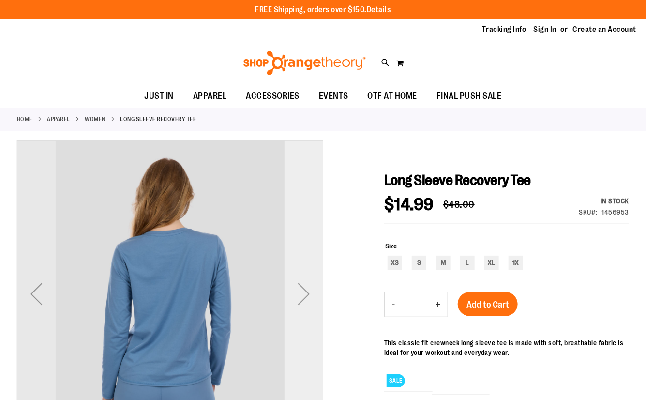
click at [308, 298] on div "Next" at bounding box center [304, 293] width 39 height 39
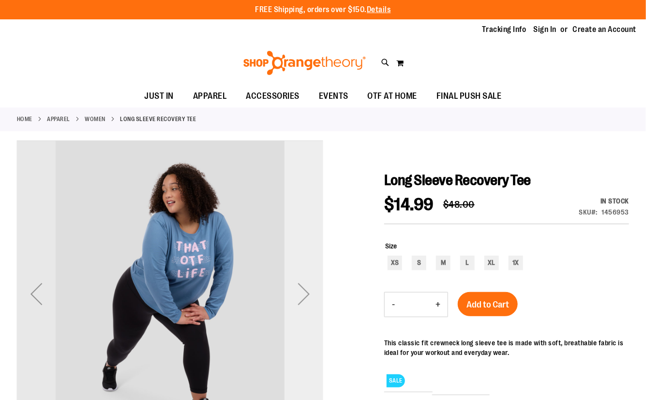
click at [307, 300] on div "Next" at bounding box center [304, 293] width 39 height 39
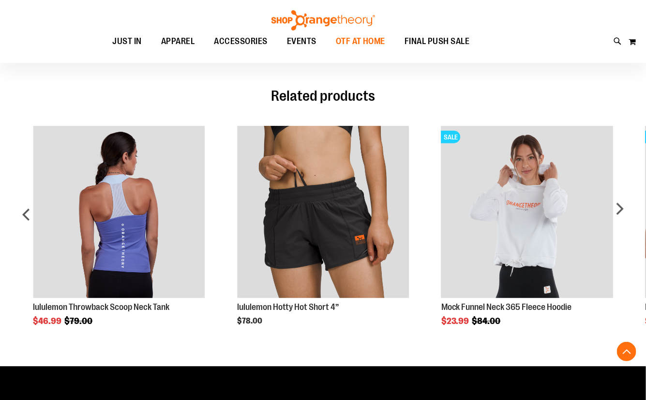
scroll to position [335, 0]
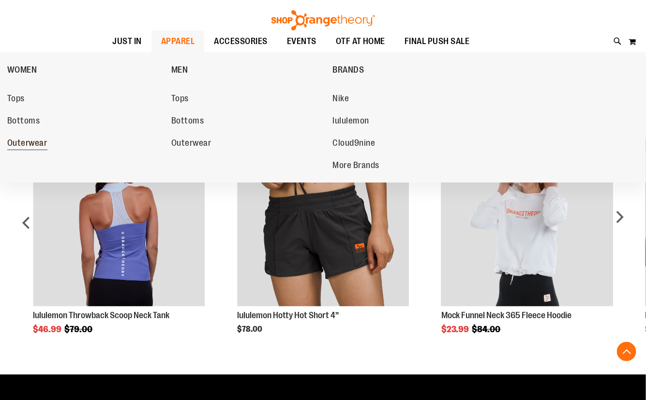
click at [29, 140] on span "Outerwear" at bounding box center [27, 144] width 40 height 12
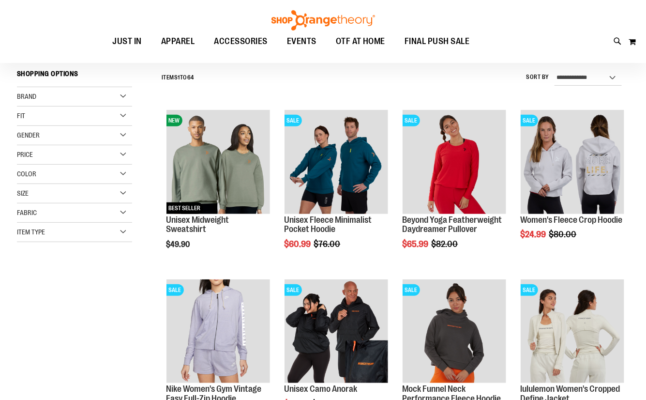
scroll to position [87, 0]
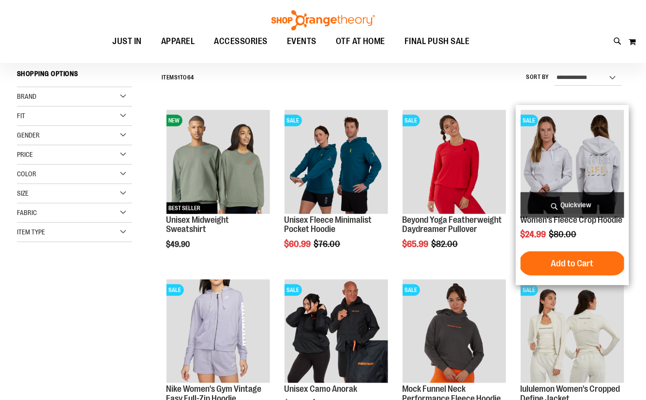
click at [604, 167] on img "product" at bounding box center [573, 162] width 104 height 104
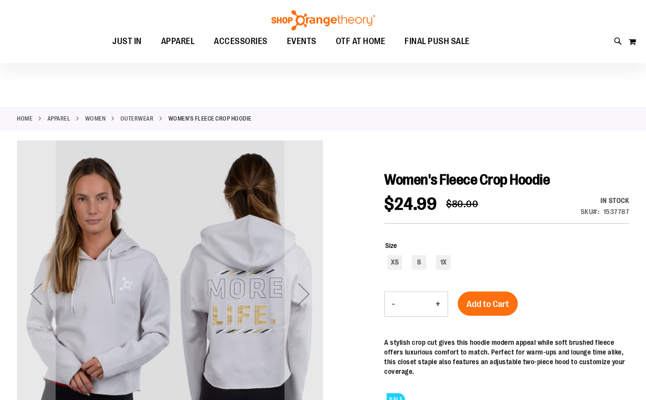
scroll to position [44, 0]
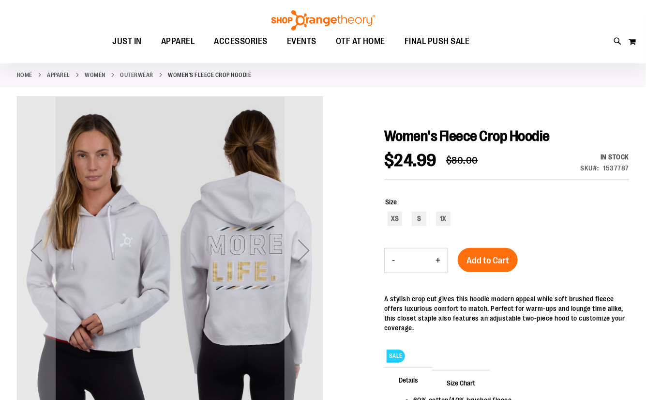
click at [306, 225] on div "Next" at bounding box center [304, 250] width 39 height 306
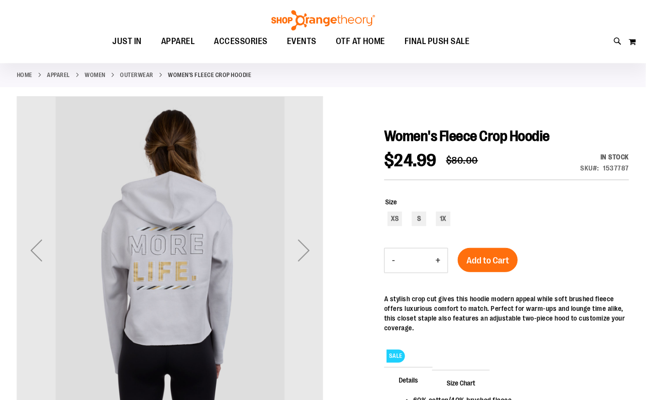
click at [306, 225] on div "Next" at bounding box center [304, 250] width 39 height 306
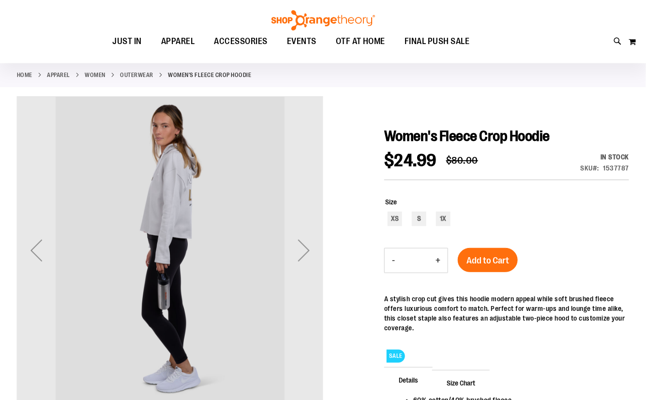
click at [306, 225] on div "Next" at bounding box center [304, 250] width 39 height 306
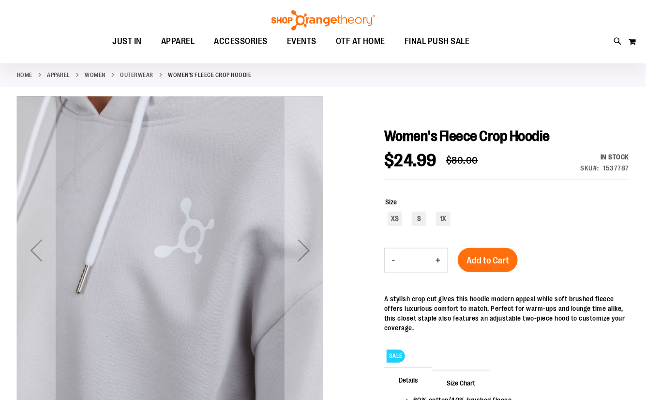
click at [306, 225] on div "Next" at bounding box center [304, 250] width 39 height 306
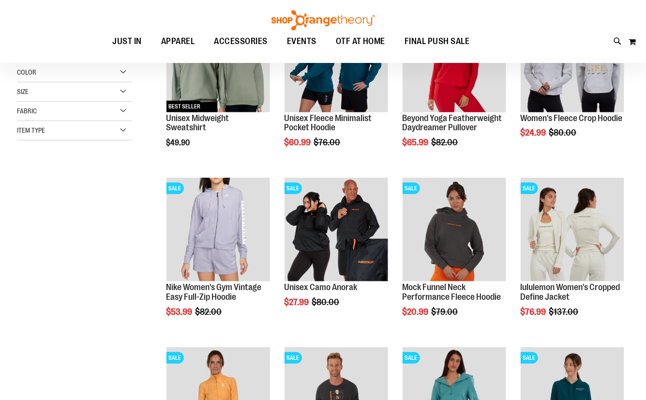
scroll to position [82, 0]
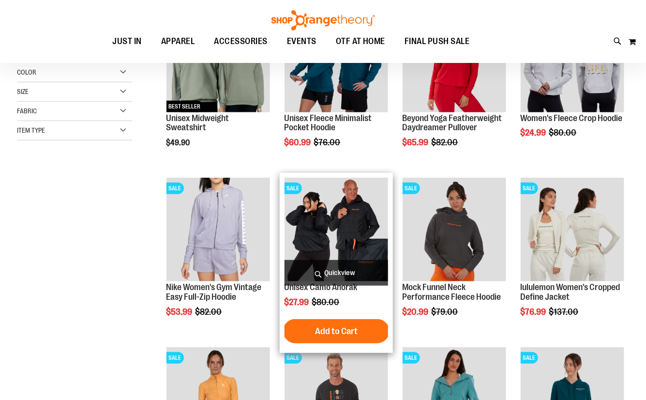
click at [365, 228] on img "product" at bounding box center [337, 230] width 104 height 104
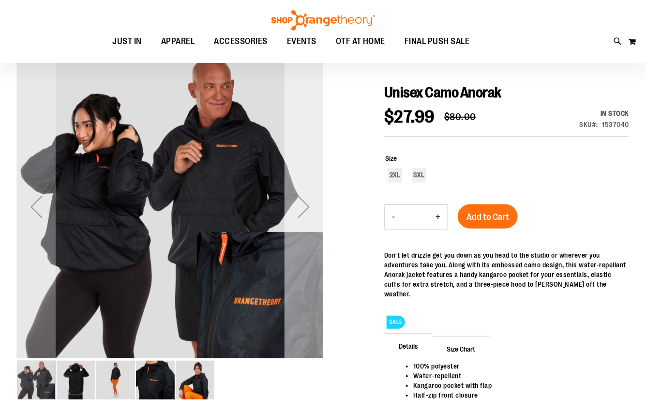
scroll to position [87, 0]
click at [305, 215] on div "Next" at bounding box center [304, 206] width 39 height 39
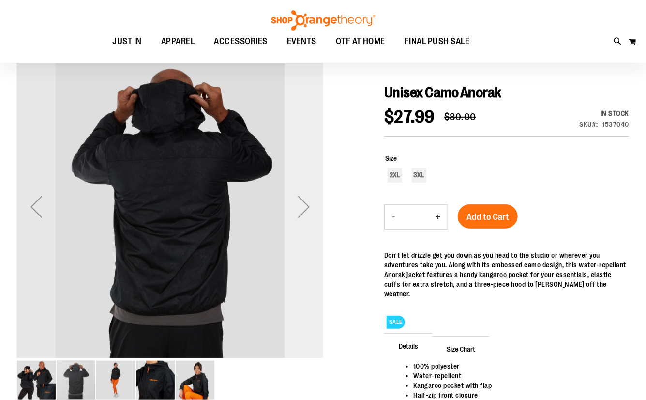
click at [305, 215] on div "Next" at bounding box center [304, 206] width 39 height 39
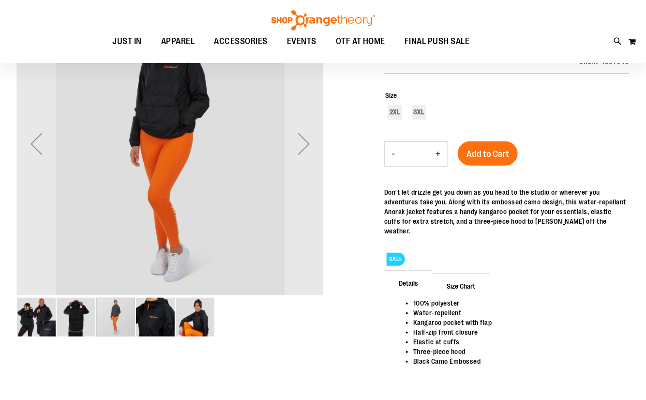
scroll to position [219, 0]
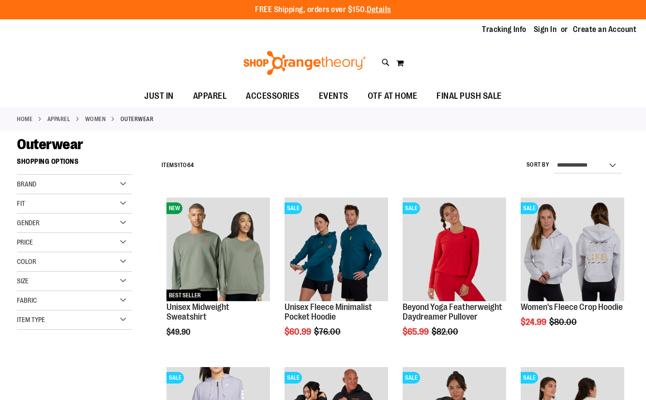
scroll to position [189, 0]
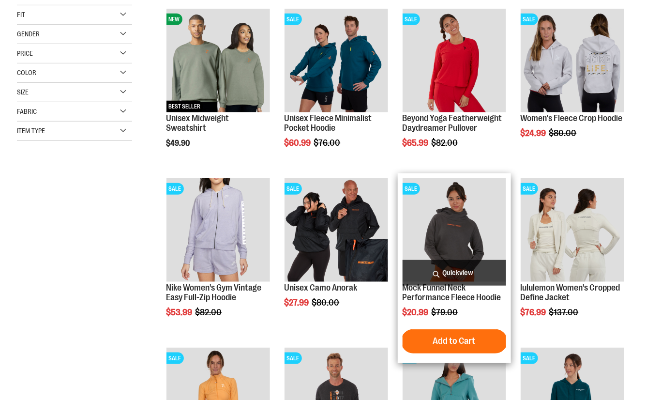
click at [484, 240] on img "product" at bounding box center [455, 230] width 104 height 104
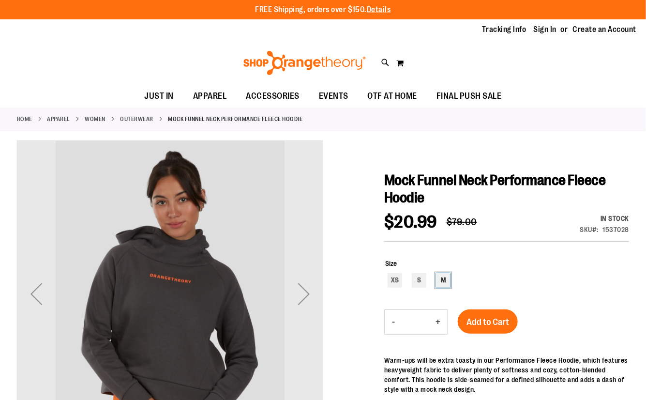
click at [442, 277] on div "M" at bounding box center [443, 280] width 15 height 15
type input "***"
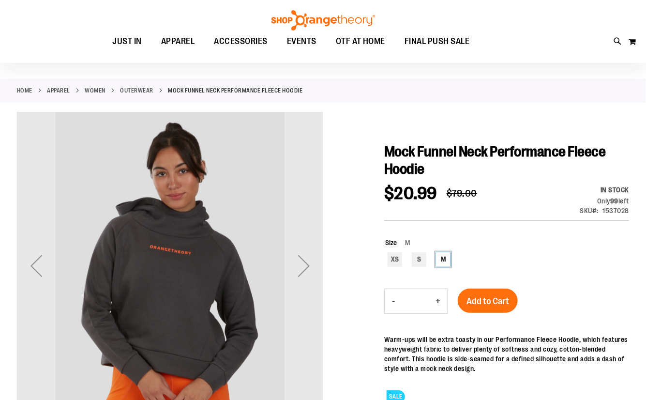
scroll to position [44, 0]
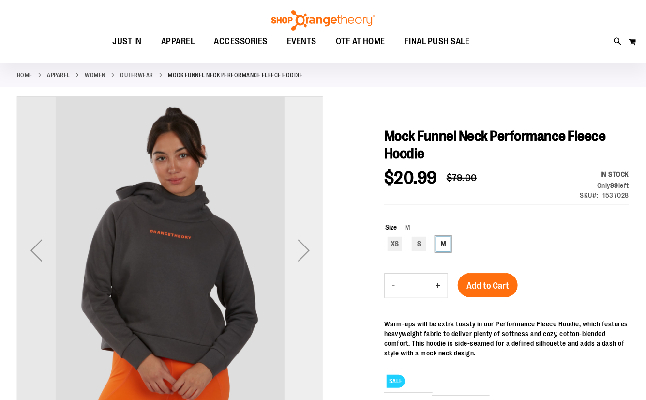
click at [309, 255] on div "Next" at bounding box center [304, 250] width 39 height 39
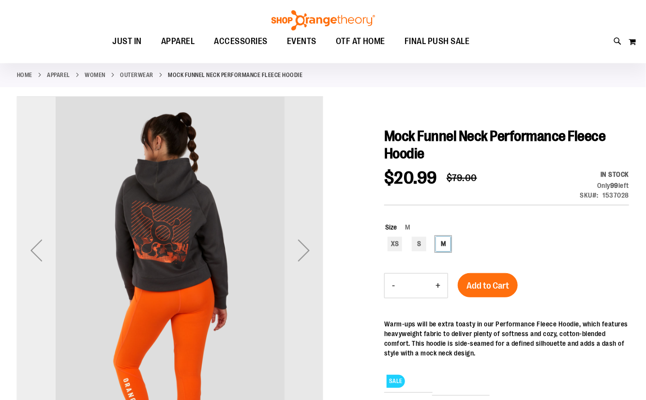
click at [30, 242] on div "Previous" at bounding box center [36, 250] width 39 height 39
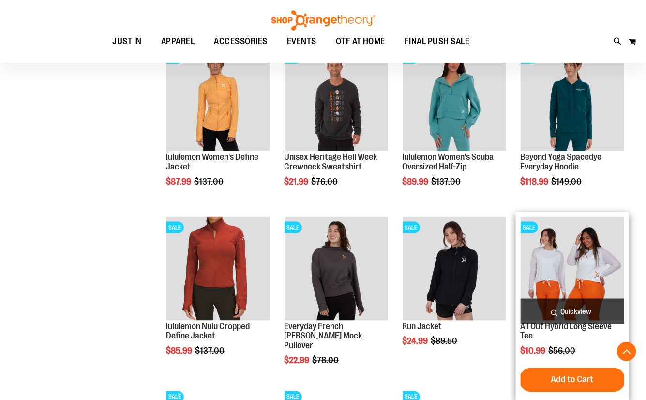
scroll to position [390, 0]
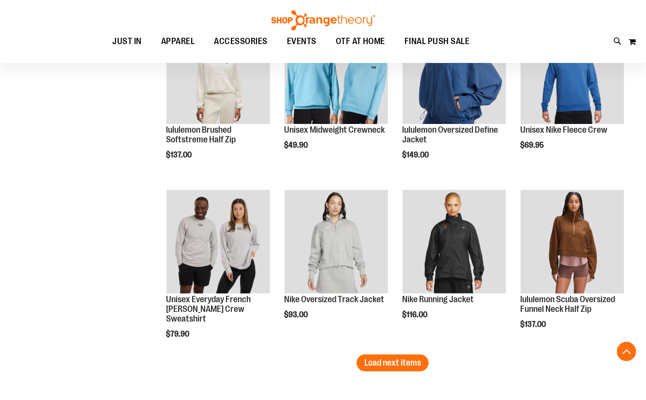
scroll to position [1270, 0]
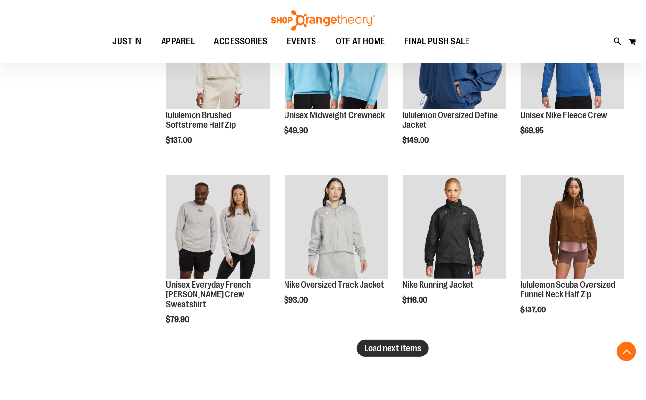
click at [404, 354] on button "Load next items" at bounding box center [393, 348] width 72 height 17
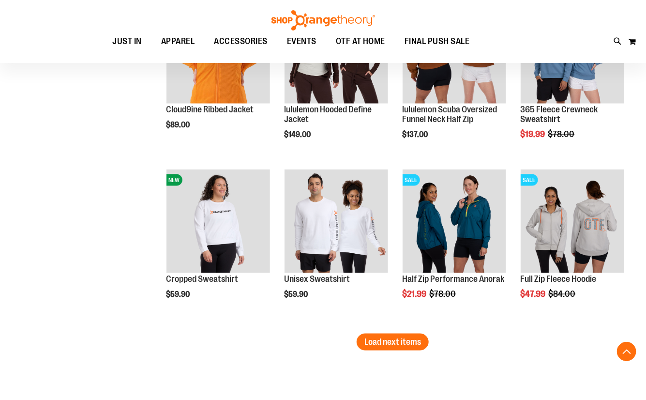
scroll to position [1798, 0]
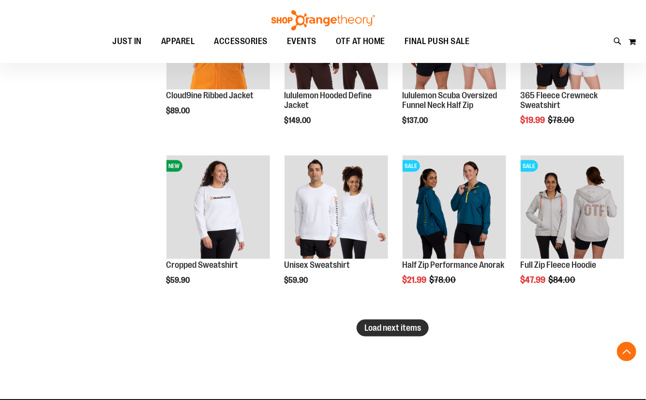
click at [380, 327] on span "Load next items" at bounding box center [392, 328] width 57 height 10
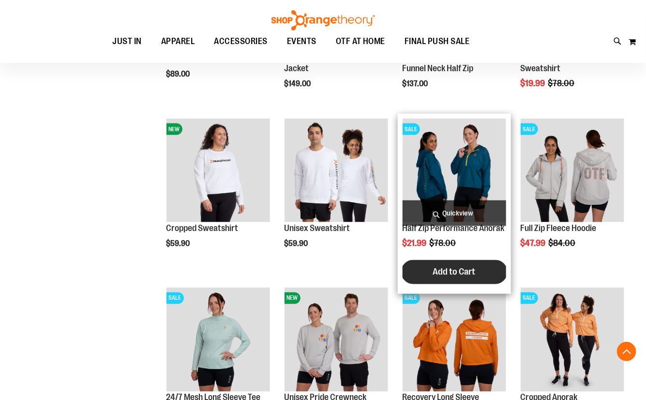
scroll to position [1886, 0]
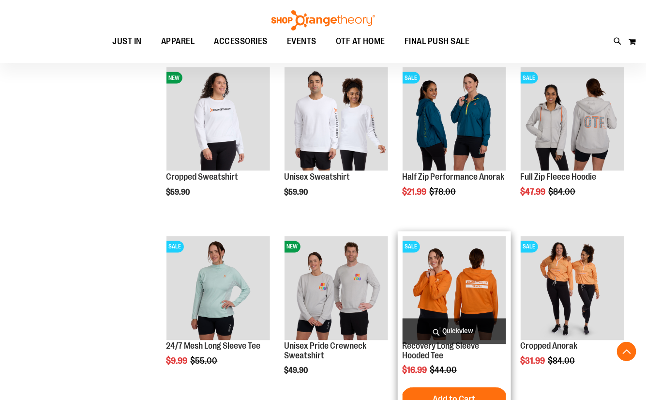
click at [432, 302] on img "product" at bounding box center [455, 288] width 104 height 104
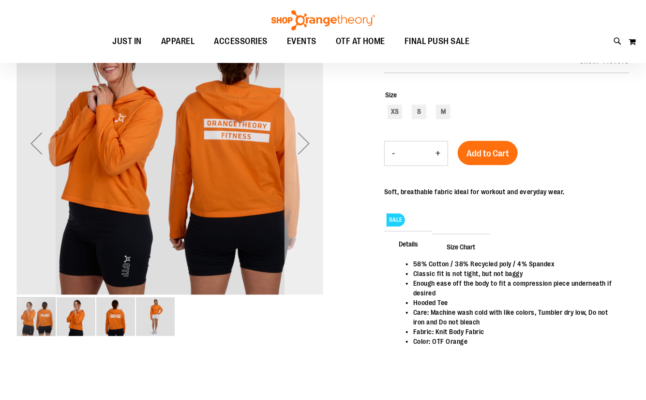
click at [302, 202] on div "Next" at bounding box center [304, 143] width 39 height 306
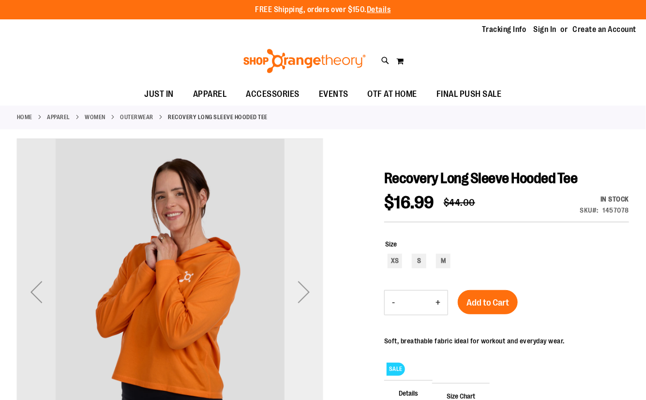
click at [304, 215] on div "Next" at bounding box center [304, 292] width 39 height 306
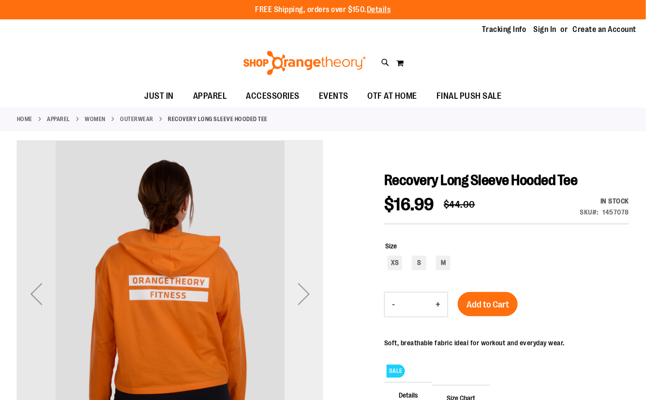
click at [309, 240] on div "Next" at bounding box center [304, 294] width 39 height 306
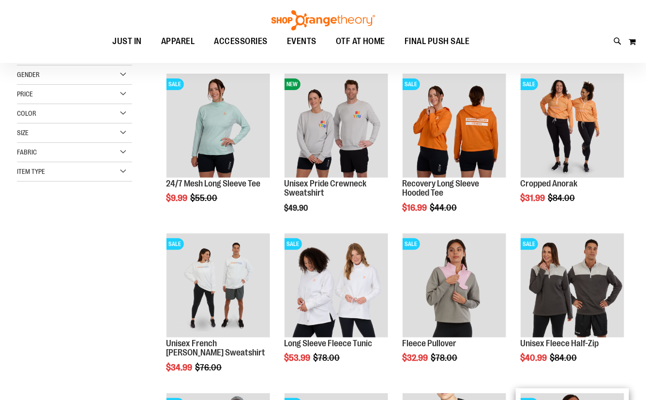
scroll to position [39, 0]
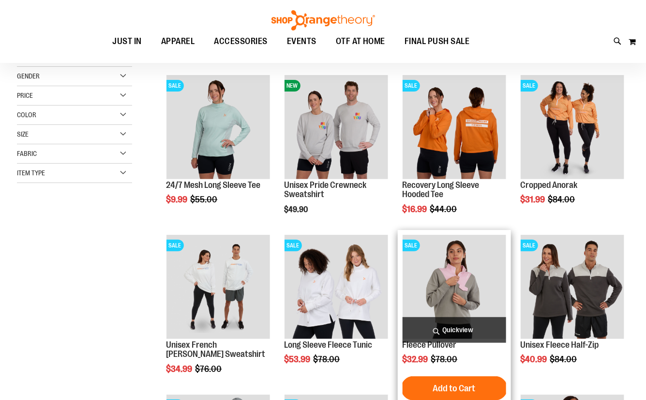
click at [500, 295] on img "product" at bounding box center [455, 287] width 104 height 104
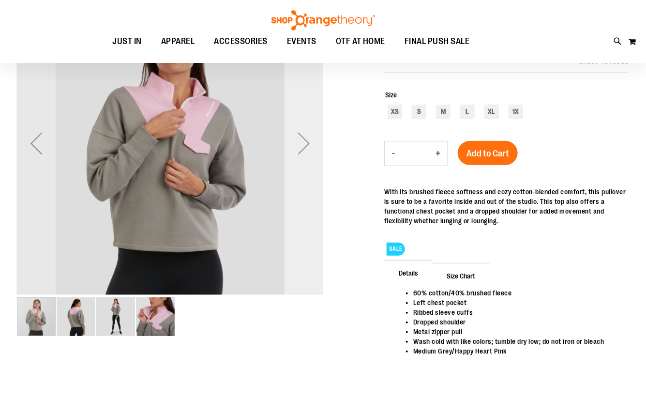
scroll to position [43, 0]
click at [301, 160] on div "Next" at bounding box center [304, 143] width 39 height 39
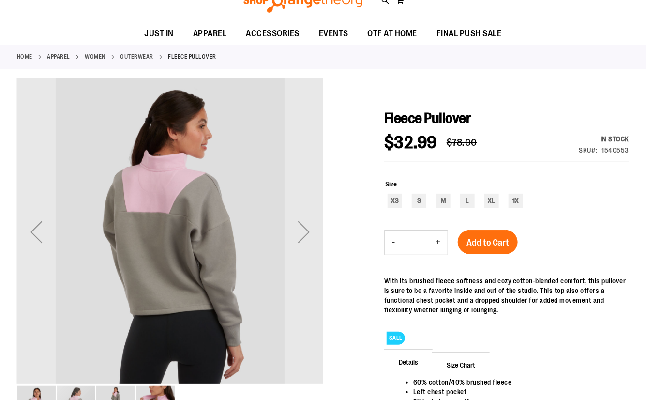
scroll to position [0, 0]
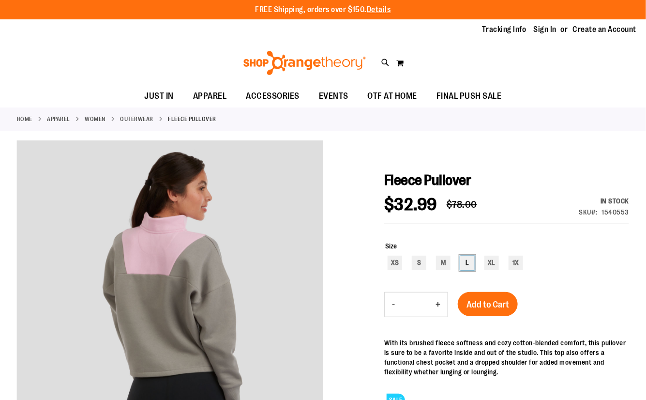
click at [473, 266] on div "L" at bounding box center [467, 263] width 15 height 15
type input "***"
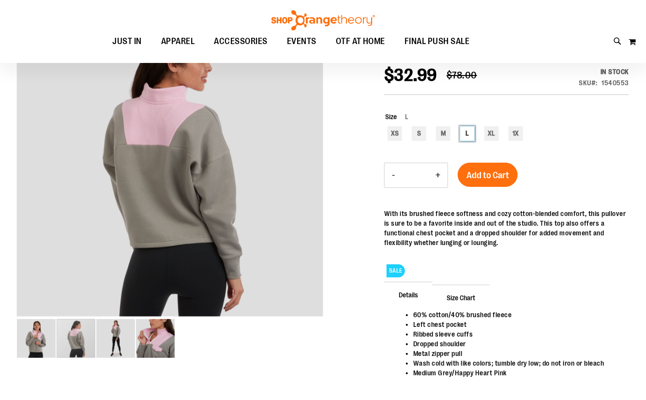
scroll to position [44, 0]
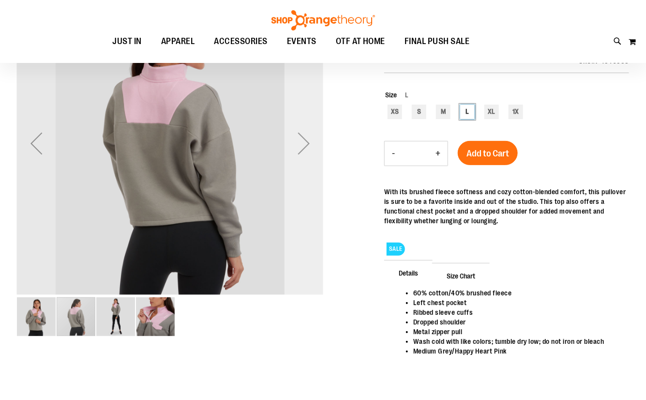
click at [305, 222] on div "Next" at bounding box center [304, 143] width 39 height 306
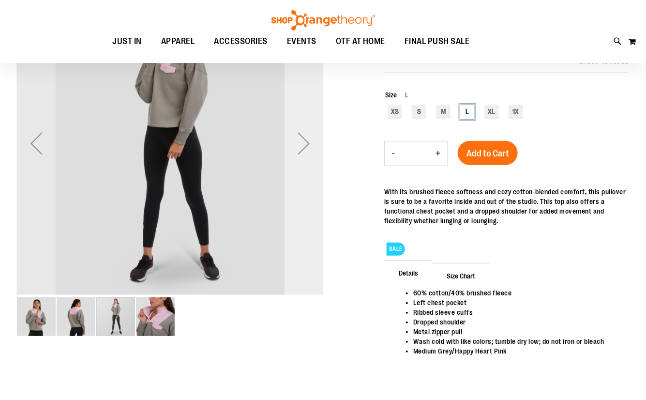
scroll to position [0, 0]
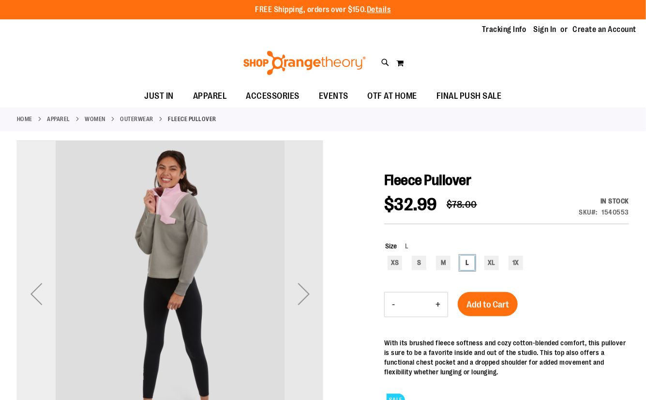
click at [43, 295] on div "Previous" at bounding box center [36, 293] width 39 height 39
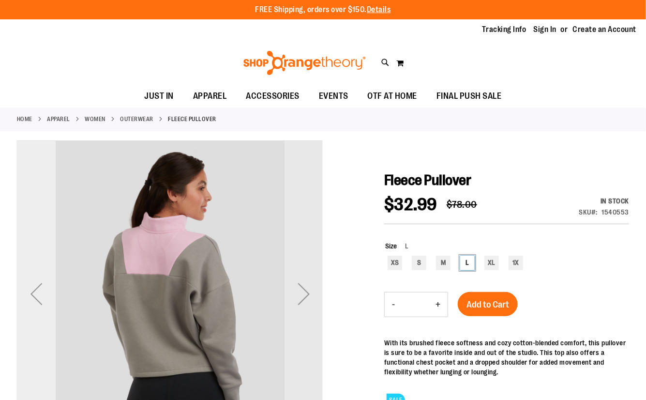
click at [43, 295] on div "Previous" at bounding box center [36, 293] width 39 height 39
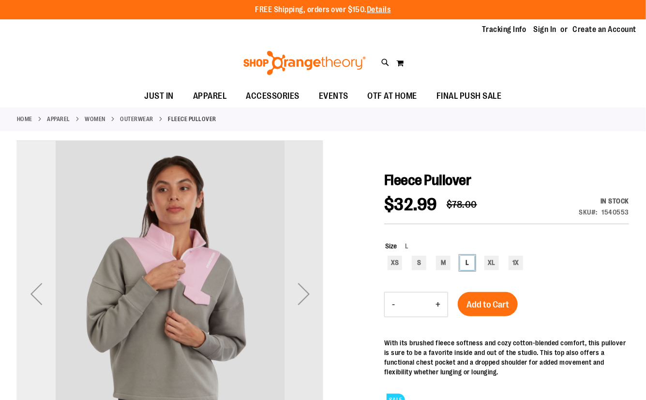
click at [43, 293] on div "Previous" at bounding box center [36, 293] width 39 height 39
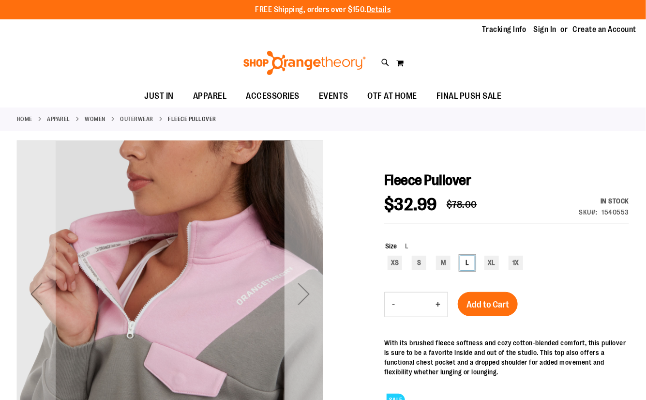
click at [304, 282] on div "Next" at bounding box center [304, 293] width 39 height 39
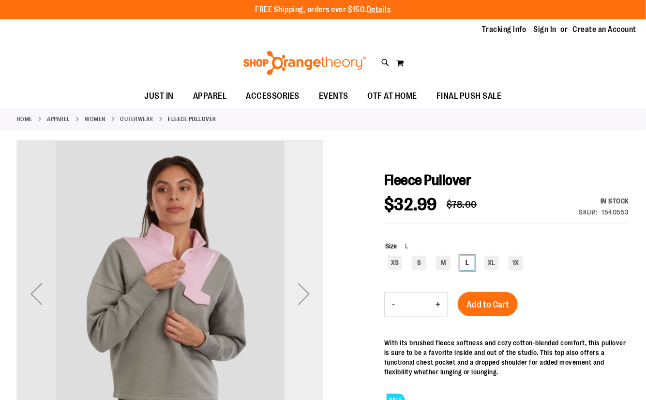
click at [304, 282] on div "Next" at bounding box center [304, 293] width 39 height 39
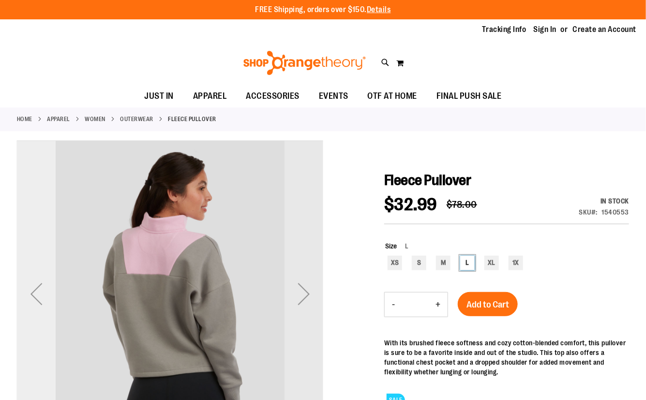
click at [34, 315] on div "Previous" at bounding box center [36, 294] width 39 height 306
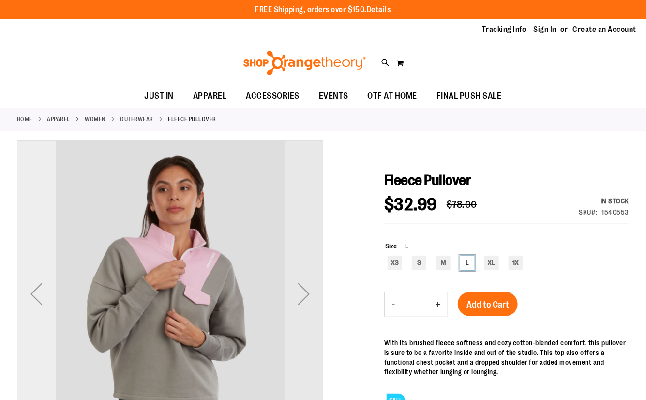
click at [34, 315] on div "Previous" at bounding box center [36, 294] width 39 height 306
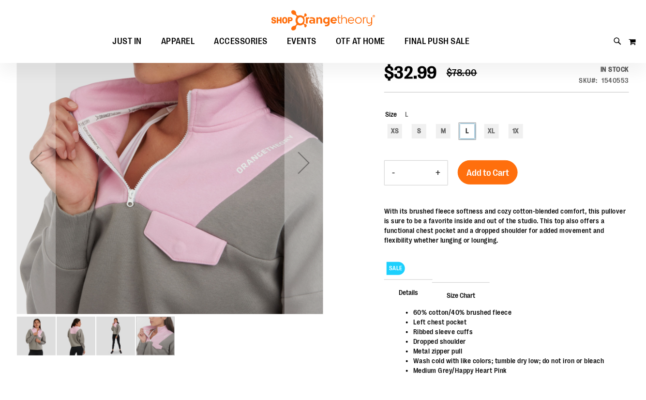
scroll to position [33, 0]
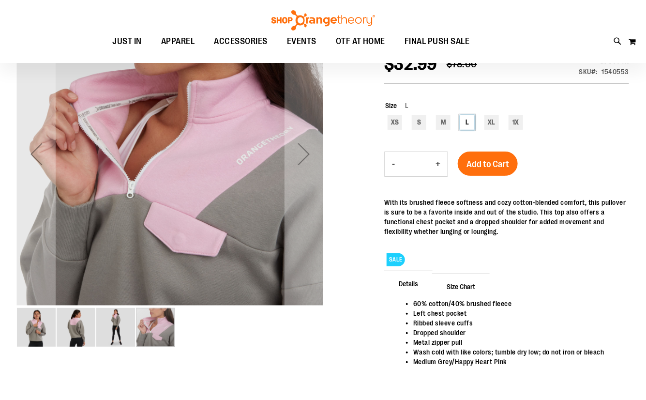
click at [77, 335] on img "image 2 of 4" at bounding box center [76, 327] width 39 height 39
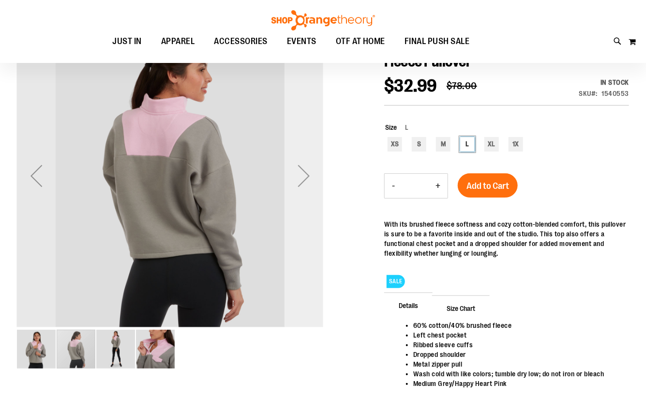
scroll to position [0, 0]
